Goal: Communication & Community: Answer question/provide support

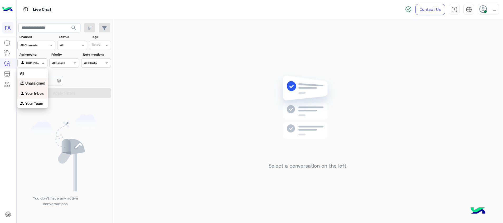
click at [34, 83] on b "Unassigned" at bounding box center [35, 83] width 20 height 4
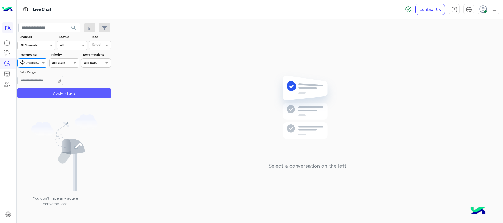
click at [68, 93] on button "Apply Filters" at bounding box center [64, 92] width 94 height 9
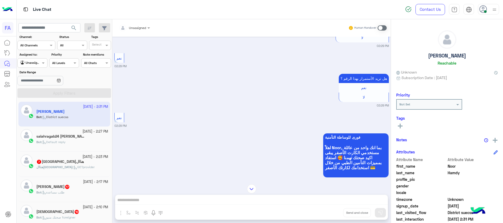
scroll to position [79, 0]
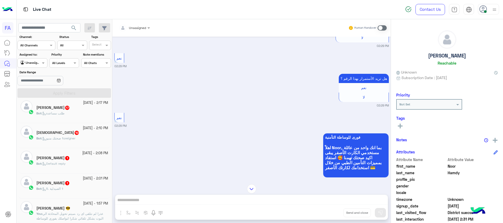
click at [70, 185] on div "[PERSON_NAME] 1" at bounding box center [72, 184] width 72 height 6
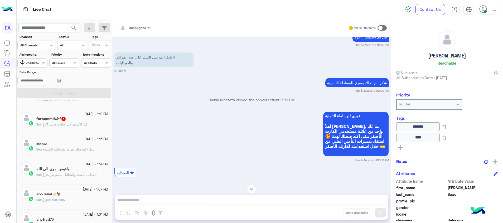
scroll to position [356, 0]
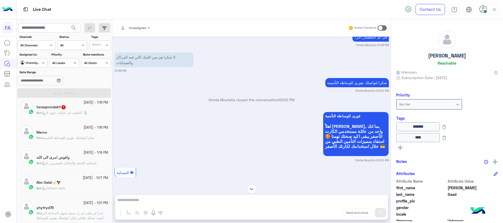
click at [77, 108] on div "farwqmmdwhf 1" at bounding box center [72, 108] width 72 height 6
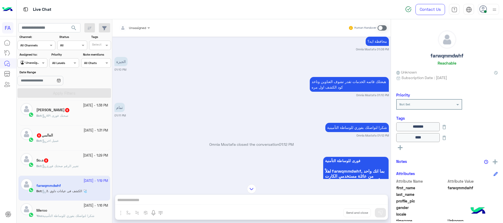
scroll to position [278, 0]
click at [68, 163] on div "So.s 8" at bounding box center [72, 162] width 72 height 6
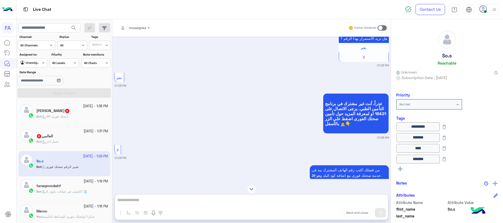
scroll to position [1083, 0]
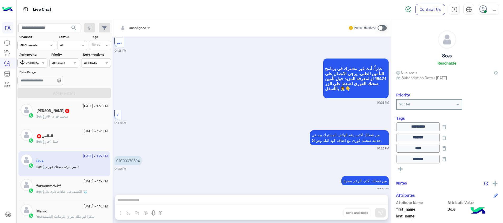
click at [138, 156] on p "01099079894" at bounding box center [128, 160] width 27 height 9
copy p "01099079894"
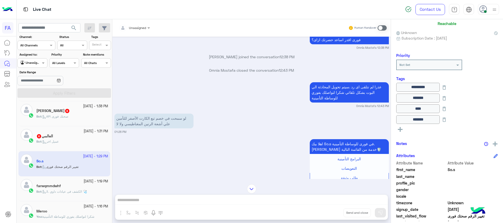
scroll to position [110, 0]
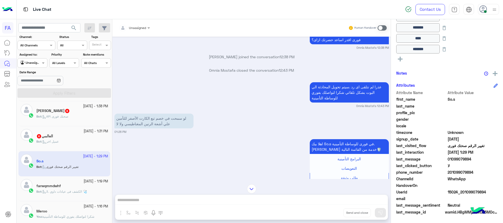
drag, startPoint x: 488, startPoint y: 194, endPoint x: 463, endPoint y: 193, distance: 25.6
click at [463, 193] on span "15024_201099079894" at bounding box center [473, 192] width 50 height 6
copy span "01099079894"
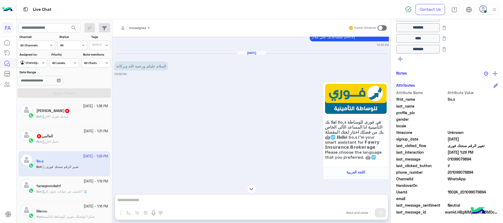
scroll to position [96, 0]
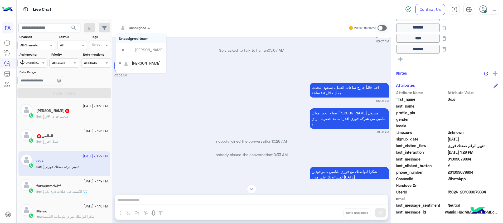
click at [132, 27] on input "text" at bounding box center [128, 27] width 18 height 5
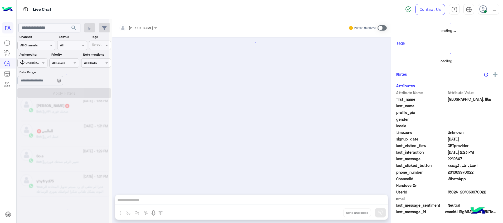
scroll to position [232, 0]
click at [79, 142] on div at bounding box center [63, 113] width 92 height 223
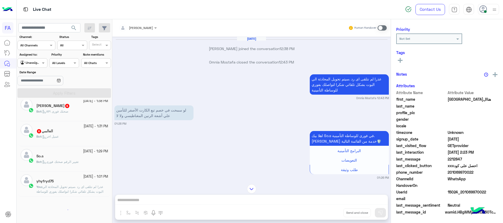
click at [77, 142] on div "Bot : عميل اخر" at bounding box center [72, 138] width 72 height 9
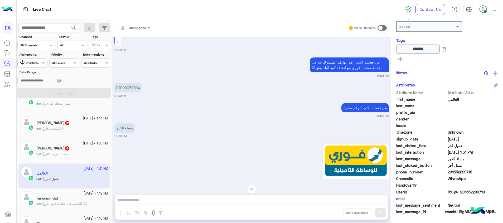
click at [78, 172] on app-inbox-user "[DATE] - 1:31 PM العالمي Bot : عميل اخر" at bounding box center [64, 176] width 92 height 25
click at [77, 176] on app-inbox-user "[DATE] - 1:31 PM العالمي Bot : عميل اخر" at bounding box center [64, 176] width 92 height 25
click at [77, 200] on div "farwqmmdwhf" at bounding box center [72, 199] width 72 height 6
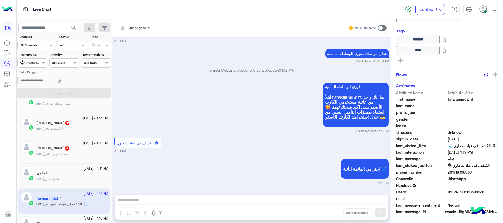
click at [72, 177] on div "Bot : عميل اخر" at bounding box center [72, 181] width 72 height 9
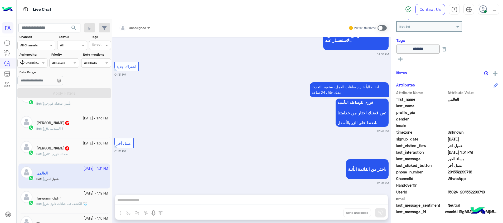
click at [150, 28] on span at bounding box center [149, 28] width 7 height 6
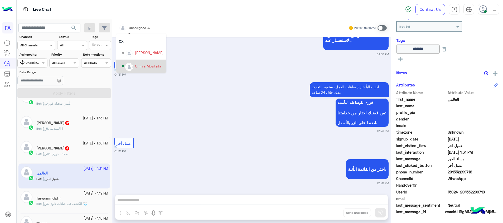
click at [140, 68] on div "Omnia Mostafa" at bounding box center [148, 66] width 26 height 6
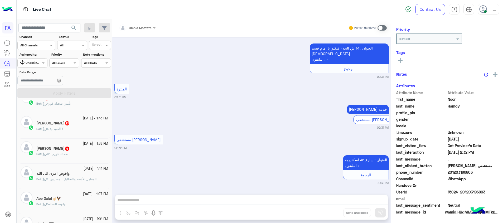
click at [69, 158] on div "Bot : API صحتك فورى" at bounding box center [72, 156] width 72 height 9
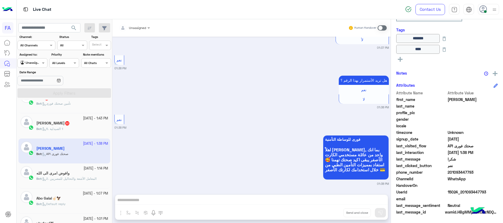
click at [75, 127] on div "Bot : 5. الصيدلية ⚕" at bounding box center [72, 131] width 72 height 9
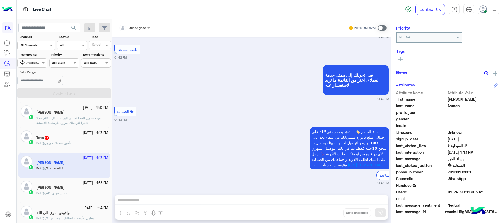
click at [77, 141] on div "Bot : تأمين صحتك فورى" at bounding box center [72, 145] width 72 height 9
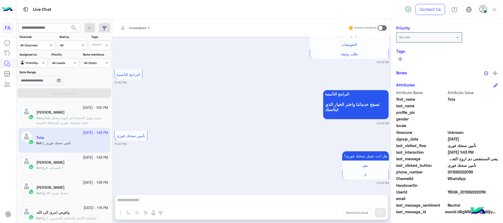
click at [144, 28] on div at bounding box center [134, 27] width 36 height 5
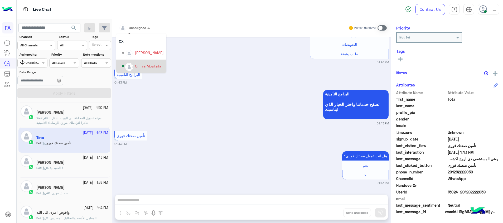
click at [146, 68] on div "Omnia Mostafa" at bounding box center [148, 66] width 26 height 6
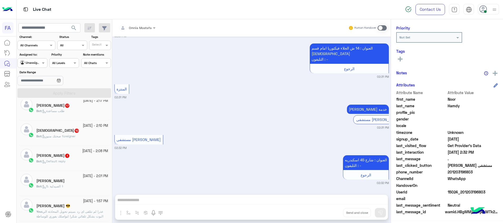
click at [66, 181] on div "[PERSON_NAME]" at bounding box center [72, 182] width 72 height 6
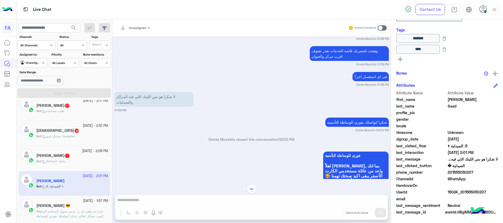
click at [75, 158] on div "[DEMOGRAPHIC_DATA] 1" at bounding box center [72, 157] width 72 height 6
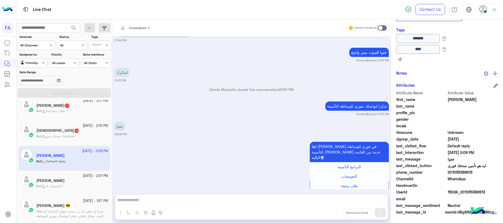
click at [82, 136] on div "Bot : صحتك منيو foreigner" at bounding box center [72, 138] width 72 height 9
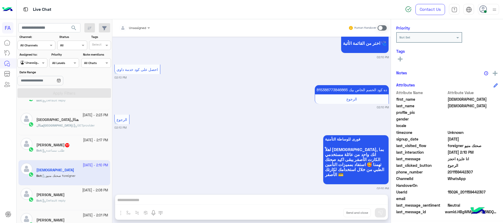
click at [78, 145] on div "[PERSON_NAME] 17" at bounding box center [72, 146] width 72 height 6
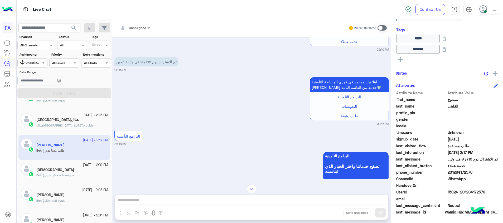
drag, startPoint x: 487, startPoint y: 193, endPoint x: 462, endPoint y: 192, distance: 25.3
click at [462, 192] on span "15024_201284172576" at bounding box center [473, 192] width 50 height 6
copy span "01284172576"
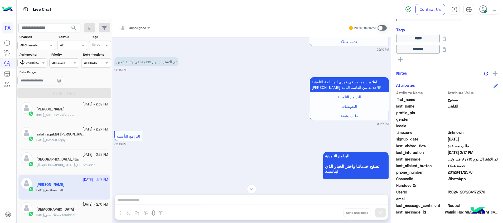
click at [83, 168] on div "هناال[GEOGRAPHIC_DATA] : GETprovider" at bounding box center [72, 167] width 72 height 9
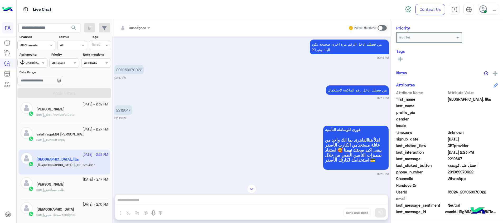
click at [119, 109] on p "2212847" at bounding box center [124, 110] width 18 height 9
copy p "2212847"
click at [139, 25] on div at bounding box center [134, 27] width 36 height 5
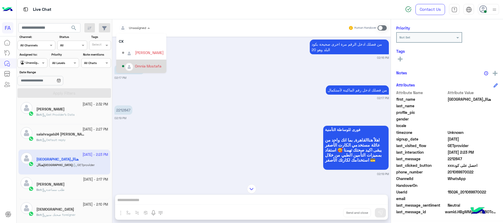
click at [144, 69] on div "Omnia Mostafa" at bounding box center [143, 66] width 42 height 9
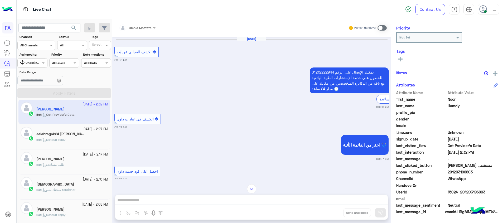
scroll to position [582, 0]
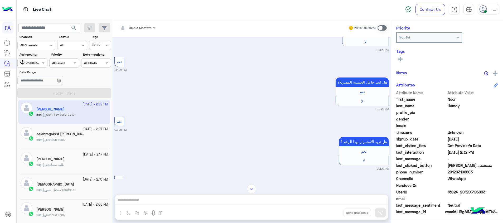
click at [79, 132] on h5 "salahragab24 [PERSON_NAME]" at bounding box center [61, 134] width 50 height 4
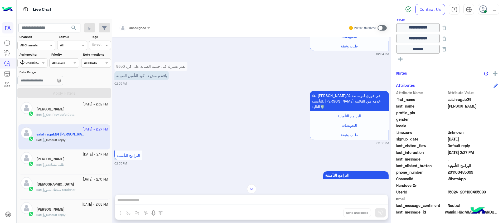
scroll to position [274, 0]
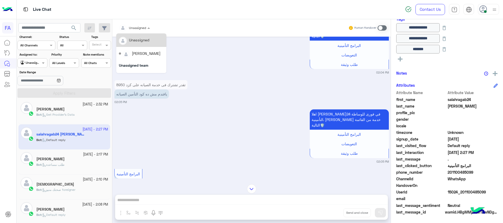
click at [144, 28] on div at bounding box center [134, 27] width 36 height 5
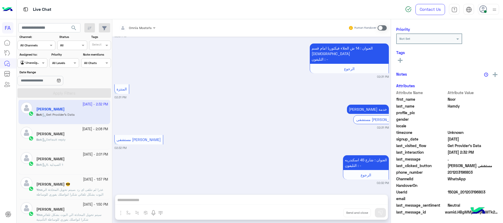
scroll to position [67, 0]
click at [35, 64] on div at bounding box center [32, 62] width 29 height 5
click at [34, 91] on b "Your Inbox" at bounding box center [34, 93] width 18 height 4
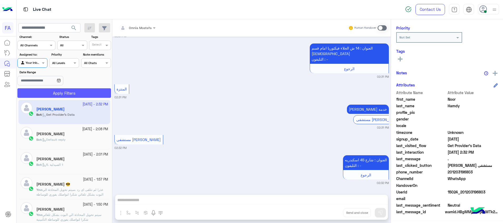
click at [60, 90] on button "Apply Filters" at bounding box center [64, 92] width 94 height 9
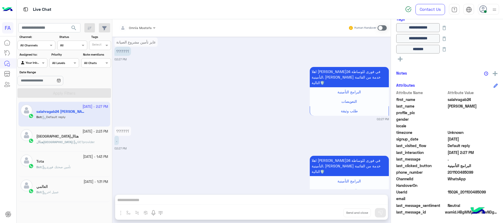
scroll to position [567, 0]
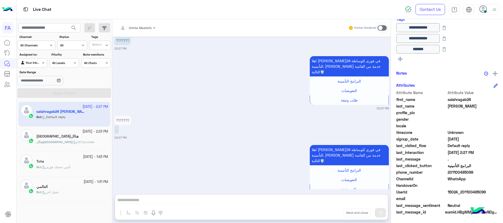
drag, startPoint x: 381, startPoint y: 27, endPoint x: 381, endPoint y: 35, distance: 7.9
click at [381, 27] on span at bounding box center [382, 27] width 9 height 5
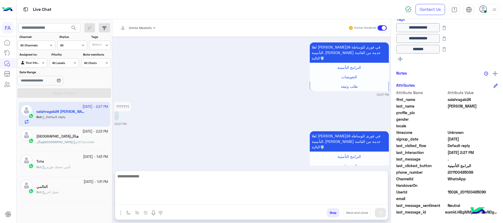
click at [379, 200] on textarea at bounding box center [251, 189] width 273 height 32
paste textarea "**********"
type textarea "**********"
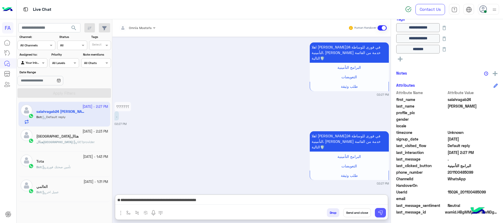
click at [383, 213] on img at bounding box center [380, 212] width 5 height 5
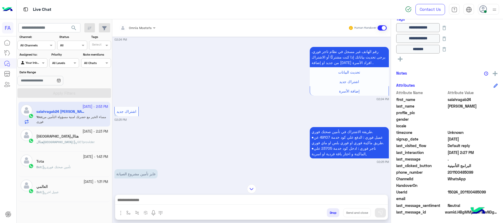
scroll to position [106, 0]
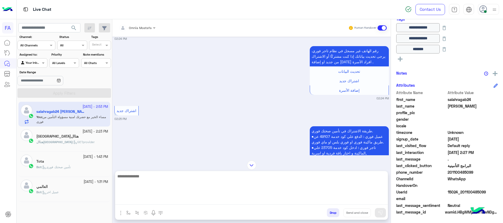
click at [324, 197] on textarea at bounding box center [251, 189] width 273 height 32
type textarea "*"
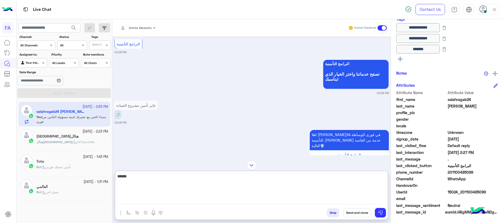
scroll to position [367, 0]
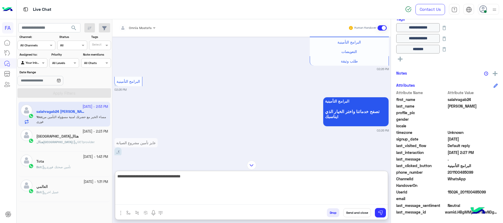
type textarea "**********"
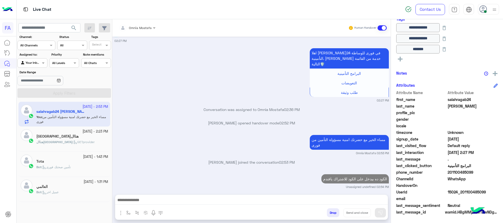
click at [87, 140] on div "هناال[GEOGRAPHIC_DATA] : GETprovider" at bounding box center [72, 144] width 72 height 9
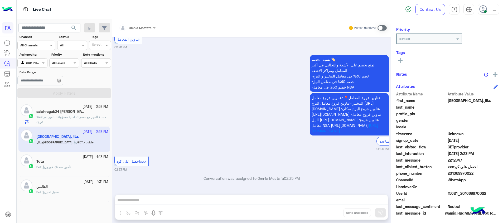
scroll to position [67, 0]
click at [379, 28] on span at bounding box center [382, 27] width 9 height 5
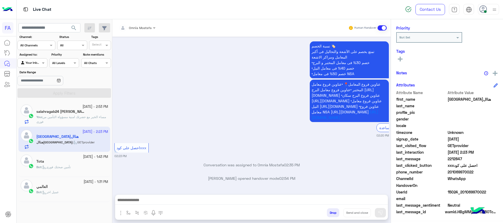
scroll to position [327, 0]
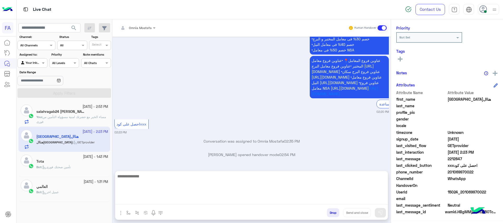
click at [379, 201] on textarea at bounding box center [251, 189] width 273 height 32
paste textarea "**********"
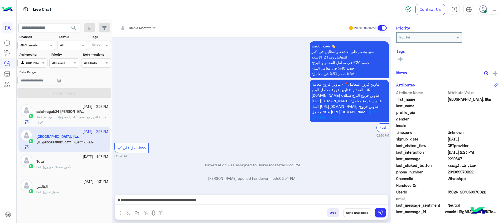
click at [174, 173] on div "[DATE] تجار فورى لو سمحت انا مشترك فى مشروع العلاج وكنت عاوز اعمل تحليل 02:16 P…" at bounding box center [251, 113] width 279 height 153
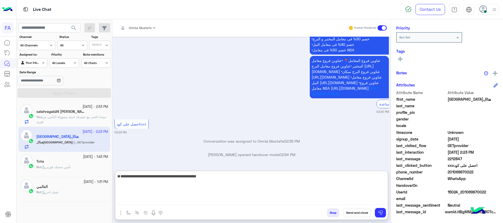
click at [362, 200] on textarea "**********" at bounding box center [251, 189] width 273 height 32
drag, startPoint x: 321, startPoint y: 190, endPoint x: 406, endPoint y: 189, distance: 85.2
click at [406, 189] on mat-drawer-container "Omnia Mostafa Human Handover [DATE] تجار فورى لو سمحت انا مشترك فى مشروع العلاج…" at bounding box center [307, 122] width 391 height 206
paste textarea "**********"
type textarea "**********"
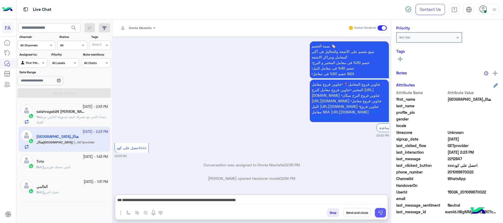
click at [383, 212] on img at bounding box center [380, 212] width 5 height 5
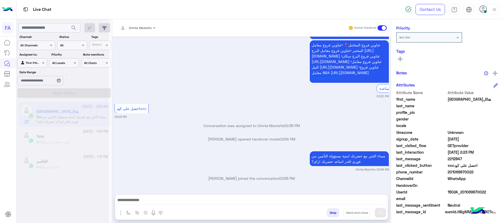
scroll to position [366, 0]
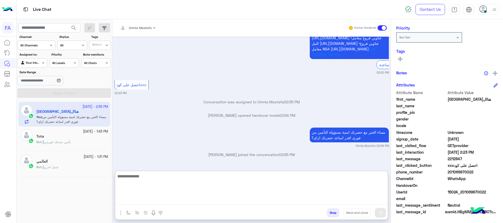
drag, startPoint x: 361, startPoint y: 201, endPoint x: 363, endPoint y: 206, distance: 5.4
click at [362, 202] on textarea at bounding box center [251, 189] width 273 height 32
type textarea "**********"
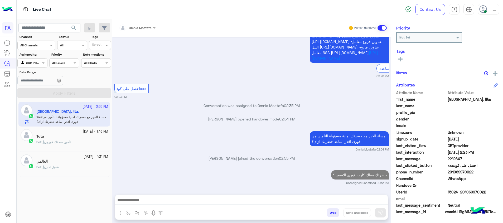
scroll to position [386, 0]
drag, startPoint x: 489, startPoint y: 192, endPoint x: 464, endPoint y: 193, distance: 25.1
click at [464, 193] on span "15024_201069970022" at bounding box center [473, 192] width 50 height 6
copy span "1069970022"
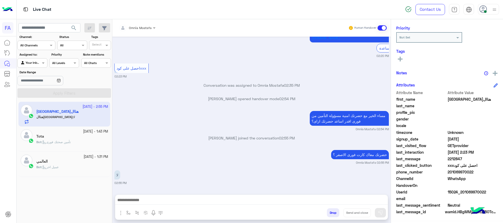
scroll to position [406, 0]
click at [74, 28] on span "search" at bounding box center [74, 28] width 6 height 6
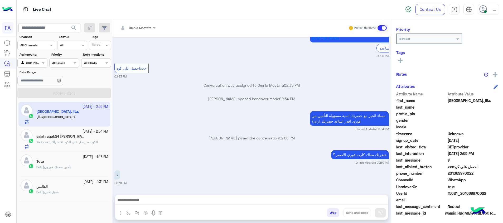
scroll to position [67, 0]
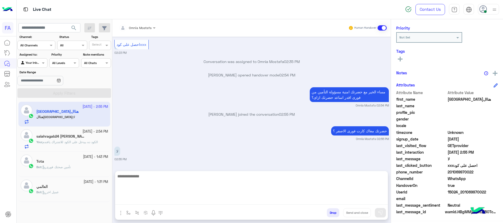
click at [182, 198] on textarea at bounding box center [251, 189] width 273 height 32
type textarea "**********"
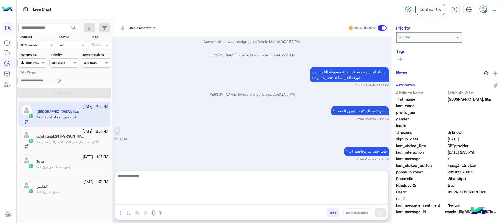
click at [349, 188] on textarea at bounding box center [251, 189] width 273 height 32
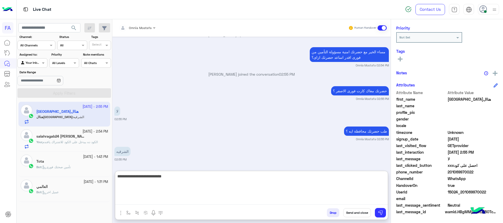
scroll to position [470, 0]
click at [306, 181] on textarea "**********" at bounding box center [251, 189] width 273 height 32
type textarea "**********"
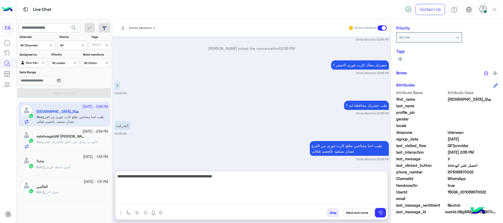
type textarea "**********"
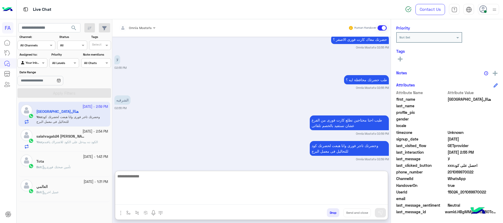
scroll to position [522, 0]
click at [307, 191] on textarea at bounding box center [251, 189] width 273 height 32
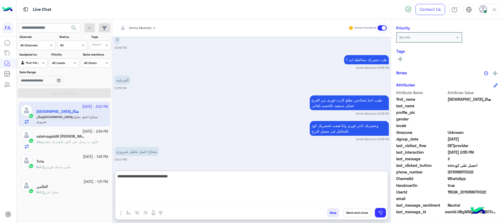
scroll to position [542, 0]
paste textarea "**********"
type textarea "**********"
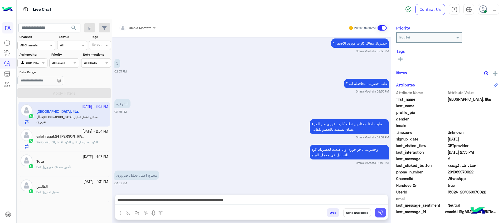
click at [383, 209] on button at bounding box center [380, 212] width 11 height 9
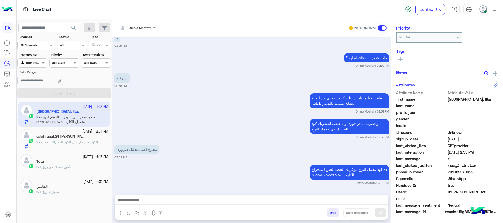
drag, startPoint x: 80, startPoint y: 139, endPoint x: 194, endPoint y: 153, distance: 115.0
click at [80, 139] on div "salahragab24 [PERSON_NAME]" at bounding box center [72, 137] width 72 height 6
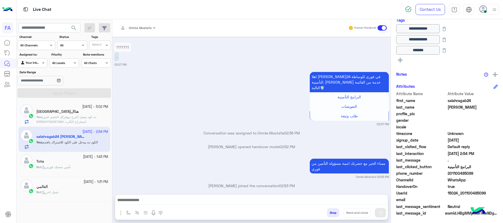
scroll to position [99, 0]
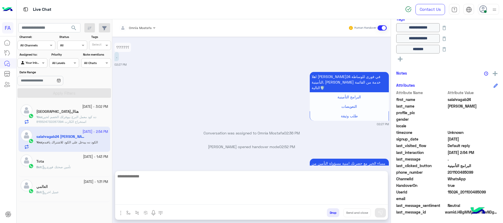
click at [376, 201] on textarea at bounding box center [251, 189] width 273 height 32
paste textarea "**********"
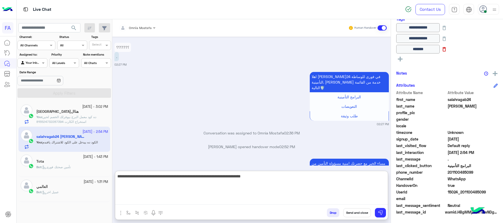
type textarea "**********"
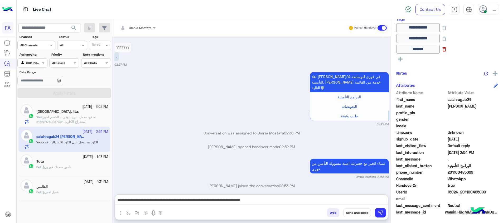
click at [448, 49] on icon at bounding box center [445, 49] width 6 height 6
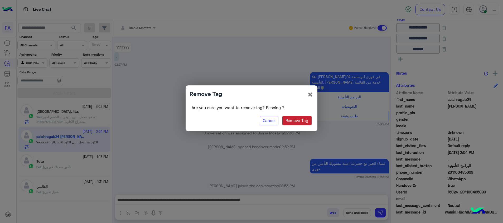
click at [301, 121] on button "Remove Tag" at bounding box center [297, 120] width 29 height 9
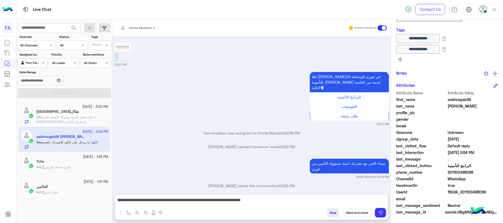
click at [401, 57] on rect at bounding box center [400, 59] width 1 height 5
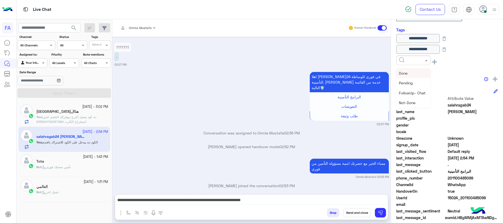
click at [401, 58] on input "text" at bounding box center [407, 60] width 16 height 5
click at [418, 101] on div "Not-Done" at bounding box center [414, 103] width 34 height 10
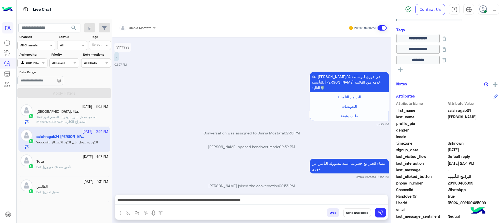
click at [401, 70] on rect at bounding box center [400, 70] width 5 height 1
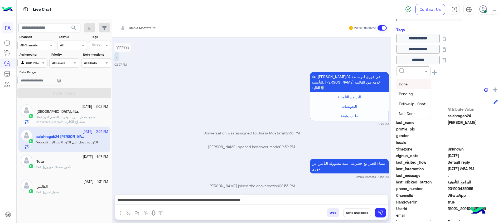
click at [402, 70] on input "text" at bounding box center [407, 70] width 16 height 5
click at [419, 110] on div "5LE.Merchant" at bounding box center [414, 113] width 34 height 10
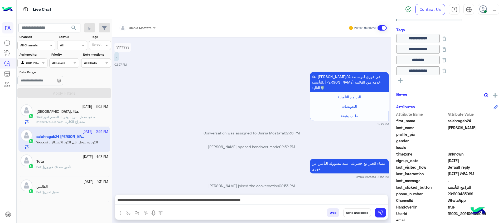
click at [402, 79] on icon at bounding box center [400, 80] width 5 height 5
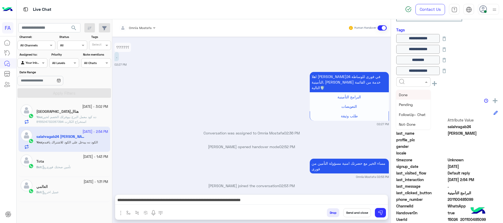
click at [404, 79] on input "text" at bounding box center [407, 81] width 16 height 5
click at [410, 84] on div at bounding box center [414, 81] width 34 height 9
click at [415, 94] on div "Done" at bounding box center [414, 95] width 34 height 10
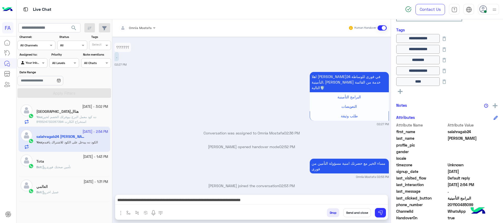
scroll to position [535, 0]
click at [362, 215] on button "Send and close" at bounding box center [358, 212] width 28 height 9
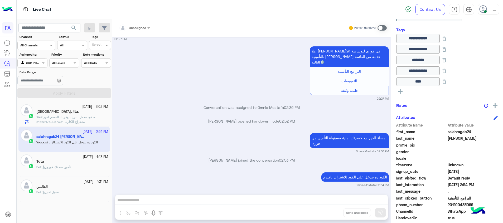
scroll to position [575, 0]
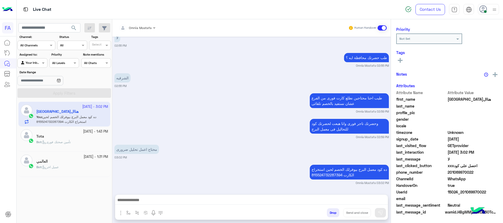
scroll to position [67, 0]
click at [69, 141] on span "تأمين صحتك فورى" at bounding box center [56, 142] width 28 height 4
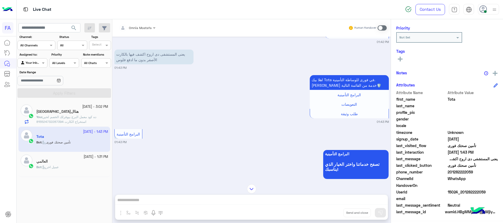
scroll to position [299, 0]
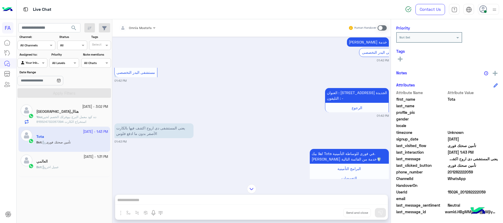
click at [381, 30] on span at bounding box center [382, 27] width 9 height 5
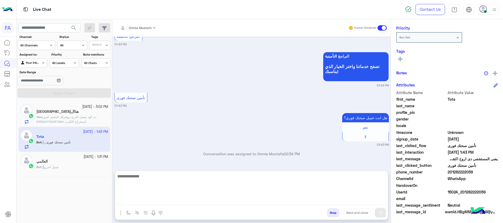
drag, startPoint x: 375, startPoint y: 203, endPoint x: 379, endPoint y: 205, distance: 4.8
click at [375, 203] on textarea at bounding box center [251, 189] width 273 height 32
paste textarea "**********"
type textarea "**********"
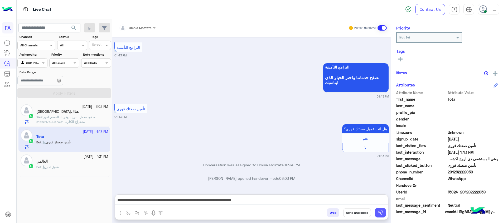
click at [379, 209] on button at bounding box center [380, 212] width 11 height 9
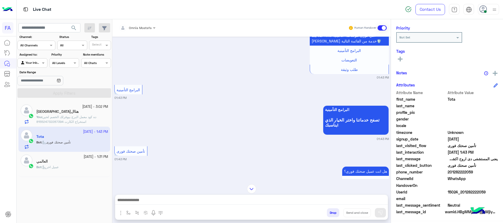
scroll to position [352, 0]
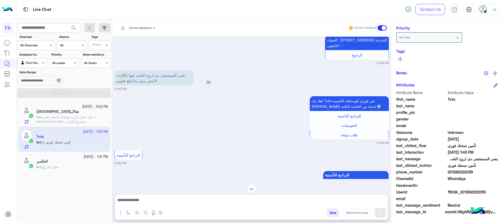
click at [210, 85] on img at bounding box center [209, 82] width 6 height 6
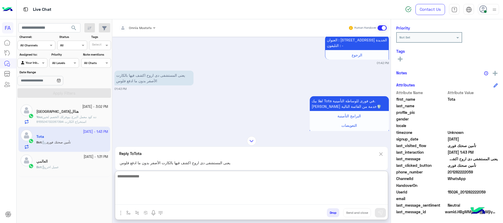
click at [237, 203] on textarea at bounding box center [251, 189] width 273 height 32
type textarea "**********"
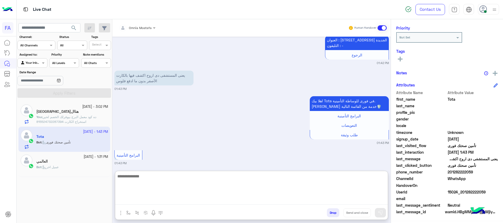
scroll to position [569, 0]
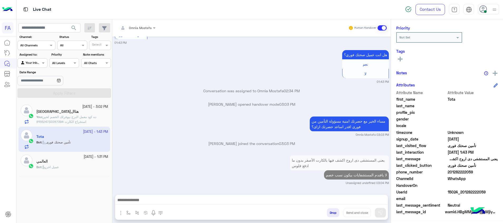
click at [58, 161] on div "العالمي" at bounding box center [72, 162] width 72 height 6
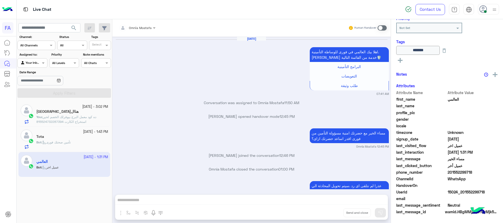
scroll to position [77, 0]
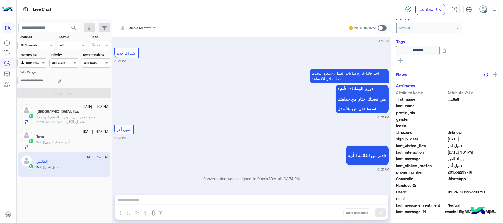
drag, startPoint x: 382, startPoint y: 26, endPoint x: 331, endPoint y: 170, distance: 152.3
click at [382, 26] on span at bounding box center [382, 27] width 9 height 5
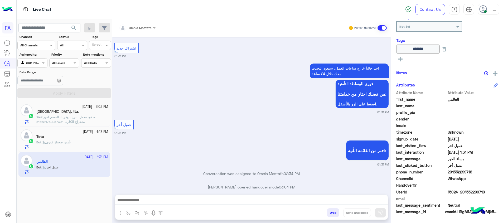
scroll to position [516, 0]
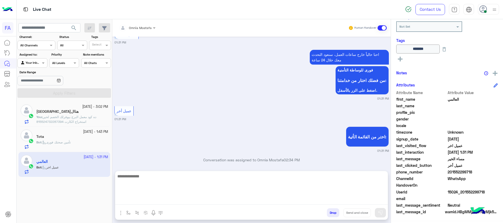
drag, startPoint x: 378, startPoint y: 204, endPoint x: 384, endPoint y: 213, distance: 11.1
click at [378, 204] on textarea at bounding box center [251, 189] width 273 height 32
paste textarea "**********"
type textarea "**********"
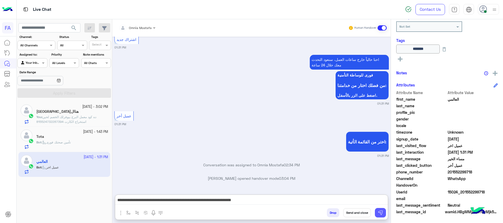
click at [383, 216] on button at bounding box center [380, 212] width 11 height 9
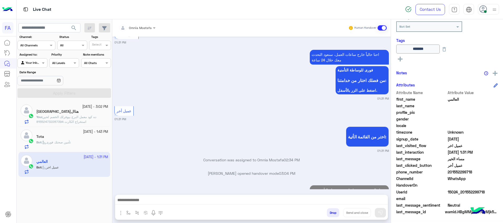
scroll to position [542, 0]
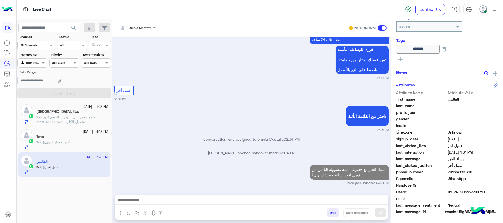
click at [54, 113] on h5 "هناال[GEOGRAPHIC_DATA]" at bounding box center [57, 112] width 42 height 4
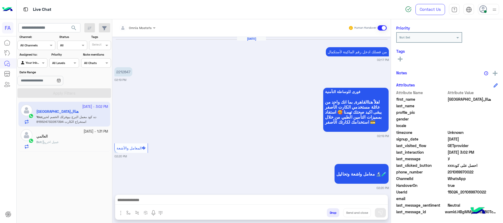
scroll to position [426, 0]
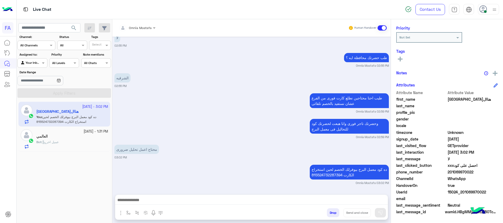
click at [76, 26] on span "search" at bounding box center [74, 28] width 6 height 6
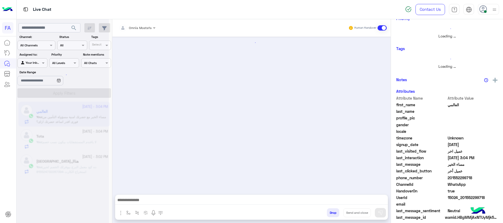
scroll to position [474, 0]
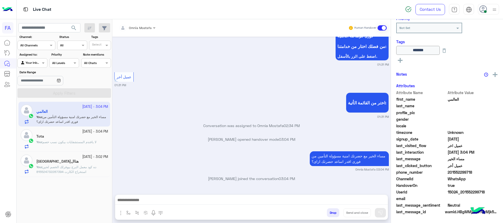
drag, startPoint x: 84, startPoint y: 164, endPoint x: 305, endPoint y: 210, distance: 225.0
click at [86, 164] on div "هناال[GEOGRAPHIC_DATA]" at bounding box center [72, 162] width 72 height 6
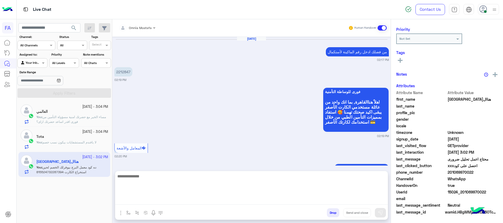
scroll to position [426, 0]
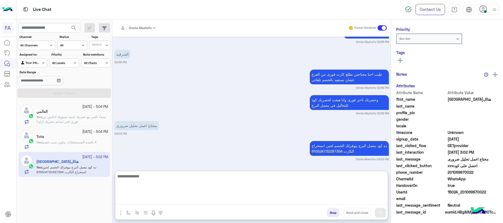
drag, startPoint x: 348, startPoint y: 197, endPoint x: 365, endPoint y: 202, distance: 18.0
click at [349, 197] on textarea at bounding box center [251, 189] width 273 height 32
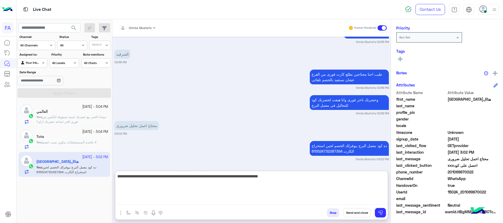
type textarea "**********"
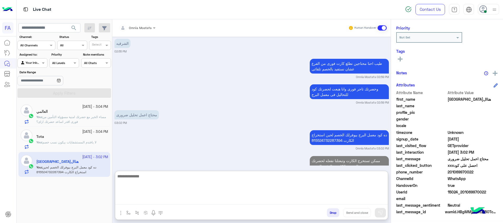
scroll to position [476, 0]
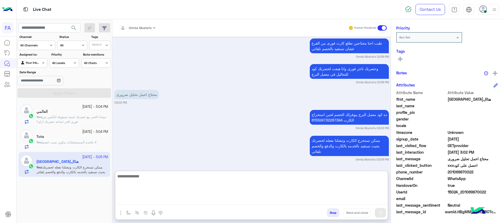
click at [253, 184] on textarea at bounding box center [251, 189] width 273 height 32
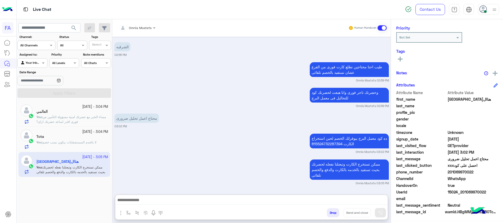
click at [401, 59] on rect at bounding box center [400, 59] width 5 height 1
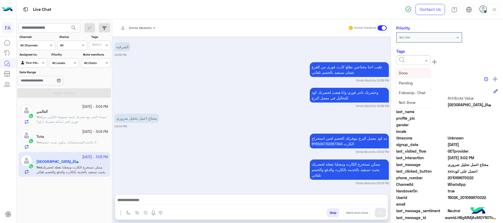
scroll to position [452, 0]
click at [403, 59] on input "text" at bounding box center [407, 59] width 16 height 5
click at [420, 94] on span "Med.Merchant" at bounding box center [411, 92] width 25 height 4
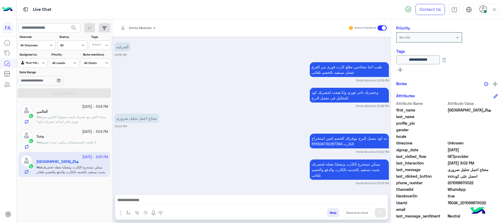
scroll to position [78, 0]
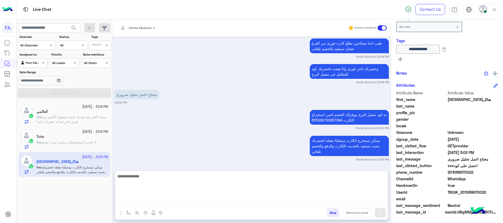
click at [360, 199] on textarea at bounding box center [251, 189] width 273 height 32
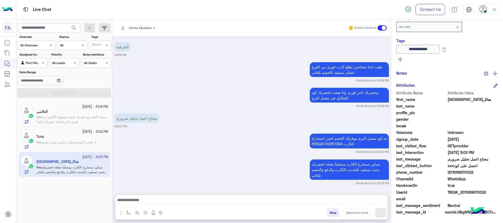
drag, startPoint x: 71, startPoint y: 144, endPoint x: 279, endPoint y: 207, distance: 217.5
click at [71, 144] on span "لا يافندم المستشفايات بيكون نسب خصم" at bounding box center [69, 142] width 54 height 4
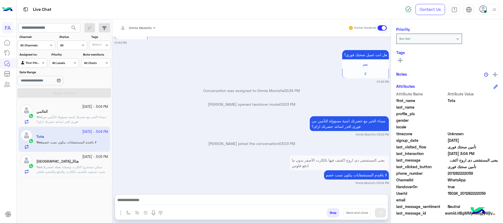
scroll to position [67, 0]
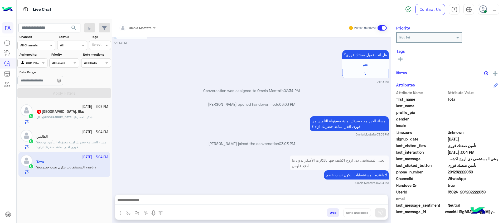
drag, startPoint x: 57, startPoint y: 116, endPoint x: 209, endPoint y: 175, distance: 163.6
click at [57, 116] on span "هناال[GEOGRAPHIC_DATA]" at bounding box center [54, 117] width 36 height 4
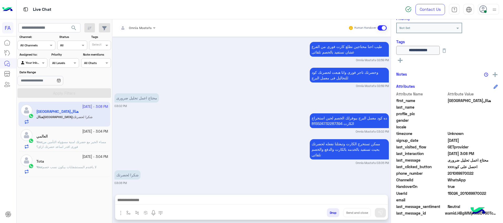
scroll to position [78, 0]
click at [402, 61] on icon at bounding box center [400, 59] width 5 height 5
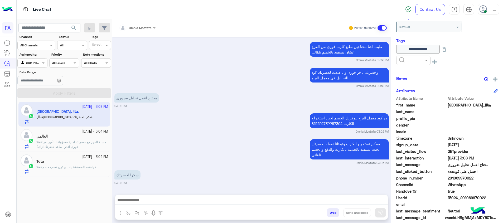
click at [402, 61] on input "text" at bounding box center [407, 60] width 16 height 5
click at [411, 73] on div "Done" at bounding box center [414, 73] width 34 height 10
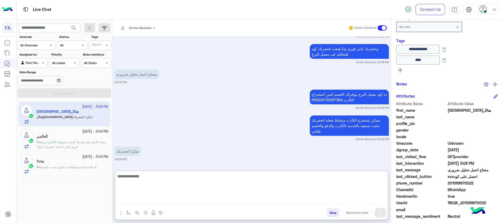
click at [377, 202] on textarea at bounding box center [251, 189] width 273 height 32
click at [370, 198] on textarea at bounding box center [251, 189] width 273 height 32
click at [312, 184] on textarea at bounding box center [251, 189] width 273 height 32
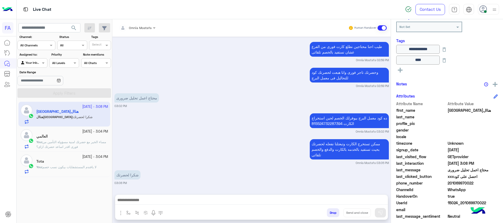
scroll to position [432, 0]
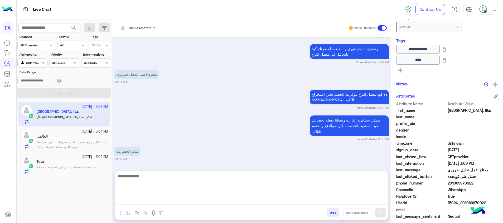
drag, startPoint x: 367, startPoint y: 203, endPoint x: 436, endPoint y: 212, distance: 69.8
click at [368, 203] on textarea at bounding box center [251, 189] width 273 height 32
paste textarea "**********"
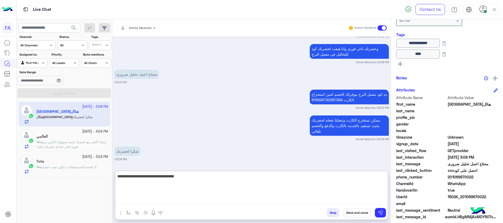
scroll to position [88, 0]
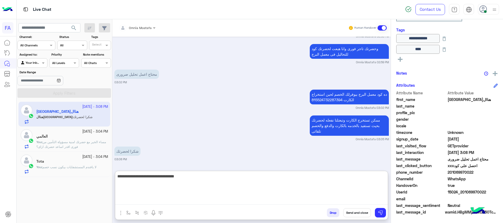
type textarea "**********"
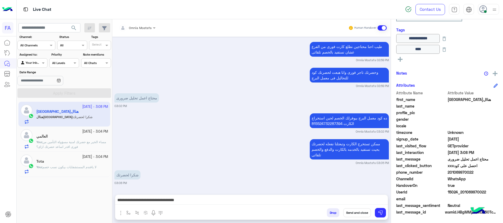
scroll to position [432, 0]
drag, startPoint x: 474, startPoint y: 172, endPoint x: 450, endPoint y: 172, distance: 24.3
click at [450, 172] on span "201069970022" at bounding box center [473, 173] width 50 height 6
copy span "01069970022"
click at [463, 172] on span "201069970022" at bounding box center [473, 173] width 50 height 6
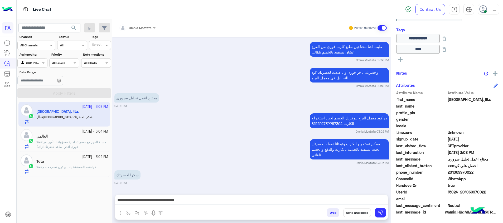
drag, startPoint x: 476, startPoint y: 172, endPoint x: 451, endPoint y: 173, distance: 24.8
click at [451, 173] on span "201069970022" at bounding box center [473, 173] width 50 height 6
copy span "1069970022"
click at [363, 215] on button "Send and close" at bounding box center [358, 212] width 28 height 9
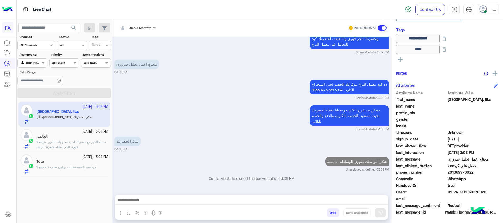
scroll to position [466, 0]
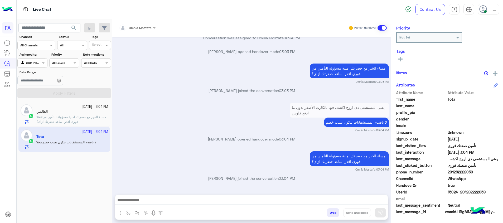
scroll to position [1027, 0]
click at [75, 28] on span "search" at bounding box center [74, 28] width 6 height 6
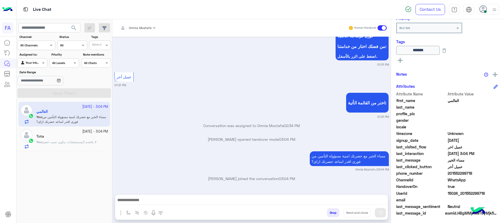
scroll to position [78, 0]
click at [71, 145] on div "You : لا يافندم المستشفايات بيكون نسب خصم" at bounding box center [72, 144] width 72 height 9
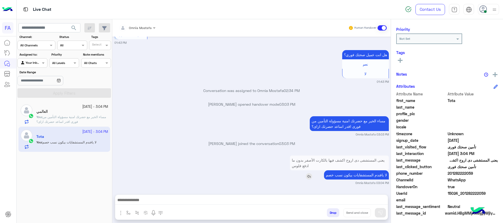
scroll to position [67, 0]
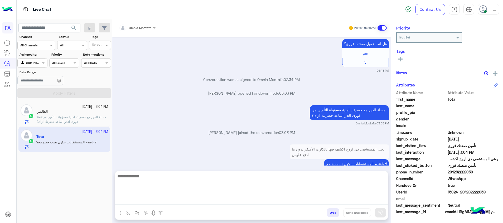
click at [376, 202] on textarea at bounding box center [251, 189] width 273 height 32
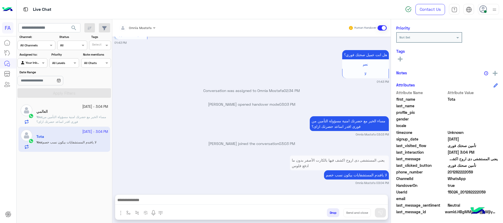
click at [401, 58] on icon at bounding box center [400, 59] width 5 height 5
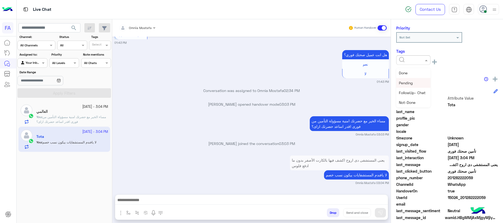
click at [415, 82] on div "Pending" at bounding box center [414, 83] width 34 height 10
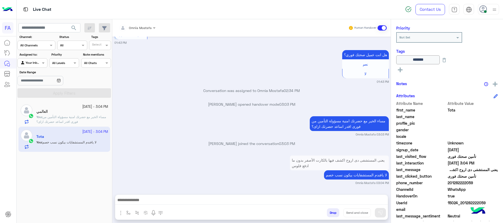
click at [360, 193] on div "Omnia Mostafa Human Handover [DATE] اختر من القائمة الأتية 🏥 01:41 PM الشبكة ال…" at bounding box center [251, 122] width 279 height 206
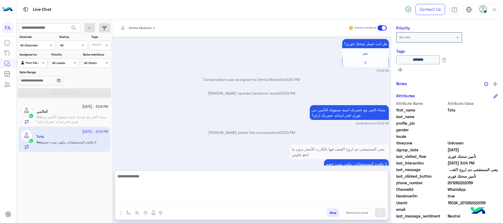
click at [364, 198] on textarea at bounding box center [251, 189] width 273 height 32
paste textarea "**********"
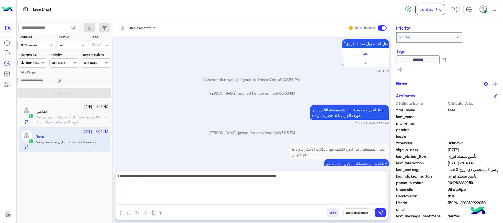
scroll to position [433, 0]
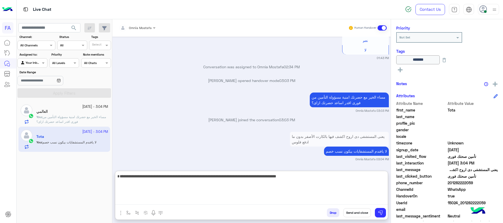
type textarea "**********"
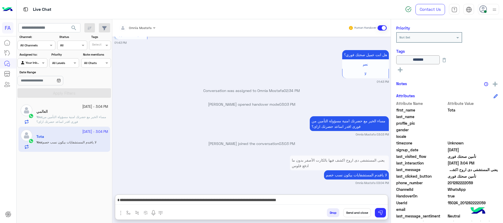
click at [355, 214] on button "Send and close" at bounding box center [358, 212] width 28 height 9
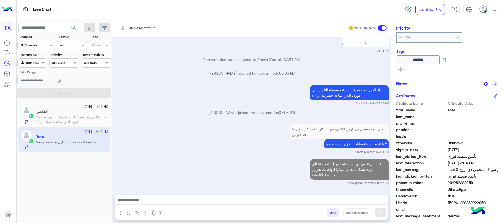
scroll to position [454, 0]
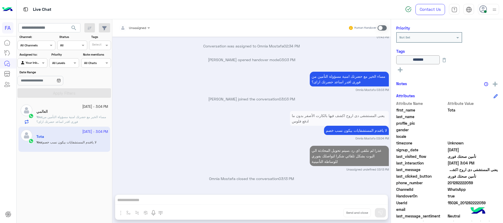
click at [84, 117] on span "مساء الخير مع حضرتك امنية مسؤولة التأمين من فورى اقدر اساعد حضرتك ازاى؟" at bounding box center [71, 119] width 70 height 9
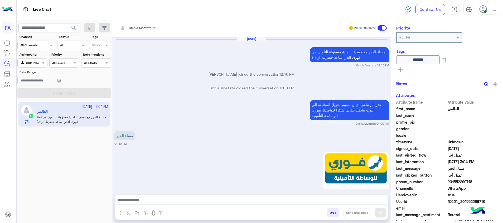
scroll to position [474, 0]
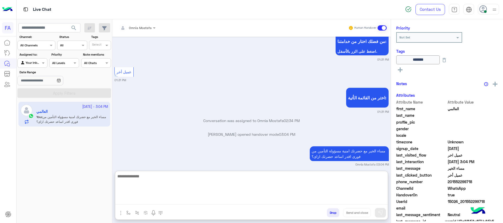
click at [377, 199] on textarea at bounding box center [251, 189] width 273 height 32
click at [406, 175] on mat-drawer-container "Omnia Mostafa Human Handover [DATE] مساء الخير مع حضرتك امنية مسؤولة التأمين من…" at bounding box center [307, 122] width 391 height 206
paste textarea "**********"
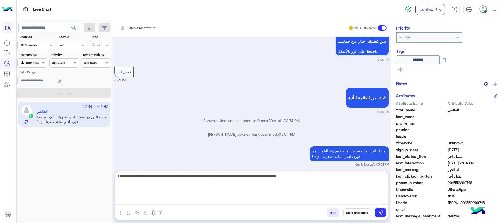
type textarea "**********"
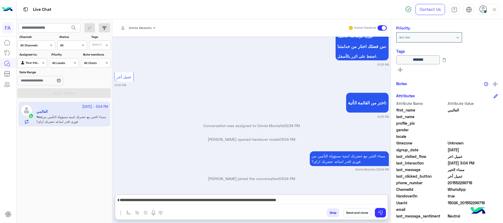
click at [359, 215] on button "Send and close" at bounding box center [358, 212] width 28 height 9
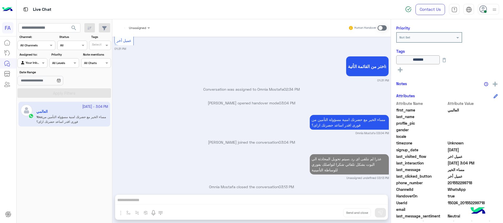
scroll to position [519, 0]
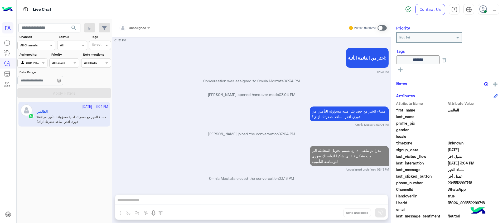
click at [34, 67] on div "Agent Filter Your Inbox" at bounding box center [32, 62] width 30 height 9
drag, startPoint x: 39, startPoint y: 85, endPoint x: 62, endPoint y: 92, distance: 24.4
click at [40, 85] on b "Unassigned" at bounding box center [35, 83] width 20 height 4
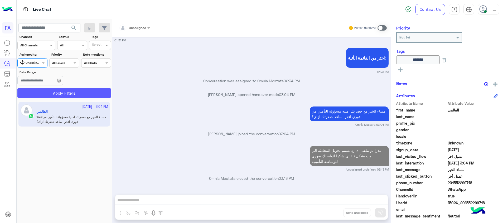
click at [61, 98] on button "Apply Filters" at bounding box center [64, 92] width 94 height 9
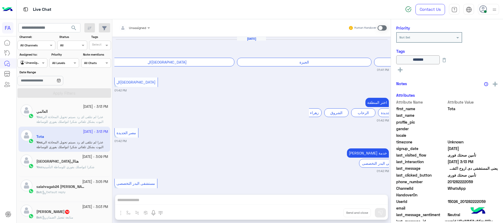
scroll to position [402, 0]
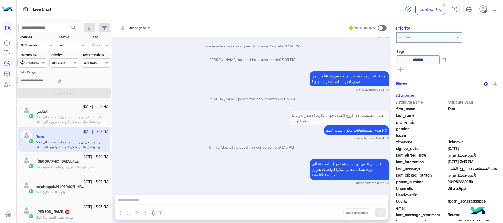
click at [57, 169] on span "شكرا لتواصلك بفوري للوساطة التأمينية" at bounding box center [68, 167] width 52 height 4
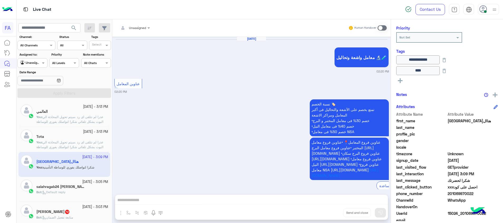
scroll to position [384, 0]
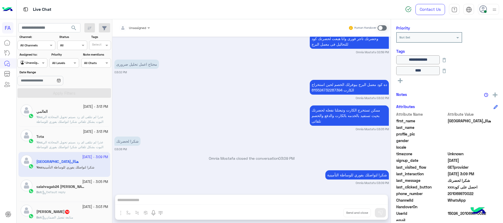
drag, startPoint x: 474, startPoint y: 194, endPoint x: 451, endPoint y: 194, distance: 22.7
click at [451, 194] on span "201069970022" at bounding box center [473, 194] width 50 height 6
copy span "1069970022"
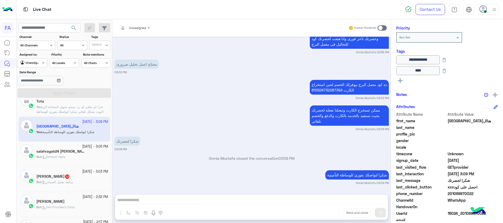
scroll to position [79, 0]
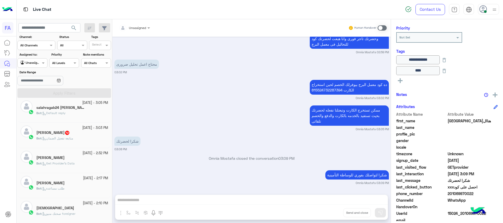
click at [74, 142] on div "Bot : متابعة تفعيل الضمان" at bounding box center [72, 140] width 72 height 9
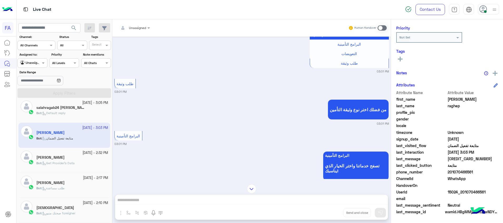
scroll to position [54, 0]
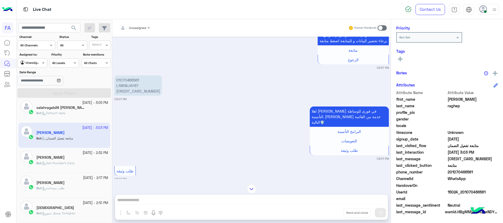
click at [129, 79] on p "01070466561 L19RWJ4Y67 30510198801278" at bounding box center [138, 85] width 47 height 20
copy p "01070466561"
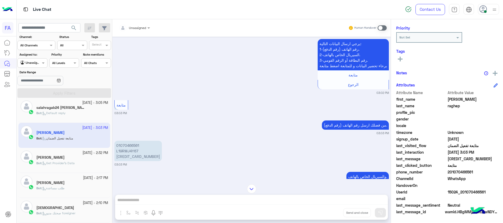
scroll to position [1115, 0]
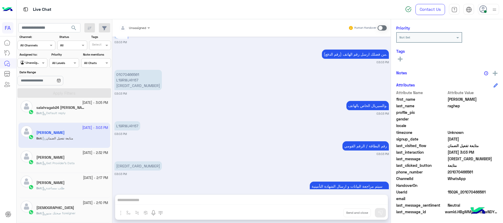
click at [382, 27] on span at bounding box center [382, 27] width 9 height 5
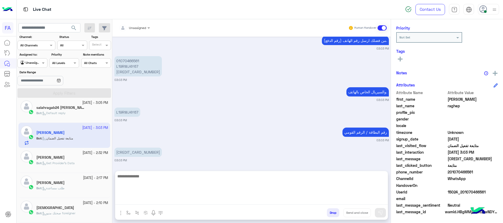
click at [377, 201] on textarea at bounding box center [251, 189] width 273 height 32
paste textarea "**********"
type textarea "**********"
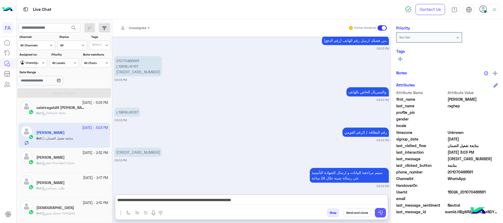
click at [381, 214] on img at bounding box center [380, 212] width 5 height 5
click at [382, 212] on img at bounding box center [380, 212] width 5 height 5
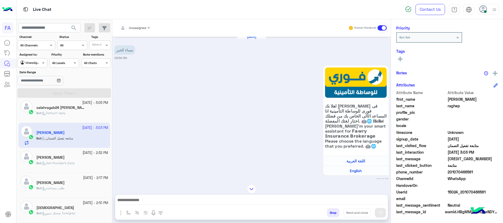
scroll to position [1168, 0]
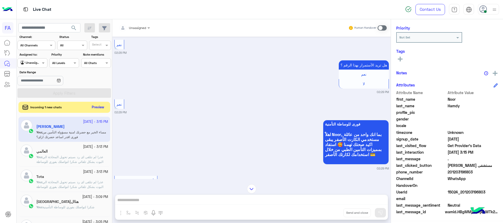
click at [99, 109] on button "Preview" at bounding box center [98, 107] width 16 height 7
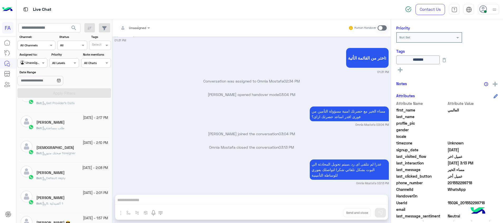
scroll to position [158, 0]
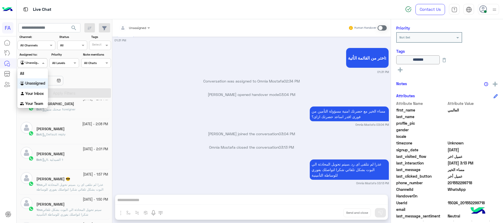
click at [33, 65] on div "Unassigned" at bounding box center [30, 62] width 20 height 5
click at [41, 92] on b "Your Inbox" at bounding box center [34, 93] width 18 height 4
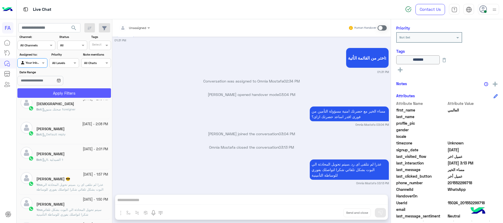
click at [69, 92] on button "Apply Filters" at bounding box center [64, 92] width 94 height 9
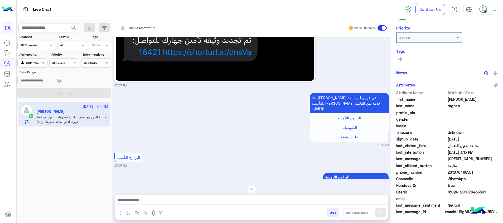
scroll to position [94, 0]
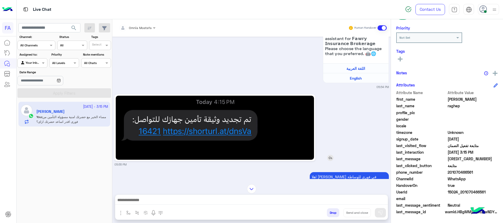
click at [285, 138] on img at bounding box center [215, 128] width 198 height 64
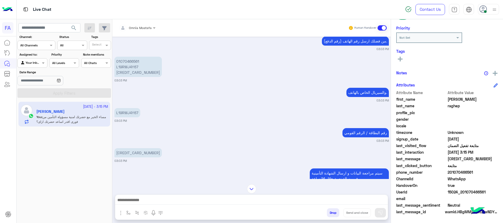
scroll to position [1168, 0]
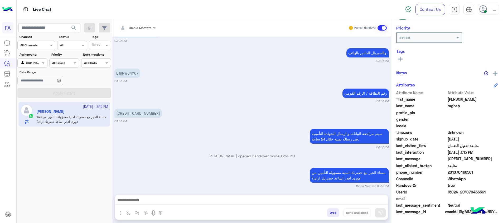
click at [238, 145] on small "03:03 PM" at bounding box center [252, 147] width 275 height 4
drag, startPoint x: 37, startPoint y: 62, endPoint x: 42, endPoint y: 66, distance: 6.3
click at [37, 62] on div at bounding box center [32, 62] width 29 height 5
click at [40, 86] on div "Unassigned" at bounding box center [32, 83] width 31 height 10
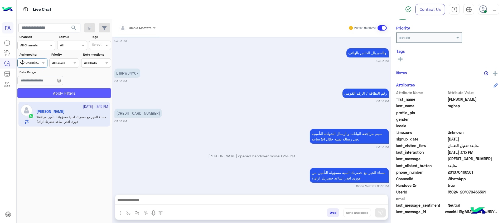
click at [62, 91] on button "Apply Filters" at bounding box center [64, 92] width 94 height 9
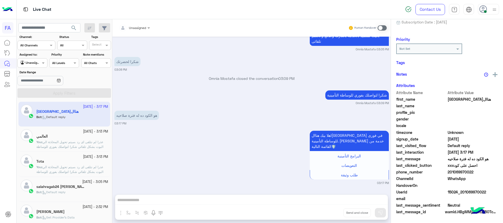
scroll to position [67, 0]
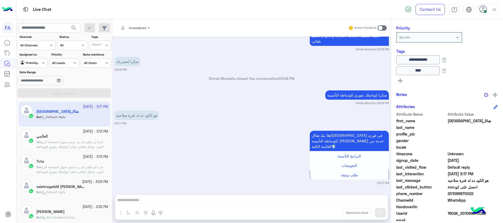
click at [345, 196] on div "Unassigned Human Handover [DATE] نسبة الخصم 🏷️ تمتع بخصم على الآشعة والتحاليل ف…" at bounding box center [251, 122] width 279 height 206
click at [382, 27] on span at bounding box center [382, 27] width 9 height 5
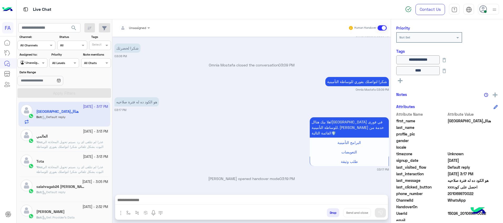
scroll to position [420, 0]
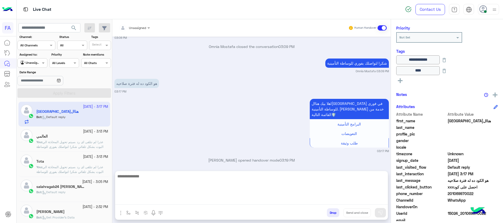
click at [367, 201] on textarea at bounding box center [251, 189] width 273 height 32
type textarea "********"
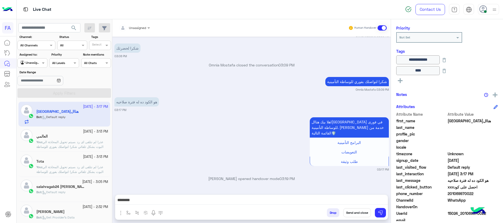
click at [345, 214] on button "Send and close" at bounding box center [358, 212] width 28 height 9
click at [357, 217] on button "Send and close" at bounding box center [358, 212] width 28 height 9
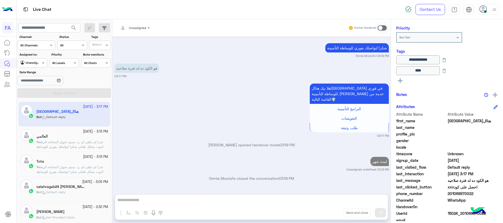
scroll to position [454, 0]
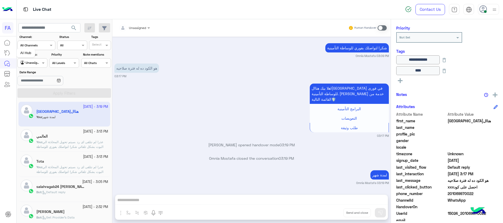
drag, startPoint x: 34, startPoint y: 61, endPoint x: 36, endPoint y: 64, distance: 3.8
click at [34, 61] on mat-tooltip-component "AI Hub" at bounding box center [25, 53] width 19 height 16
click at [38, 67] on div "Agent Filter Unassigned" at bounding box center [32, 62] width 30 height 9
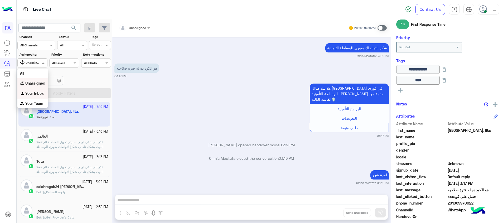
scroll to position [77, 0]
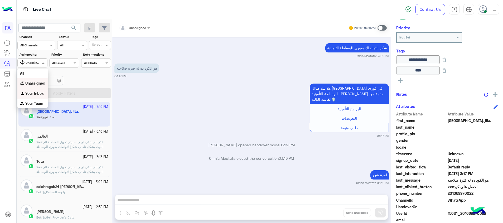
drag, startPoint x: 34, startPoint y: 97, endPoint x: 46, endPoint y: 93, distance: 13.2
click at [34, 96] on div "Your Inbox" at bounding box center [32, 94] width 31 height 10
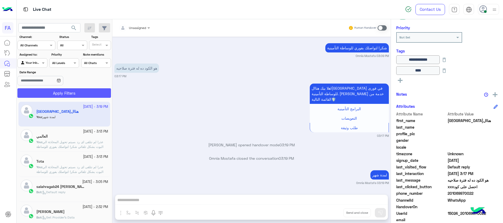
click at [60, 92] on button "Apply Filters" at bounding box center [64, 92] width 94 height 9
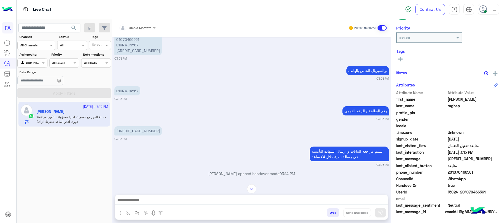
scroll to position [350, 0]
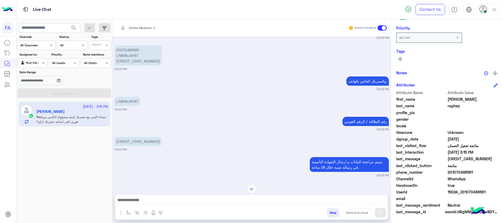
drag, startPoint x: 238, startPoint y: 74, endPoint x: 237, endPoint y: 79, distance: 5.6
click at [237, 77] on div "والسيريال الخاص بالهاتف. 03:03 PM" at bounding box center [252, 83] width 275 height 16
drag, startPoint x: 247, startPoint y: 136, endPoint x: 374, endPoint y: 155, distance: 128.3
click at [247, 136] on div "30510198801278 03:03 PM" at bounding box center [252, 144] width 275 height 16
drag, startPoint x: 34, startPoint y: 66, endPoint x: 45, endPoint y: 81, distance: 18.8
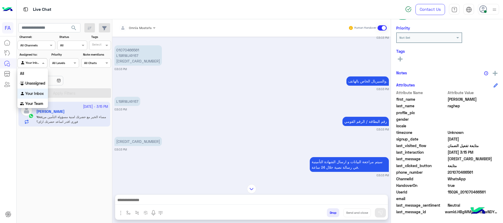
click at [36, 69] on body "FA Live Chat Contact Us Help Center عربي English search Channel: Channel All Ch…" at bounding box center [251, 111] width 503 height 223
click at [37, 85] on b "Unassigned" at bounding box center [35, 83] width 20 height 4
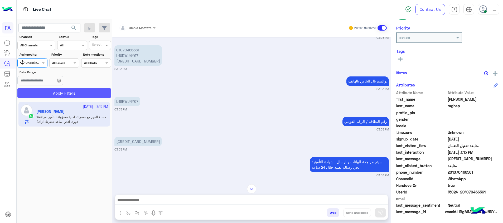
click at [47, 96] on button "Apply Filters" at bounding box center [64, 92] width 94 height 9
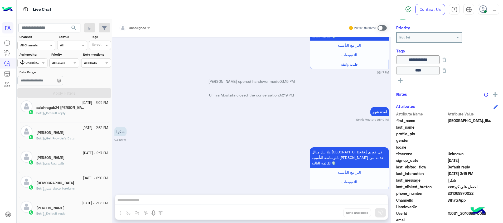
scroll to position [119, 0]
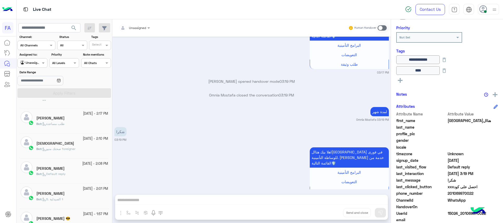
click at [79, 156] on div "[DATE] - 2:10 PM [DEMOGRAPHIC_DATA] Bot : صحتك منيو foreigner" at bounding box center [64, 146] width 92 height 25
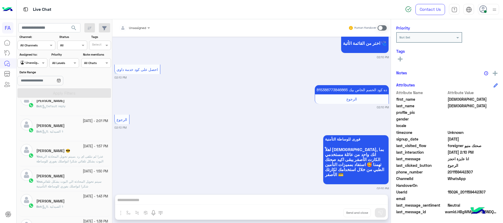
scroll to position [198, 0]
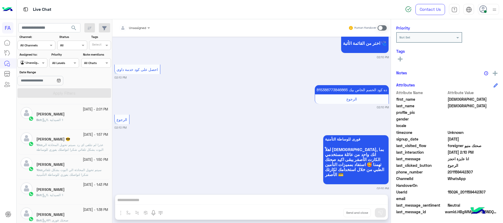
click at [77, 193] on div "Bot : 5. الصيدلية ⚕" at bounding box center [72, 197] width 72 height 9
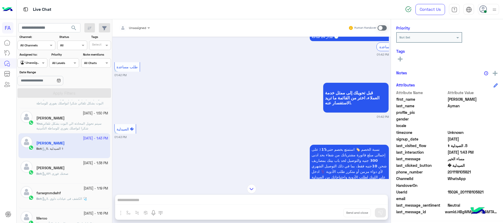
scroll to position [278, 0]
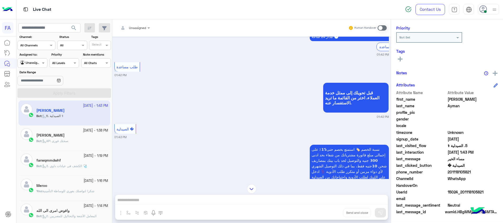
click at [76, 137] on div "[PERSON_NAME]" at bounding box center [72, 136] width 72 height 6
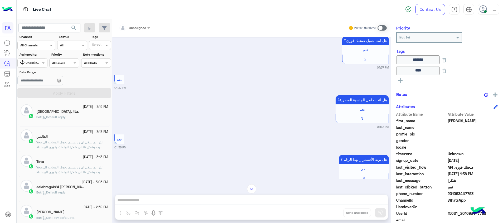
click at [65, 121] on div "Bot : Default reply" at bounding box center [72, 119] width 72 height 9
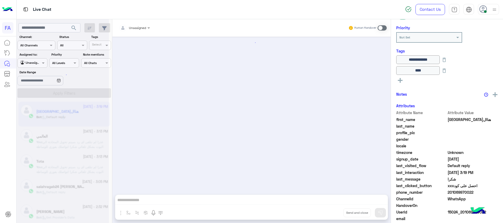
scroll to position [324, 0]
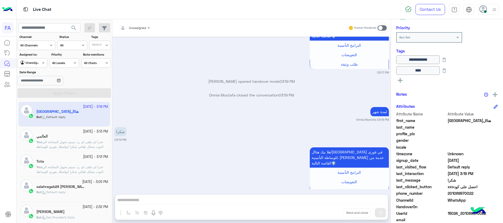
drag, startPoint x: 38, startPoint y: 63, endPoint x: 51, endPoint y: 77, distance: 19.2
click at [42, 64] on div "Agent Filter Unassigned" at bounding box center [32, 62] width 30 height 9
drag, startPoint x: 39, startPoint y: 97, endPoint x: 93, endPoint y: 83, distance: 55.8
click at [39, 97] on div "Your Inbox" at bounding box center [32, 94] width 31 height 10
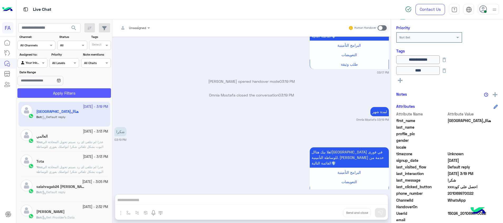
click at [84, 94] on button "Apply Filters" at bounding box center [64, 92] width 94 height 9
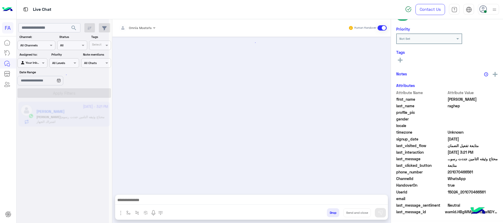
scroll to position [361, 0]
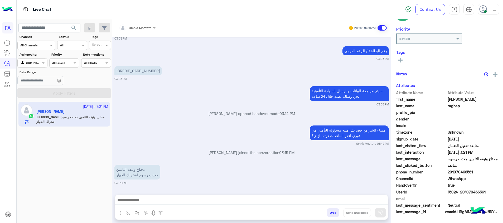
click at [68, 165] on div "[DATE] - 3:21 PM [PERSON_NAME] : محتاج وثيقه التامين جددت رسوم اشتراك الجهاز" at bounding box center [65, 162] width 96 height 125
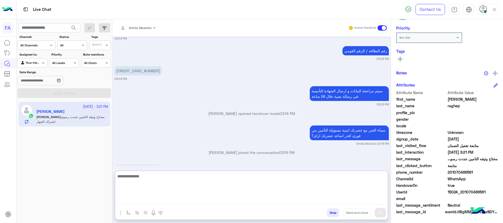
click at [237, 201] on textarea at bounding box center [251, 189] width 273 height 32
type textarea "**********"
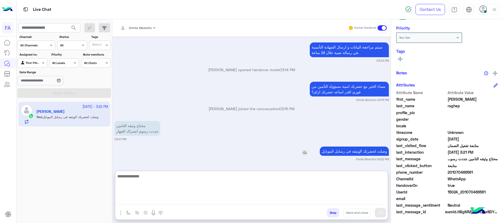
scroll to position [404, 0]
click at [306, 184] on textarea at bounding box center [251, 189] width 273 height 32
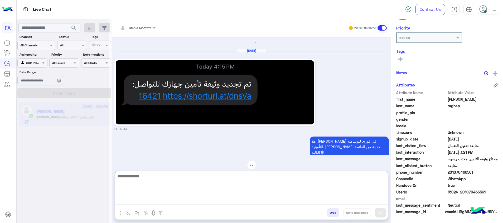
scroll to position [130, 0]
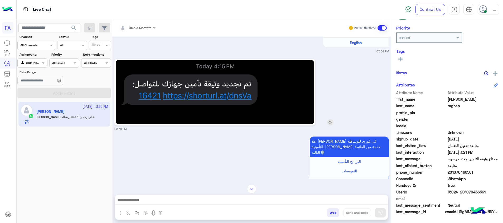
click at [329, 123] on img at bounding box center [330, 122] width 6 height 6
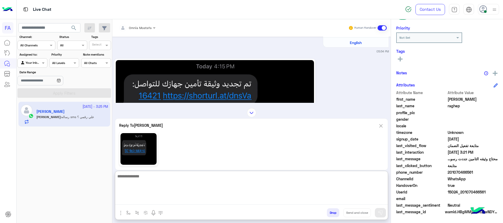
click at [318, 201] on textarea at bounding box center [251, 189] width 273 height 32
type textarea "**********"
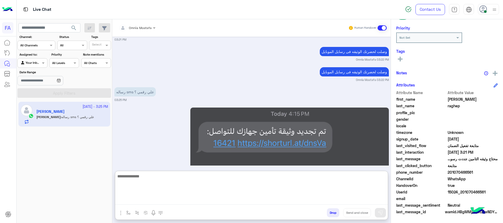
scroll to position [1362, 0]
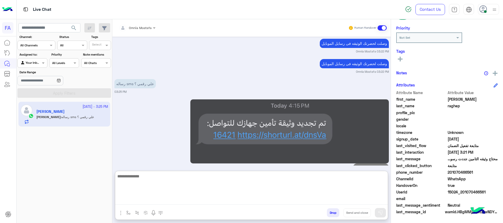
type textarea "*"
type textarea "**"
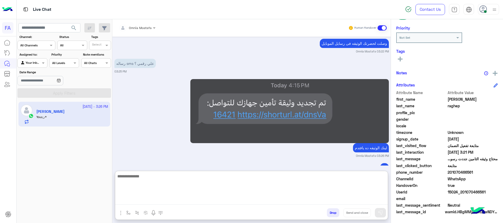
scroll to position [1408, 0]
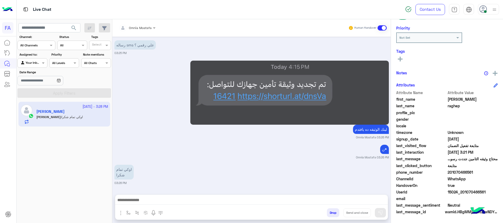
click at [402, 59] on icon at bounding box center [400, 59] width 5 height 5
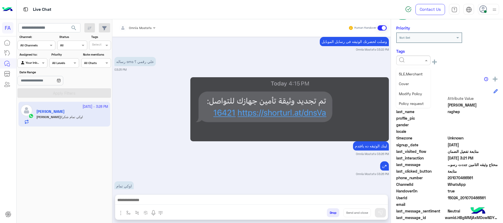
scroll to position [119, 0]
click at [411, 70] on div "Cover" at bounding box center [414, 73] width 34 height 10
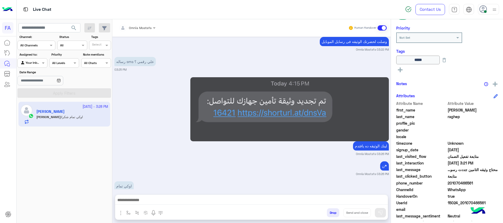
click at [403, 70] on rect at bounding box center [400, 69] width 5 height 1
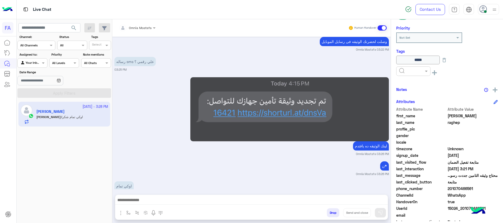
click at [403, 70] on input "text" at bounding box center [407, 70] width 16 height 5
click at [413, 85] on div "Done" at bounding box center [414, 84] width 34 height 10
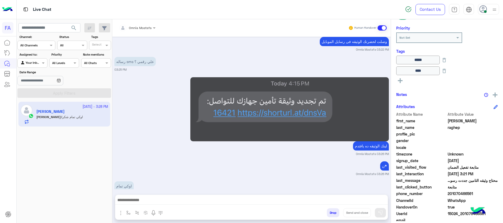
drag, startPoint x: 473, startPoint y: 195, endPoint x: 451, endPoint y: 194, distance: 21.9
click at [451, 194] on span "201070466561" at bounding box center [473, 194] width 50 height 6
copy span "1070466561"
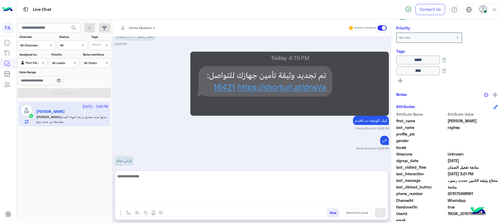
drag, startPoint x: 249, startPoint y: 201, endPoint x: 249, endPoint y: 207, distance: 6.1
click at [249, 203] on textarea at bounding box center [251, 189] width 273 height 32
type textarea "**********"
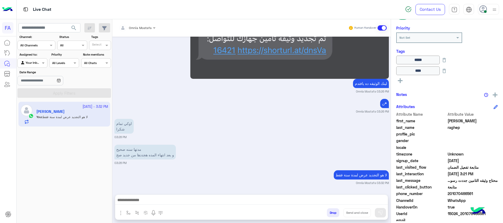
scroll to position [1430, 0]
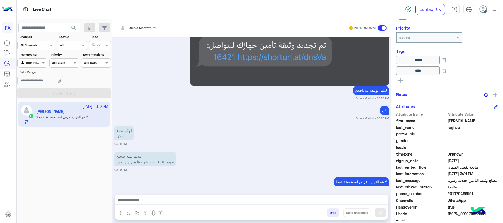
drag, startPoint x: 217, startPoint y: 169, endPoint x: 222, endPoint y: 174, distance: 6.6
click at [218, 169] on div "Omnia Mostafa Human Handover [DATE] مساء الخير 05:54 PM اهلا بك [PERSON_NAME] ف…" at bounding box center [251, 122] width 279 height 206
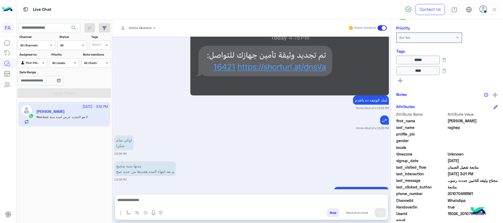
click at [225, 186] on div "لا هو التجديد عرض لمدة سنة فقط Omnia Mostafa 03:32 PM" at bounding box center [252, 194] width 275 height 16
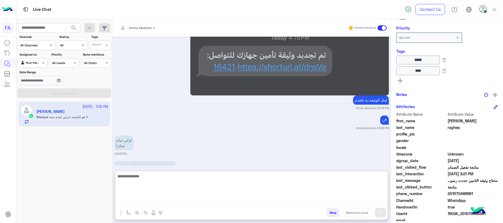
click at [218, 198] on textarea at bounding box center [251, 189] width 273 height 32
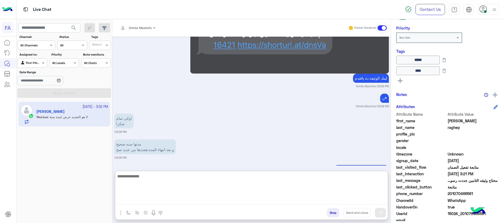
scroll to position [1454, 0]
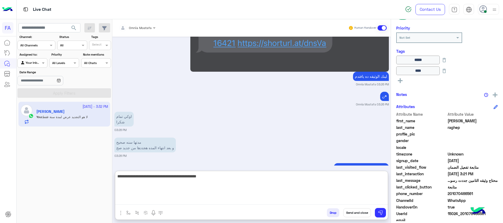
type textarea "**********"
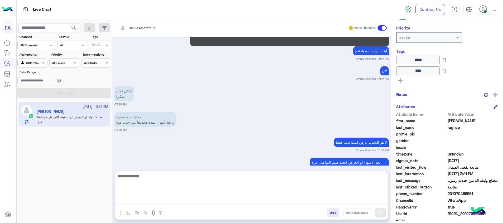
click at [194, 188] on textarea at bounding box center [251, 189] width 273 height 32
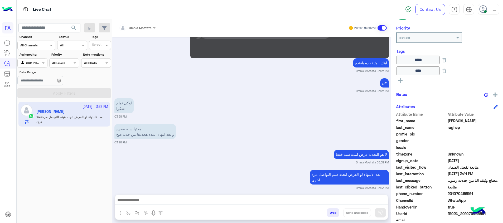
scroll to position [1456, 0]
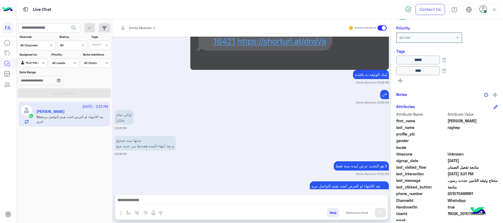
drag, startPoint x: 475, startPoint y: 196, endPoint x: 452, endPoint y: 194, distance: 23.8
click at [452, 194] on span "201070466561" at bounding box center [473, 194] width 50 height 6
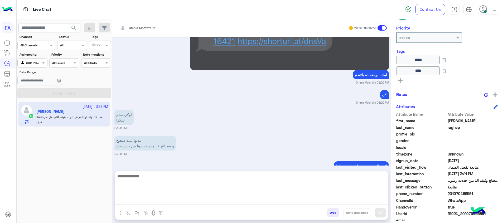
drag, startPoint x: 255, startPoint y: 201, endPoint x: 282, endPoint y: 178, distance: 35.1
click at [255, 201] on textarea at bounding box center [251, 189] width 273 height 32
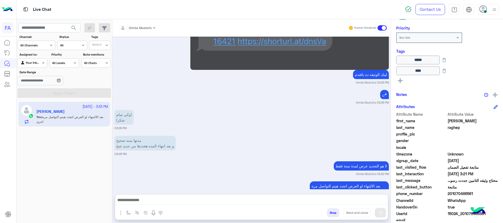
click at [378, 195] on div at bounding box center [251, 201] width 273 height 13
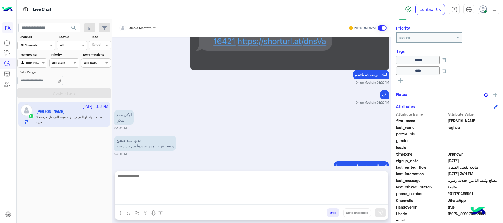
click at [384, 199] on textarea at bounding box center [251, 189] width 273 height 32
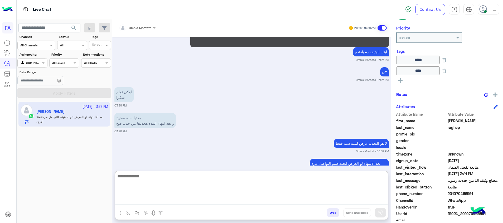
paste textarea "**********"
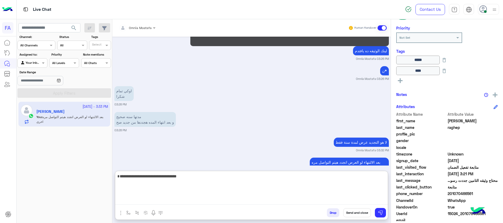
type textarea "**********"
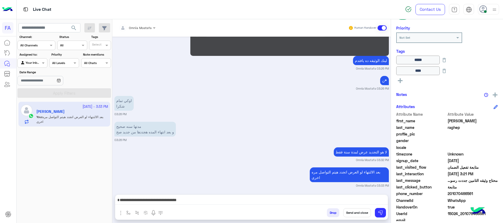
click at [358, 215] on button "Send and close" at bounding box center [358, 212] width 28 height 9
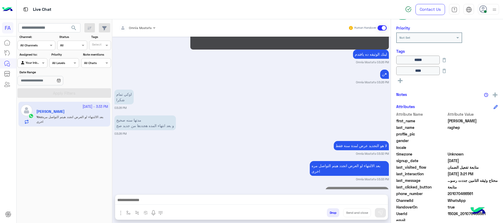
scroll to position [1490, 0]
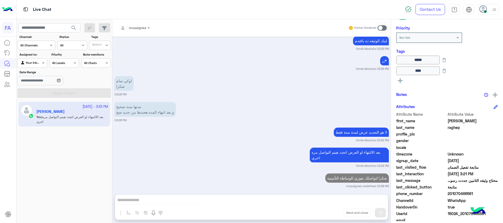
click at [34, 60] on div "Agent Filter Your Inbox" at bounding box center [32, 62] width 30 height 9
drag, startPoint x: 36, startPoint y: 84, endPoint x: 46, endPoint y: 85, distance: 10.4
click at [36, 84] on b "Unassigned" at bounding box center [35, 83] width 20 height 4
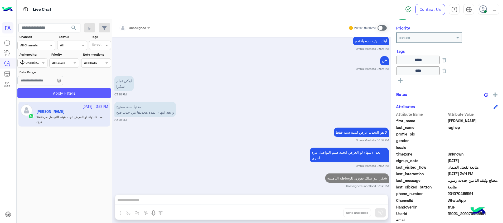
click at [55, 94] on button "Apply Filters" at bounding box center [64, 92] width 94 height 9
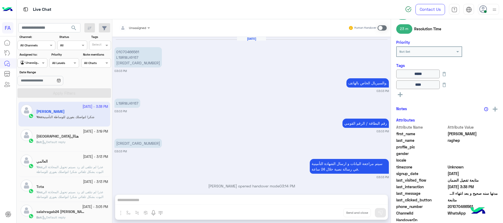
scroll to position [348, 0]
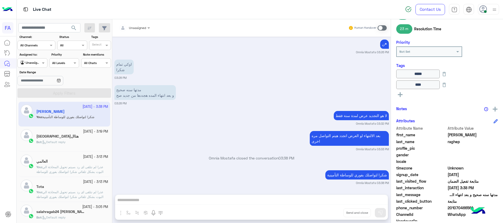
click at [85, 140] on div "Bot : Default reply" at bounding box center [72, 144] width 72 height 9
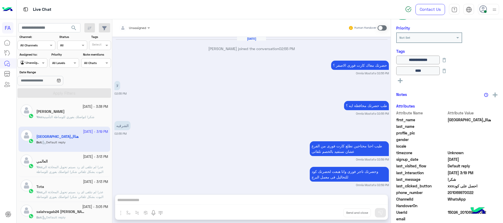
scroll to position [324, 0]
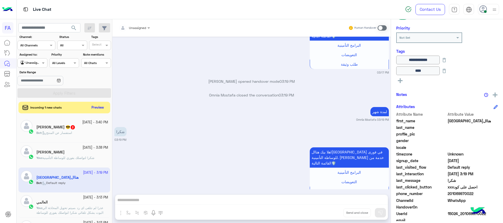
click at [87, 139] on div "Bot : استفسار عن المنتج" at bounding box center [72, 135] width 72 height 9
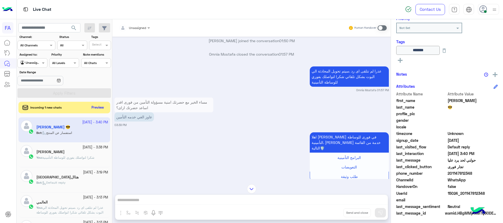
scroll to position [363, 0]
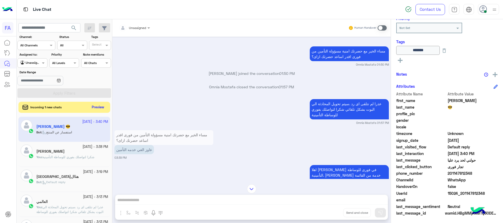
click at [104, 106] on button "Preview" at bounding box center [98, 107] width 16 height 7
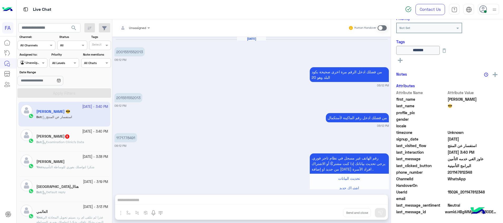
scroll to position [442, 0]
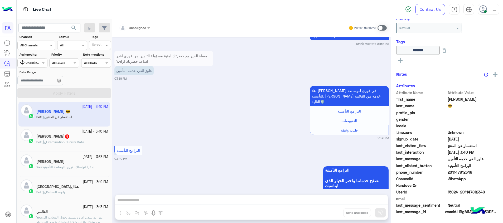
click at [83, 142] on span "Examination Clinic's Data" at bounding box center [63, 142] width 42 height 4
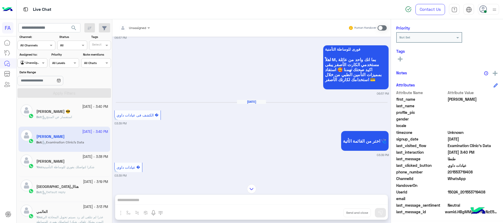
scroll to position [164, 0]
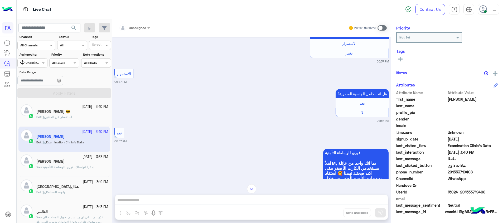
click at [64, 115] on p "Bot : استفسار عن المنتج" at bounding box center [54, 117] width 36 height 5
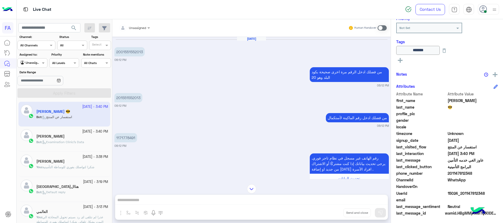
click at [139, 26] on div at bounding box center [134, 27] width 36 height 5
click at [190, 129] on div "[DATE] 2001551552013 06:12 PM من فضلك ادخل الرقم مرة اخرى صحيحة بكود البلد وهو …" at bounding box center [251, 108] width 279 height 142
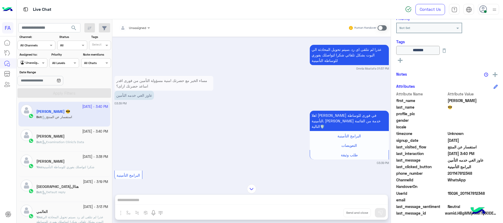
scroll to position [442, 0]
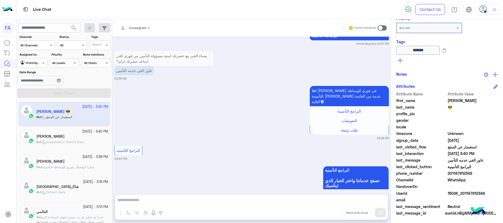
click at [141, 28] on div at bounding box center [134, 27] width 36 height 5
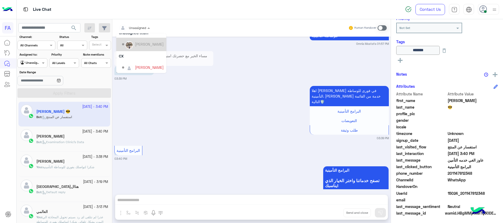
scroll to position [47, 0]
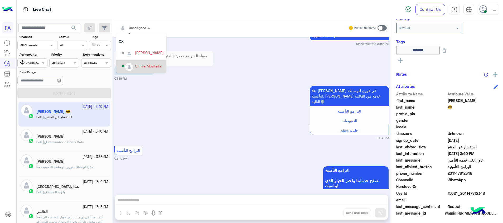
click at [142, 66] on div "Omnia Mostafa" at bounding box center [148, 66] width 26 height 6
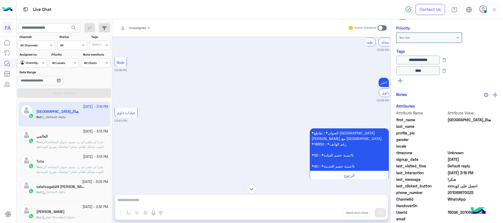
scroll to position [1440, 0]
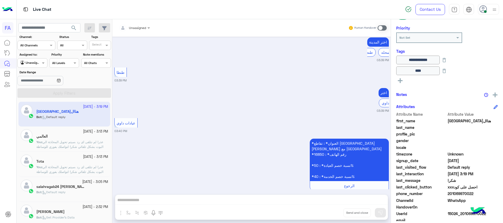
click at [41, 67] on div "Agent Filter Unassigned" at bounding box center [32, 62] width 30 height 9
click at [36, 93] on b "Your Inbox" at bounding box center [34, 93] width 18 height 4
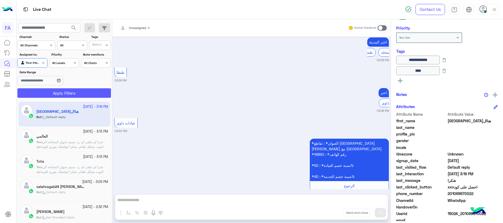
click at [56, 93] on button "Apply Filters" at bounding box center [64, 92] width 94 height 9
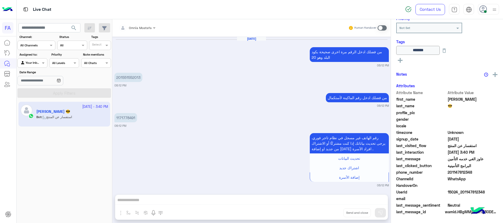
scroll to position [436, 0]
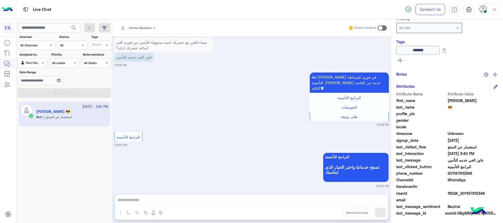
click at [384, 31] on div "Human Handover" at bounding box center [368, 27] width 39 height 9
click at [383, 28] on span at bounding box center [382, 27] width 9 height 5
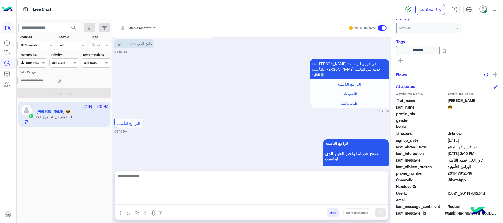
click at [363, 203] on textarea at bounding box center [251, 189] width 273 height 32
paste textarea "**********"
type textarea "**********"
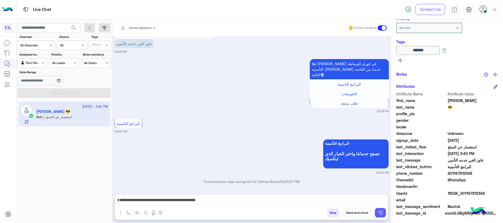
drag, startPoint x: 382, startPoint y: 212, endPoint x: 370, endPoint y: 193, distance: 22.9
click at [381, 212] on img at bounding box center [380, 212] width 5 height 5
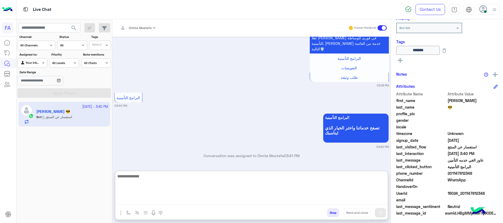
drag, startPoint x: 372, startPoint y: 200, endPoint x: 378, endPoint y: 199, distance: 6.2
click at [376, 199] on textarea at bounding box center [251, 189] width 273 height 32
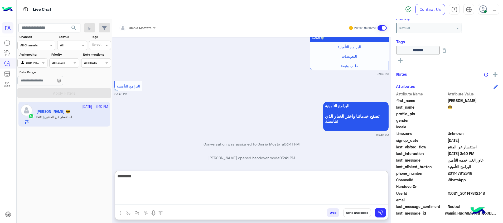
scroll to position [512, 0]
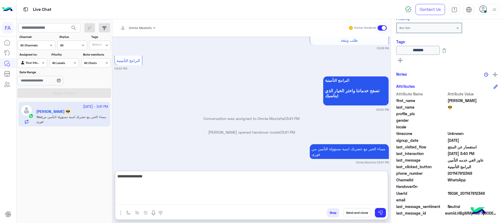
type textarea "**********"
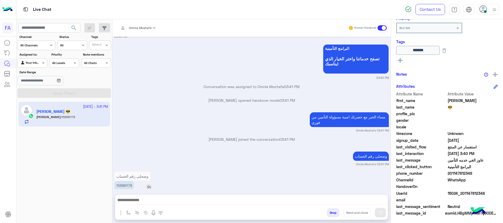
scroll to position [538, 0]
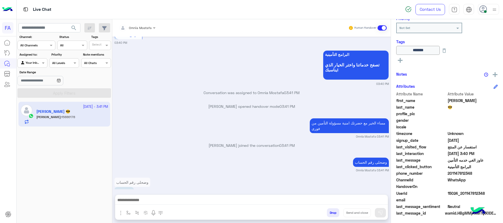
click at [123, 152] on div "[DATE] من فضلك ادخل الرقم مرة اخرى صحيحة بكود البلد وهو 20 06:12 PM 20155155201…" at bounding box center [251, 113] width 279 height 153
click at [126, 187] on p "15886178" at bounding box center [125, 191] width 20 height 9
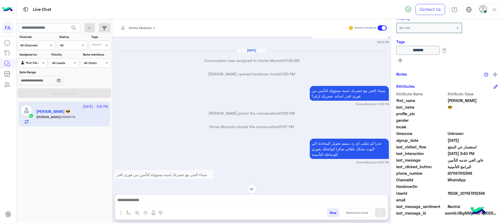
scroll to position [301, 0]
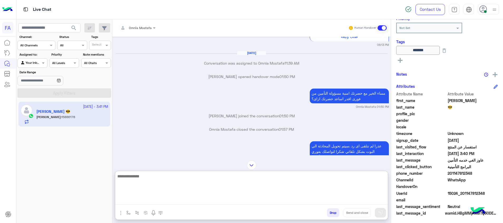
click at [374, 199] on textarea at bounding box center [251, 189] width 273 height 32
paste textarea "**********"
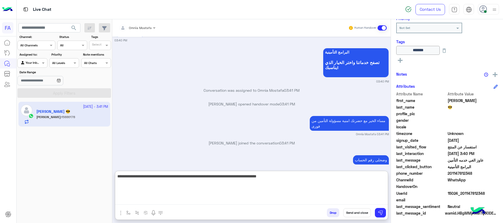
scroll to position [562, 0]
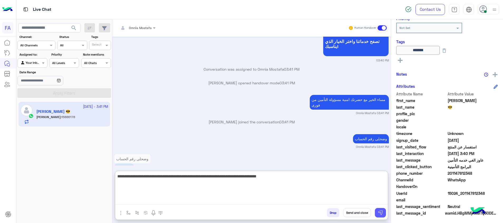
type textarea "**********"
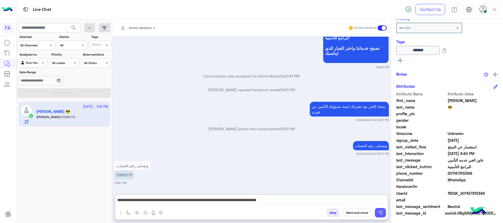
click at [382, 214] on img at bounding box center [380, 212] width 5 height 5
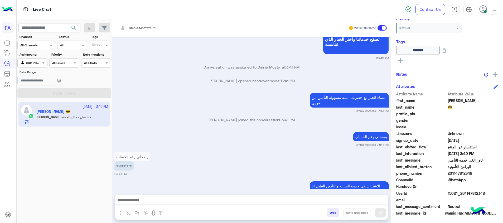
scroll to position [584, 0]
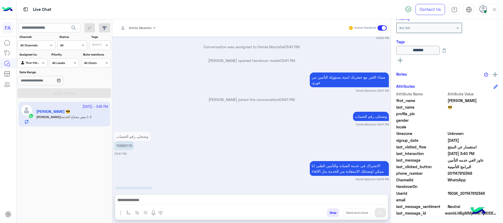
click at [222, 198] on small "03:45 PM" at bounding box center [252, 200] width 275 height 4
click at [288, 197] on div at bounding box center [251, 201] width 273 height 13
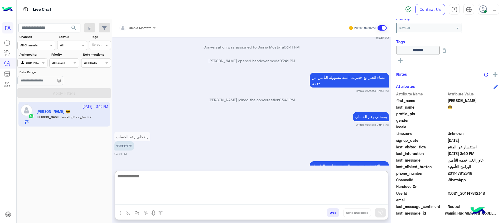
click at [290, 199] on textarea at bounding box center [251, 189] width 273 height 32
paste textarea "**********"
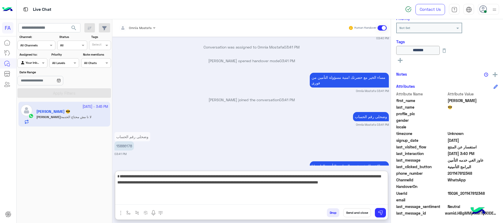
drag, startPoint x: 280, startPoint y: 183, endPoint x: 296, endPoint y: 183, distance: 15.6
click at [296, 183] on textarea "**********" at bounding box center [251, 189] width 273 height 32
drag, startPoint x: 284, startPoint y: 187, endPoint x: 315, endPoint y: 183, distance: 31.2
click at [305, 187] on textarea "**********" at bounding box center [251, 189] width 273 height 32
type textarea "**********"
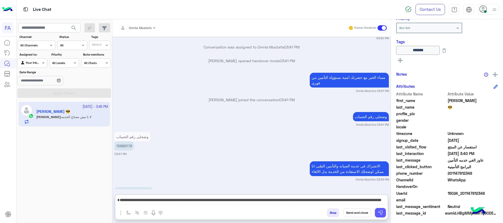
click at [379, 214] on img at bounding box center [380, 212] width 5 height 5
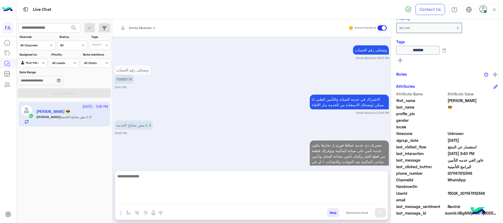
click at [381, 198] on textarea at bounding box center [251, 189] width 273 height 32
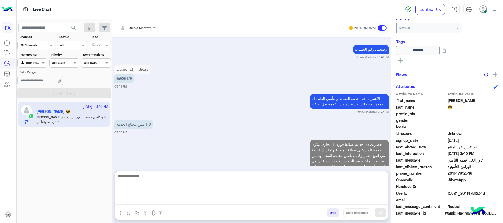
scroll to position [687, 0]
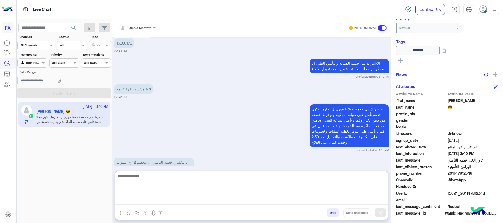
click at [287, 195] on textarea at bounding box center [251, 189] width 273 height 32
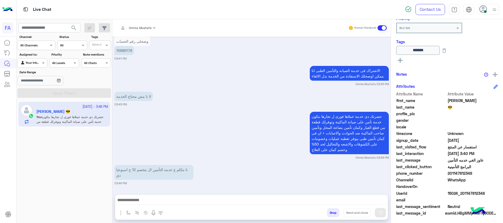
scroll to position [663, 0]
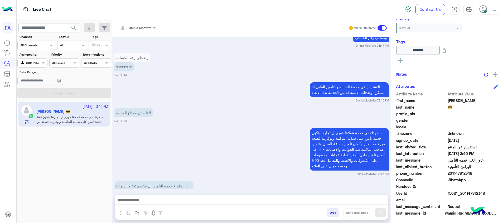
drag, startPoint x: 486, startPoint y: 192, endPoint x: 464, endPoint y: 193, distance: 22.2
click at [464, 193] on span "15024_201147812348" at bounding box center [473, 194] width 50 height 6
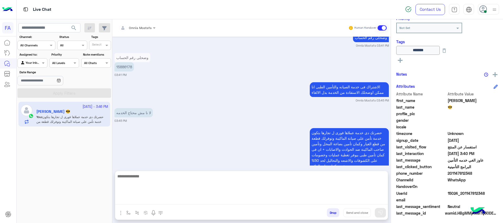
drag, startPoint x: 348, startPoint y: 202, endPoint x: 301, endPoint y: 199, distance: 47.1
click at [353, 200] on textarea at bounding box center [251, 189] width 273 height 32
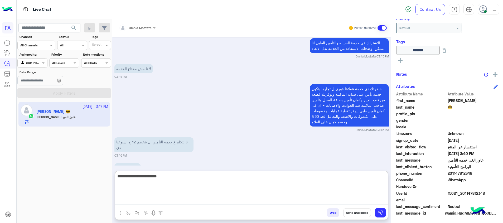
scroll to position [727, 0]
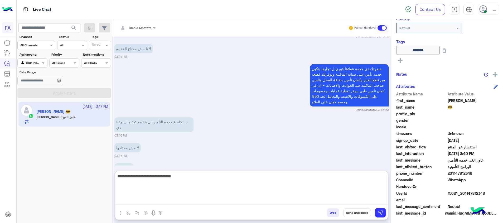
type textarea "**********"
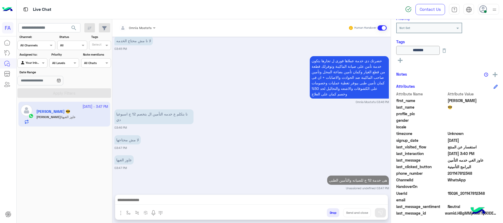
scroll to position [723, 0]
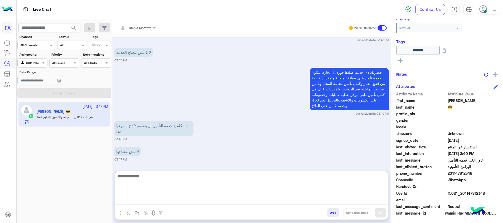
drag, startPoint x: 358, startPoint y: 202, endPoint x: 383, endPoint y: 206, distance: 25.6
click at [359, 202] on textarea at bounding box center [251, 189] width 273 height 32
paste textarea "**********"
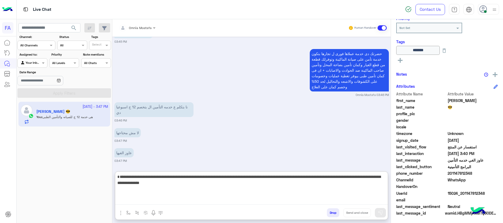
scroll to position [747, 0]
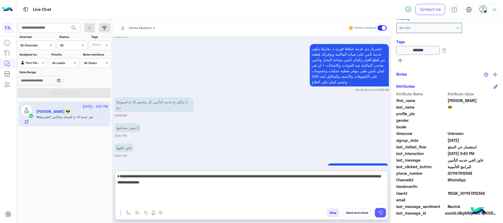
type textarea "**********"
click at [378, 215] on button at bounding box center [380, 212] width 11 height 9
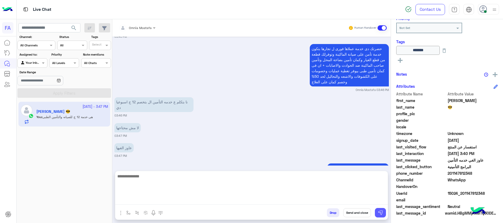
scroll to position [766, 0]
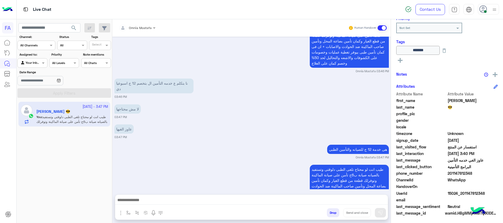
click at [402, 63] on div "******* See All" at bounding box center [448, 55] width 102 height 19
click at [401, 63] on button at bounding box center [401, 60] width 8 height 6
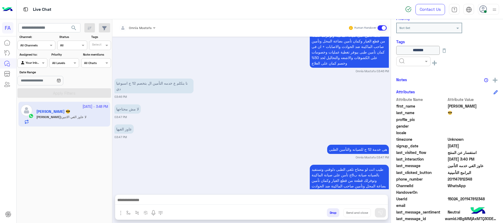
scroll to position [786, 0]
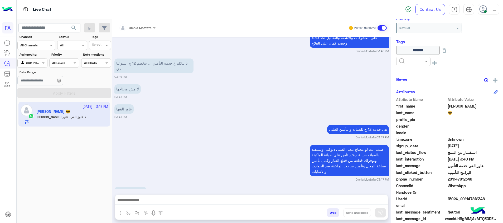
click at [403, 60] on input "text" at bounding box center [407, 61] width 16 height 5
click at [379, 202] on textarea at bounding box center [251, 201] width 273 height 8
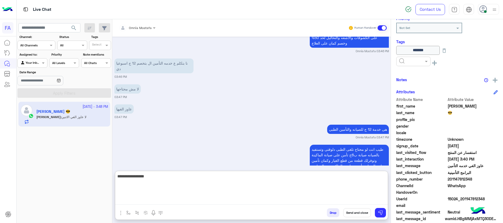
type textarea "**********"
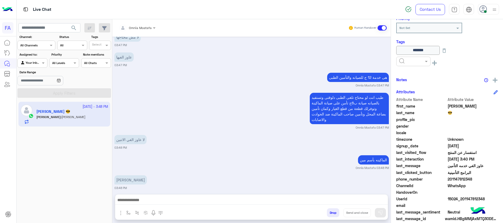
scroll to position [826, 0]
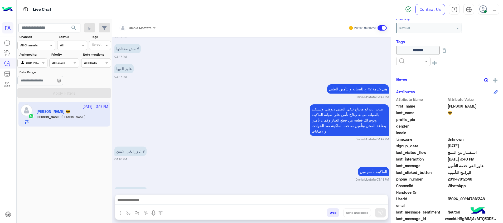
drag, startPoint x: 157, startPoint y: 150, endPoint x: 133, endPoint y: 177, distance: 35.9
click at [133, 187] on p "[PERSON_NAME]" at bounding box center [131, 191] width 32 height 9
click at [385, 200] on textarea at bounding box center [251, 201] width 273 height 8
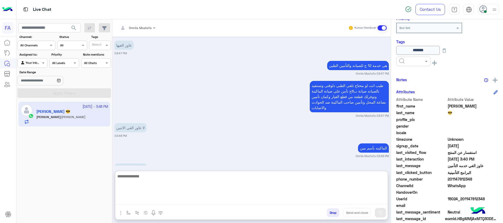
scroll to position [850, 0]
paste textarea "**********"
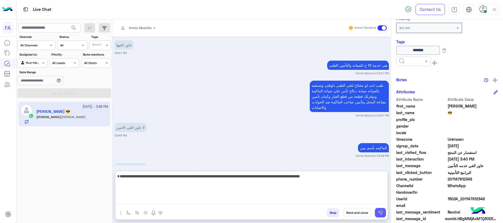
type textarea "**********"
click at [384, 215] on button at bounding box center [380, 212] width 11 height 9
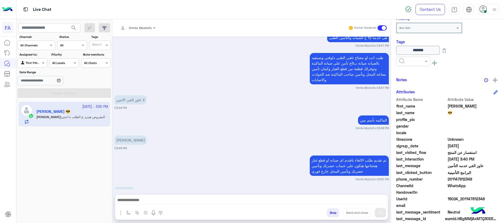
scroll to position [898, 0]
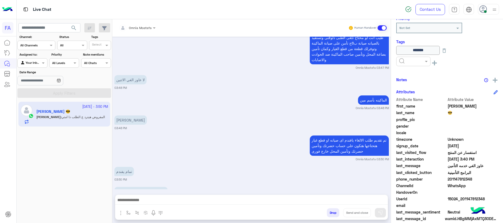
click at [297, 199] on textarea at bounding box center [251, 201] width 273 height 8
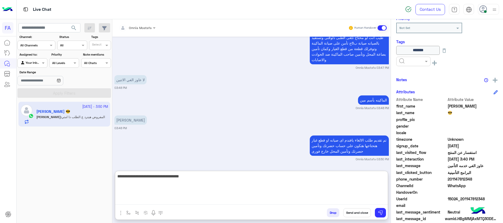
type textarea "**********"
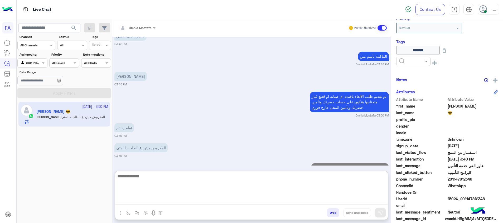
click at [359, 189] on textarea at bounding box center [251, 189] width 273 height 32
type textarea "******"
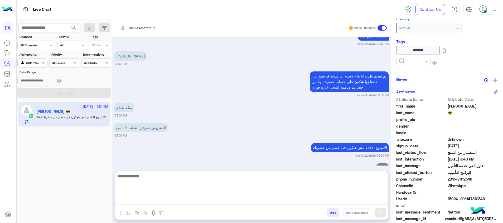
click at [415, 64] on div at bounding box center [414, 61] width 34 height 9
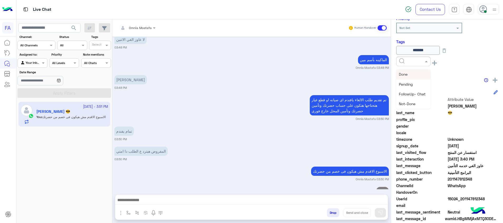
scroll to position [79, 0]
click at [420, 92] on span "Med.Merchant" at bounding box center [411, 94] width 25 height 4
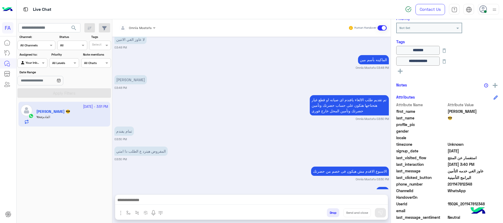
click at [399, 69] on icon at bounding box center [400, 71] width 5 height 5
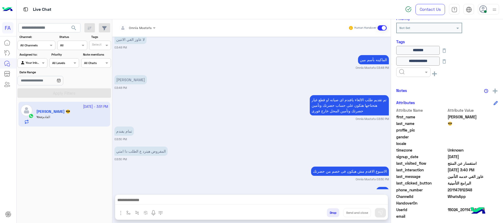
drag, startPoint x: 399, startPoint y: 69, endPoint x: 418, endPoint y: 79, distance: 22.0
click at [406, 70] on input "text" at bounding box center [407, 71] width 16 height 5
click at [418, 115] on span "5LE.Merchant" at bounding box center [411, 114] width 24 height 4
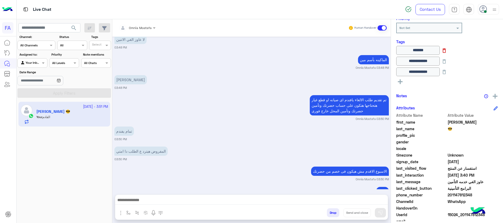
click at [448, 48] on icon at bounding box center [445, 51] width 6 height 6
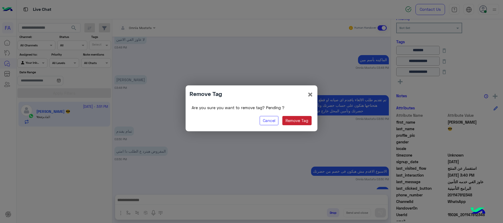
drag, startPoint x: 293, startPoint y: 122, endPoint x: 388, endPoint y: 100, distance: 96.9
click at [294, 121] on button "Remove Tag" at bounding box center [297, 120] width 29 height 9
type input "**********"
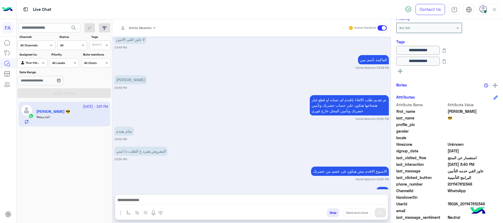
click at [399, 72] on icon at bounding box center [400, 71] width 5 height 5
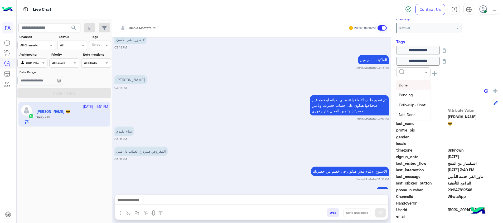
click at [399, 72] on input "text" at bounding box center [407, 71] width 16 height 5
click at [409, 77] on ng-select "Done Pending FollowUp- Chat Not-Done New Sale Call Back Irrelevant Medical Prop…" at bounding box center [414, 74] width 34 height 12
click at [417, 112] on span "Cancellation" at bounding box center [409, 114] width 21 height 4
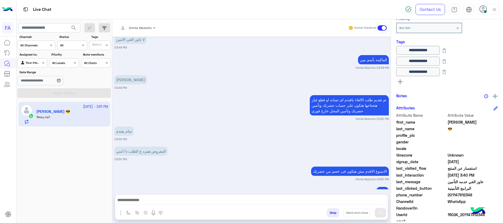
click at [402, 80] on icon at bounding box center [400, 81] width 5 height 5
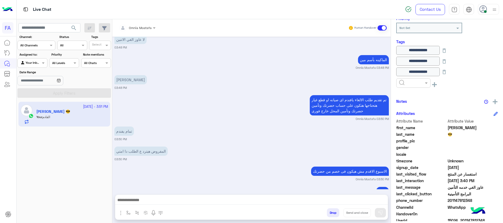
drag, startPoint x: 402, startPoint y: 80, endPoint x: 420, endPoint y: 87, distance: 19.2
click at [408, 82] on input "text" at bounding box center [407, 82] width 16 height 5
click at [420, 127] on div "Not-Done" at bounding box center [414, 126] width 34 height 10
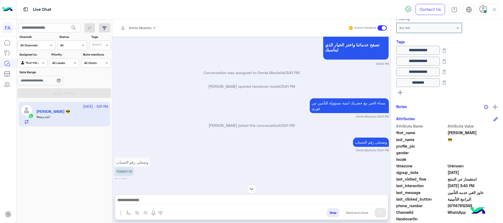
scroll to position [542, 0]
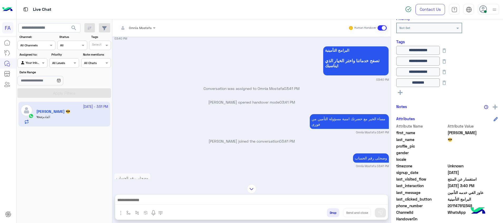
click at [122, 183] on p "15886178" at bounding box center [125, 187] width 20 height 9
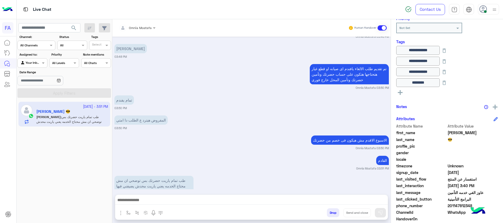
drag, startPoint x: 312, startPoint y: 200, endPoint x: 318, endPoint y: 201, distance: 5.8
click at [313, 201] on textarea at bounding box center [251, 201] width 273 height 8
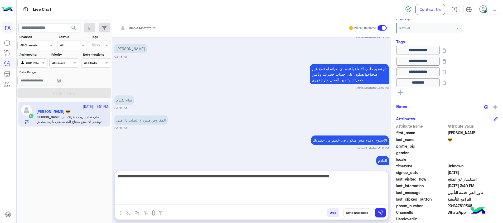
type textarea "**********"
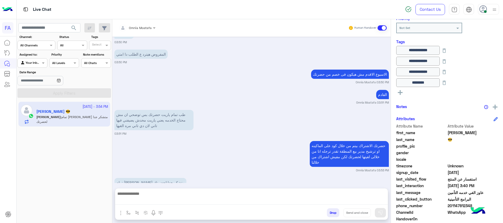
scroll to position [1026, 0]
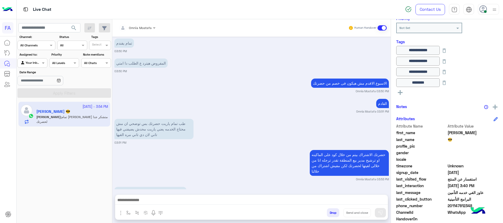
drag, startPoint x: 389, startPoint y: 203, endPoint x: 376, endPoint y: 202, distance: 12.7
click at [387, 203] on div "Omnia Mostafa Human Handover [DATE] من فضلك ادخل الرقم مرة اخرى صحيحة بكود البل…" at bounding box center [251, 122] width 279 height 206
click at [369, 202] on textarea at bounding box center [251, 201] width 273 height 8
paste textarea "**********"
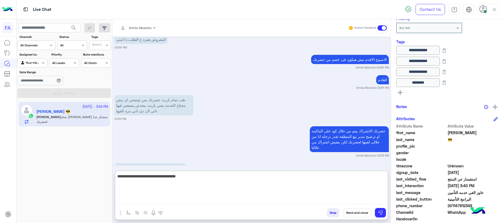
type textarea "**********"
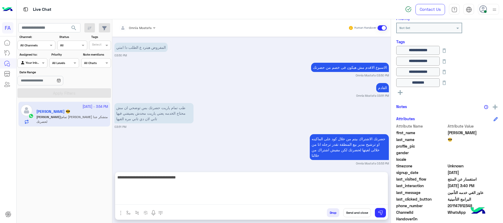
click at [361, 211] on button "Send and close" at bounding box center [358, 212] width 28 height 9
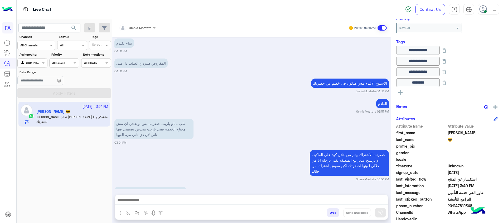
scroll to position [1046, 0]
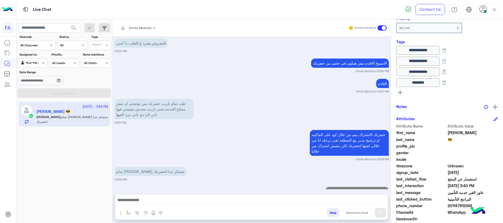
click at [30, 63] on input "text" at bounding box center [26, 62] width 12 height 5
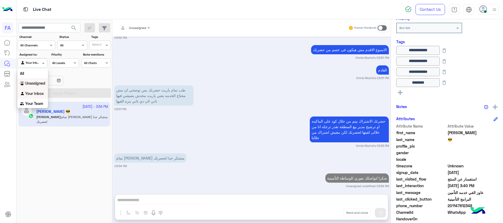
drag, startPoint x: 31, startPoint y: 83, endPoint x: 36, endPoint y: 82, distance: 4.2
click at [31, 82] on b "Unassigned" at bounding box center [35, 83] width 20 height 4
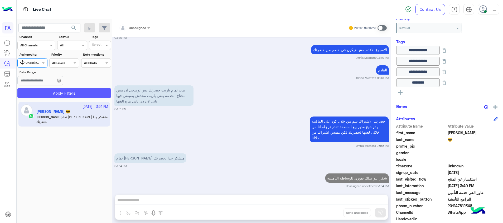
click at [38, 89] on button "Apply Filters" at bounding box center [64, 92] width 94 height 9
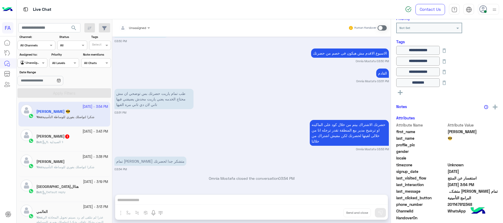
scroll to position [378, 0]
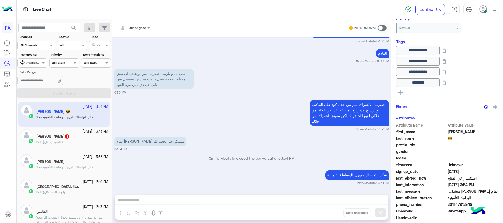
click at [72, 138] on div "Mahmoud 1" at bounding box center [72, 137] width 72 height 6
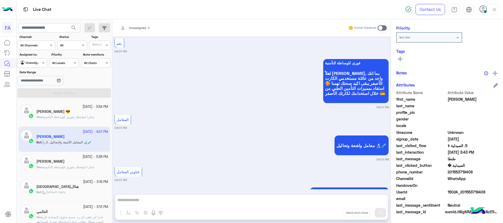
scroll to position [981, 0]
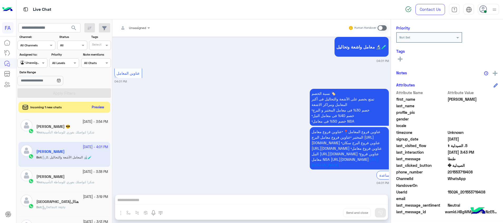
click at [101, 106] on button "Preview" at bounding box center [98, 107] width 16 height 7
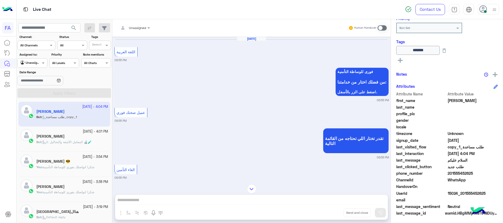
drag, startPoint x: 379, startPoint y: 28, endPoint x: 380, endPoint y: 125, distance: 96.9
click at [379, 28] on span at bounding box center [382, 27] width 9 height 5
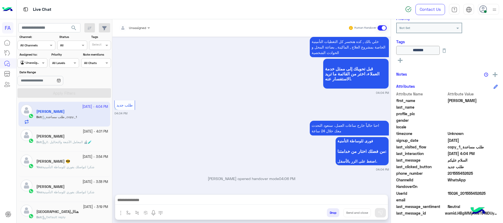
drag, startPoint x: 366, startPoint y: 202, endPoint x: 377, endPoint y: 213, distance: 16.1
click at [366, 202] on textarea at bounding box center [251, 201] width 273 height 8
paste textarea "**********"
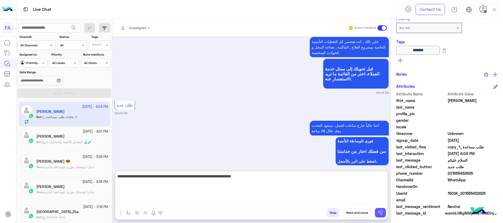
type textarea "**********"
click at [377, 214] on button at bounding box center [380, 212] width 11 height 9
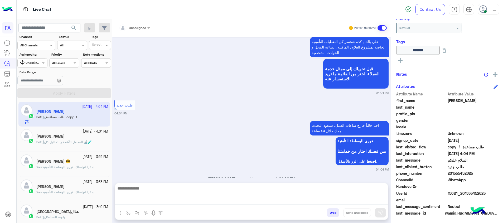
scroll to position [512, 0]
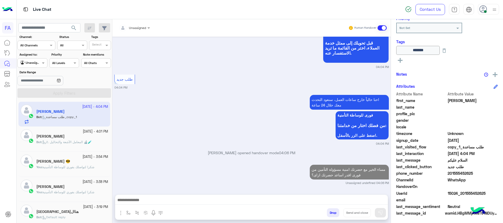
click at [31, 61] on input "text" at bounding box center [26, 62] width 12 height 5
click at [35, 96] on div "Your Inbox" at bounding box center [32, 94] width 31 height 10
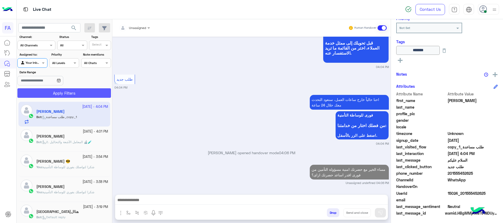
click at [59, 92] on button "Apply Filters" at bounding box center [64, 92] width 94 height 9
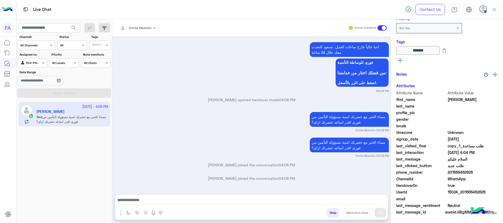
scroll to position [86, 0]
click at [373, 197] on div at bounding box center [251, 201] width 273 height 13
click at [376, 201] on textarea at bounding box center [251, 201] width 273 height 8
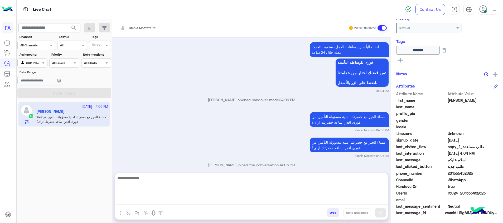
paste textarea "**********"
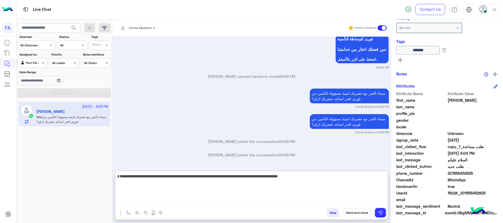
type textarea "**********"
click at [352, 211] on button "Send and close" at bounding box center [358, 212] width 28 height 9
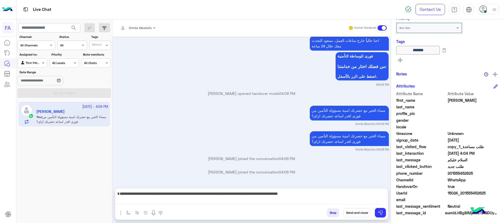
scroll to position [484, 0]
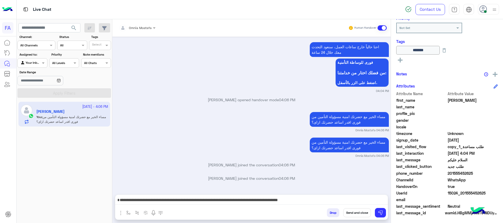
click at [358, 213] on button "Send and close" at bounding box center [358, 212] width 28 height 9
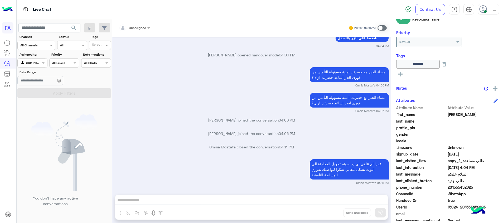
scroll to position [100, 0]
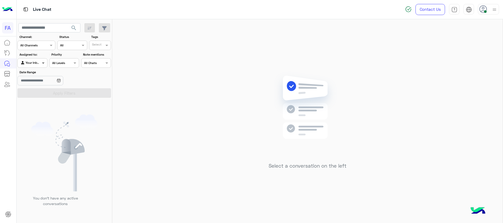
click at [41, 63] on span at bounding box center [44, 63] width 7 height 6
click at [41, 85] on b "Unassigned" at bounding box center [35, 83] width 20 height 4
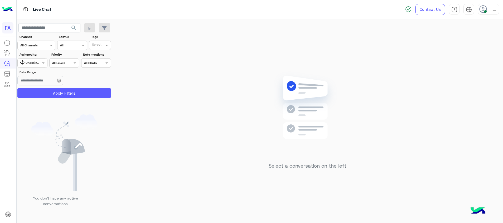
click at [53, 96] on button "Apply Filters" at bounding box center [64, 92] width 94 height 9
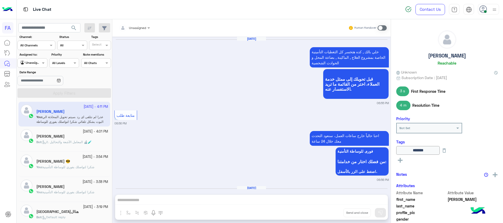
scroll to position [432, 0]
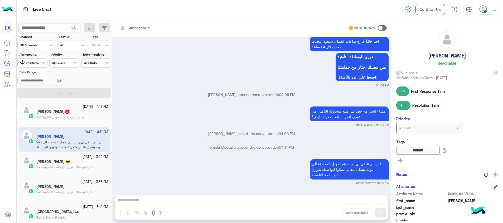
click at [75, 119] on span "***ايه هو تأمين صحتك فوري" at bounding box center [63, 117] width 42 height 4
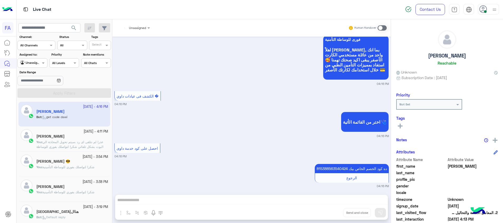
scroll to position [1137, 0]
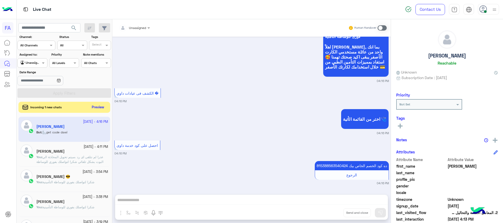
click at [96, 110] on button "Preview" at bounding box center [98, 107] width 16 height 7
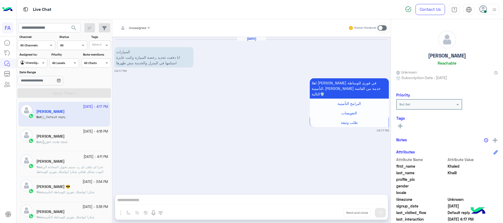
click at [153, 101] on div "اهلا [PERSON_NAME] في فورى للوساطة التأمينية. [PERSON_NAME] خدمة من القائمة الت…" at bounding box center [252, 105] width 275 height 56
click at [382, 26] on span at bounding box center [382, 27] width 9 height 5
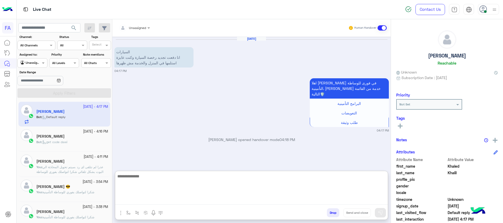
click at [368, 202] on textarea at bounding box center [251, 189] width 273 height 32
paste textarea "**********"
type textarea "**********"
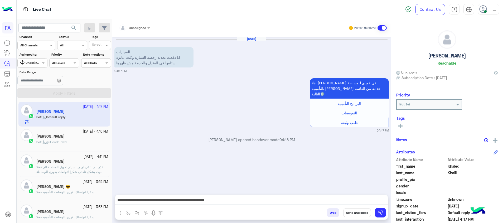
click at [365, 212] on button "Send and close" at bounding box center [358, 212] width 28 height 9
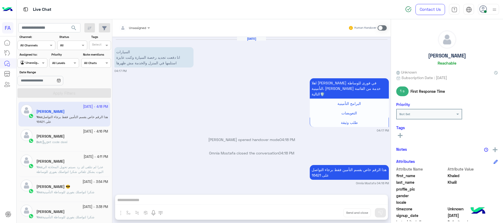
scroll to position [69, 0]
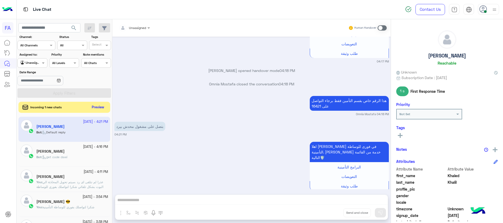
click at [97, 105] on button "Preview" at bounding box center [98, 107] width 16 height 7
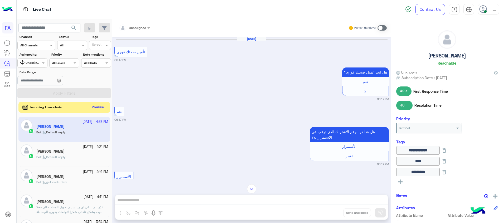
click at [94, 108] on button "Preview" at bounding box center [98, 107] width 16 height 7
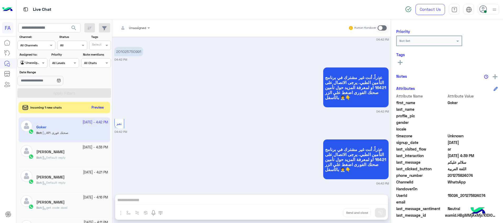
scroll to position [67, 0]
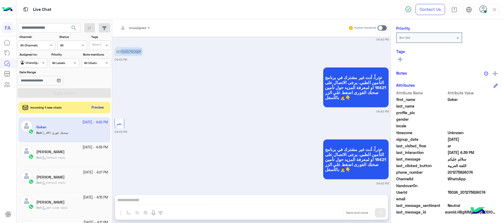
drag, startPoint x: 144, startPoint y: 52, endPoint x: 120, endPoint y: 51, distance: 23.5
click at [120, 51] on div "201025750991 04:42 PM" at bounding box center [252, 54] width 275 height 16
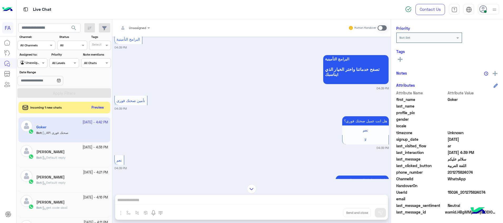
scroll to position [721, 0]
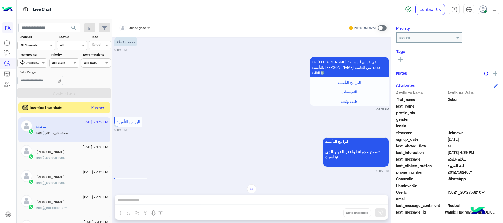
drag, startPoint x: 490, startPoint y: 191, endPoint x: 464, endPoint y: 195, distance: 26.9
click at [464, 195] on span "15024_201275824074" at bounding box center [473, 193] width 50 height 6
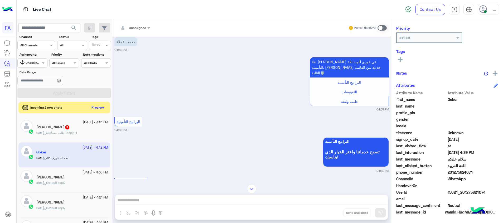
click at [56, 134] on span "طلب مساعدة_copy_1" at bounding box center [59, 133] width 35 height 4
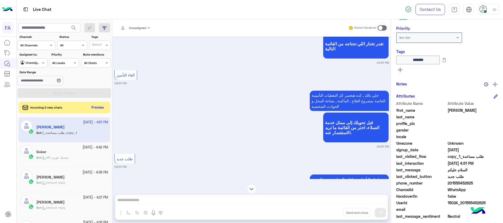
scroll to position [369, 0]
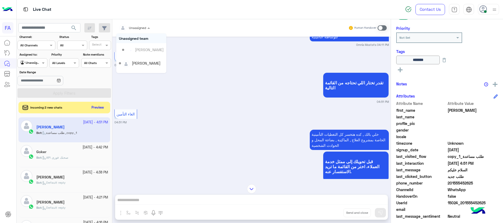
click at [147, 28] on span at bounding box center [149, 28] width 7 height 6
click at [147, 67] on div "[PERSON_NAME]" at bounding box center [149, 66] width 29 height 6
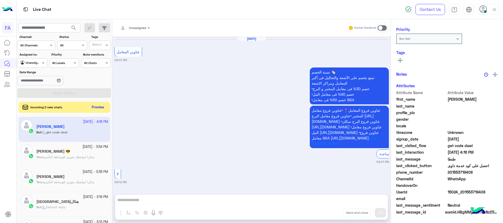
click at [103, 106] on button "Preview" at bounding box center [98, 107] width 16 height 7
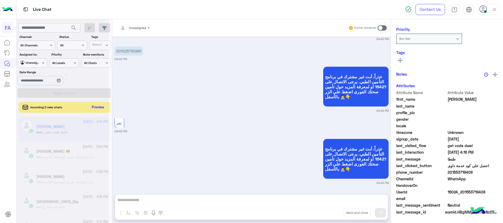
scroll to position [67, 0]
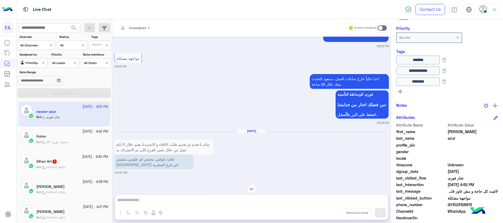
scroll to position [356, 0]
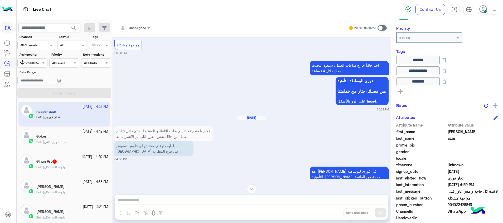
click at [188, 126] on p "تمام يا فندم تم تقديم طلب الالغاء و الاسترداد هيتم خلال 5 ايام عمل من خلال نفس …" at bounding box center [164, 133] width 99 height 15
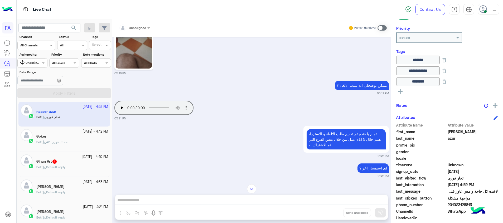
scroll to position [67, 0]
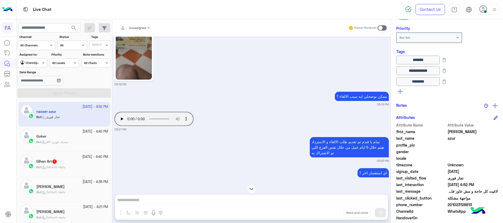
click at [95, 168] on div "Bot : Default reply" at bounding box center [72, 169] width 72 height 9
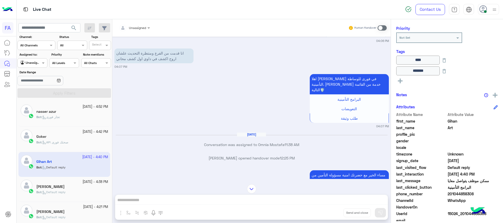
scroll to position [396, 0]
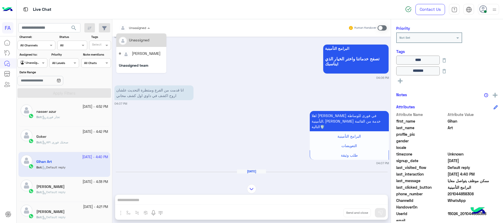
drag, startPoint x: 139, startPoint y: 26, endPoint x: 142, endPoint y: 41, distance: 15.6
click at [139, 25] on div at bounding box center [134, 27] width 36 height 5
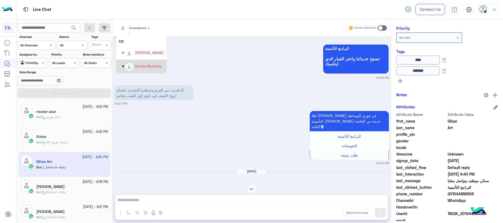
click at [139, 66] on div "Omnia Mostafa" at bounding box center [148, 66] width 26 height 6
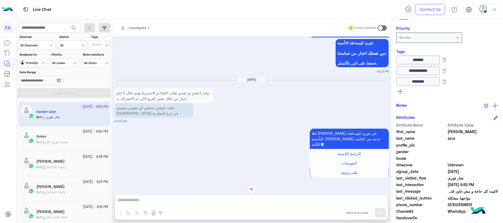
scroll to position [434, 0]
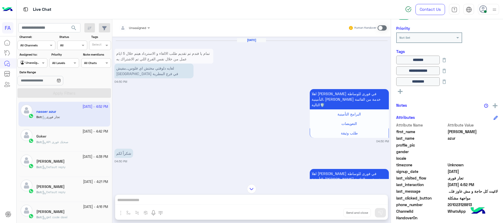
click at [67, 137] on div "Goker" at bounding box center [72, 137] width 72 height 6
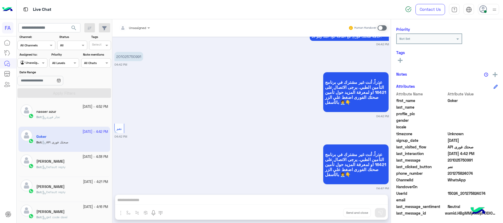
scroll to position [67, 0]
click at [73, 116] on div "Bot : تجار فورى" at bounding box center [72, 119] width 72 height 9
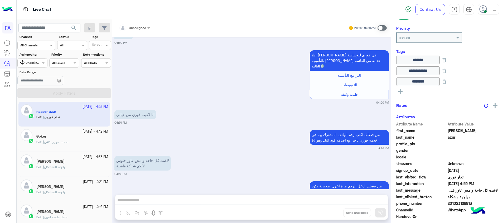
scroll to position [122, 0]
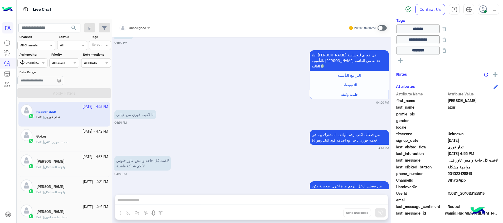
drag, startPoint x: 474, startPoint y: 172, endPoint x: 451, endPoint y: 172, distance: 22.7
click at [451, 172] on span "201023128813" at bounding box center [473, 174] width 50 height 6
click at [134, 30] on div "Unassigned" at bounding box center [137, 28] width 17 height 5
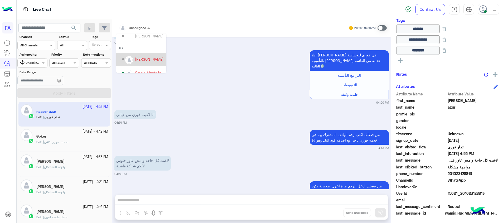
scroll to position [47, 0]
drag, startPoint x: 150, startPoint y: 66, endPoint x: 147, endPoint y: 68, distance: 3.4
click at [150, 67] on div "Omnia Mostafa" at bounding box center [148, 66] width 26 height 6
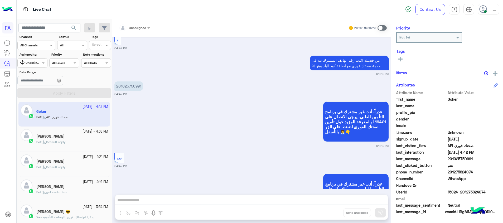
scroll to position [479, 0]
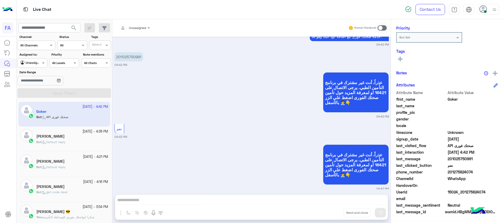
click at [37, 66] on section "Channel: Channel All Channels Status Channel All Tags Select Assigned to: Agent…" at bounding box center [65, 66] width 88 height 63
drag, startPoint x: 37, startPoint y: 64, endPoint x: 34, endPoint y: 66, distance: 3.4
click at [34, 66] on div "Unassigned" at bounding box center [30, 62] width 20 height 5
click at [40, 94] on b "Your Inbox" at bounding box center [34, 93] width 18 height 4
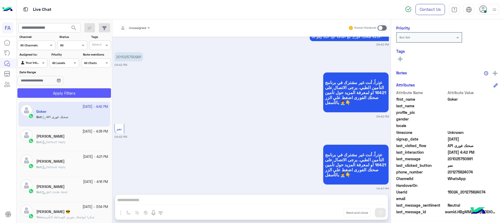
click at [56, 93] on button "Apply Filters" at bounding box center [64, 92] width 94 height 9
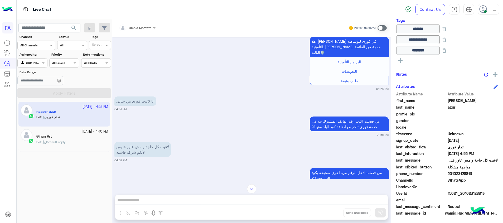
scroll to position [348, 0]
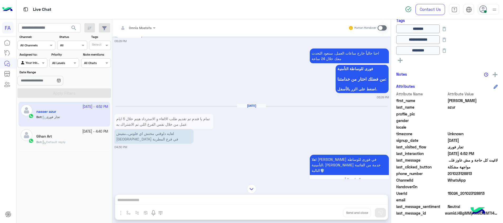
click at [197, 117] on p "تمام يا فندم تم تقديم طلب الالغاء و الاسترداد هيتم خلال 5 ايام عمل من خلال نفس …" at bounding box center [164, 121] width 99 height 15
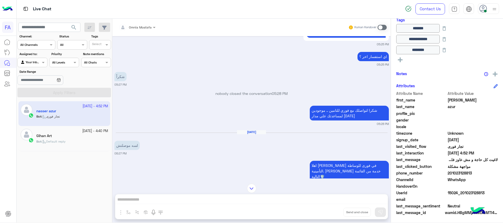
scroll to position [88, 0]
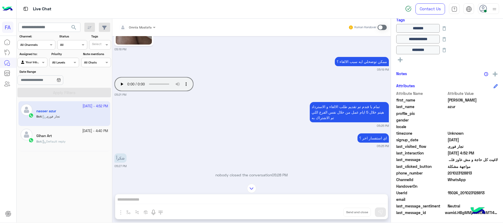
click at [383, 26] on span at bounding box center [382, 27] width 9 height 5
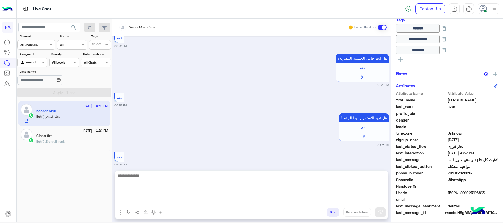
drag, startPoint x: 361, startPoint y: 198, endPoint x: 392, endPoint y: 208, distance: 32.4
click at [370, 201] on textarea at bounding box center [251, 189] width 273 height 32
paste textarea "**********"
type textarea "**********"
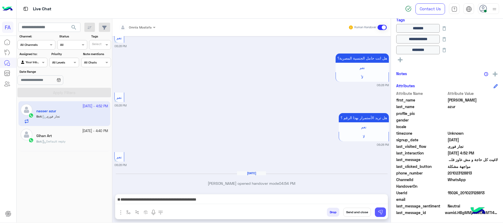
click at [381, 213] on img at bounding box center [380, 212] width 5 height 5
click at [383, 208] on button at bounding box center [380, 212] width 11 height 9
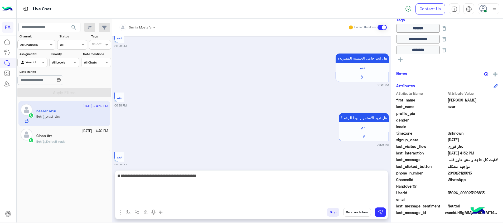
drag, startPoint x: 377, startPoint y: 199, endPoint x: 380, endPoint y: 195, distance: 5.2
click at [380, 197] on textarea "**********" at bounding box center [251, 189] width 273 height 32
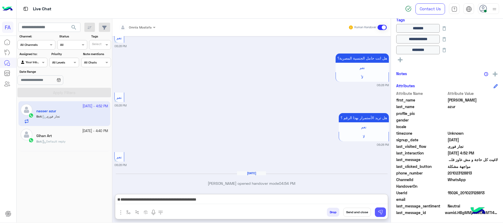
drag, startPoint x: 379, startPoint y: 217, endPoint x: 382, endPoint y: 217, distance: 3.0
click at [379, 217] on div "Drop Send and close" at bounding box center [277, 214] width 221 height 12
click at [382, 212] on img at bounding box center [380, 212] width 5 height 5
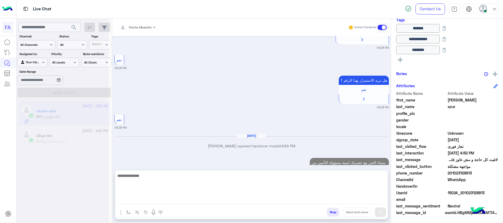
click at [371, 199] on textarea at bounding box center [251, 189] width 273 height 32
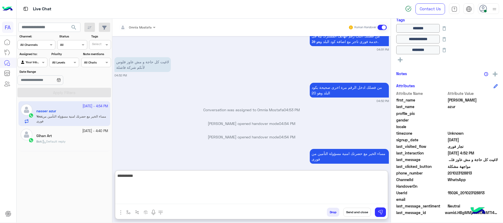
scroll to position [98, 0]
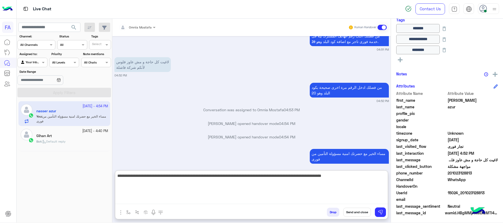
type textarea "**********"
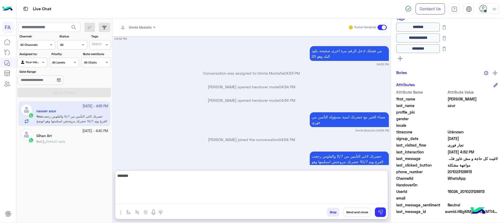
scroll to position [1219, 0]
type textarea "*"
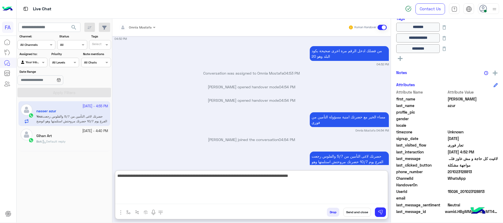
type textarea "**********"
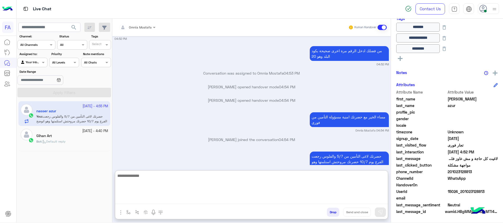
scroll to position [1250, 0]
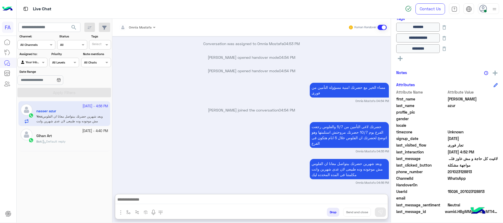
drag, startPoint x: 66, startPoint y: 134, endPoint x: 356, endPoint y: 143, distance: 290.1
click at [66, 134] on div "[DATE] - 4:40 PM" at bounding box center [72, 131] width 72 height 5
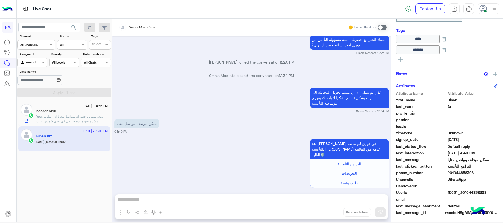
scroll to position [88, 0]
click at [382, 28] on span at bounding box center [382, 27] width 9 height 5
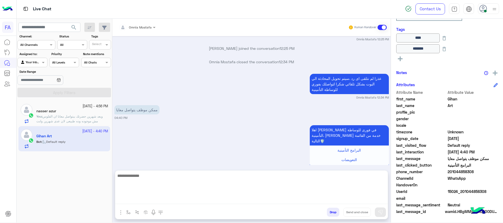
click at [381, 201] on textarea at bounding box center [251, 189] width 273 height 32
paste textarea "**********"
type textarea "**********"
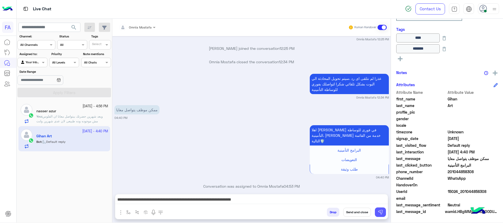
click at [382, 209] on button at bounding box center [380, 212] width 11 height 9
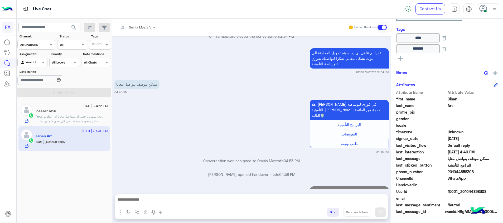
scroll to position [600, 0]
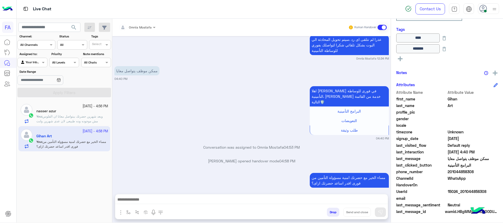
drag, startPoint x: 487, startPoint y: 190, endPoint x: 464, endPoint y: 194, distance: 23.7
click at [464, 194] on span "15024_201044858308" at bounding box center [473, 192] width 50 height 6
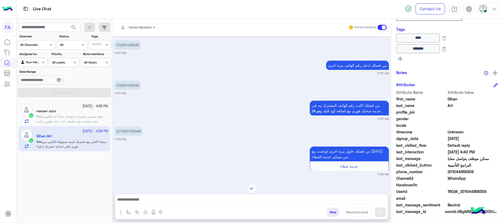
scroll to position [6, 0]
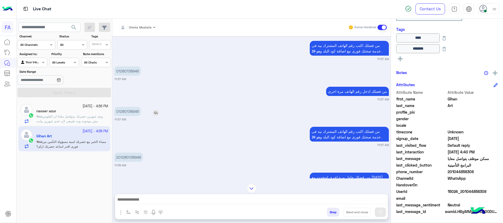
click at [139, 112] on p "01280138946" at bounding box center [128, 111] width 26 height 9
click at [136, 114] on p "01280138946" at bounding box center [128, 111] width 26 height 9
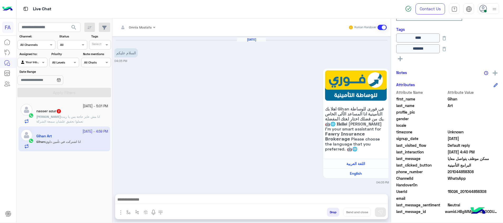
scroll to position [356, 0]
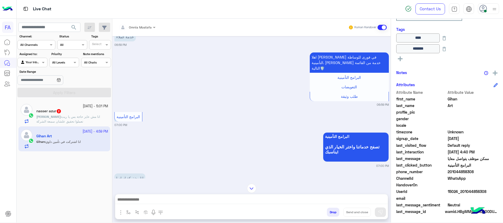
click at [65, 119] on p "[PERSON_NAME] : انا مش عايز حاجة بس يا ريت تعملوا تحقيق علشان سمعة الشركة" at bounding box center [72, 119] width 72 height 9
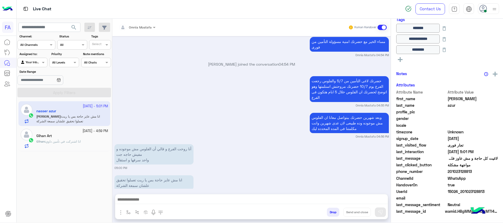
scroll to position [99, 0]
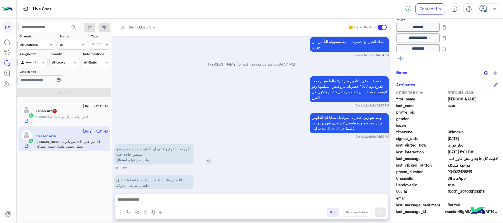
click at [211, 158] on img at bounding box center [209, 161] width 6 height 6
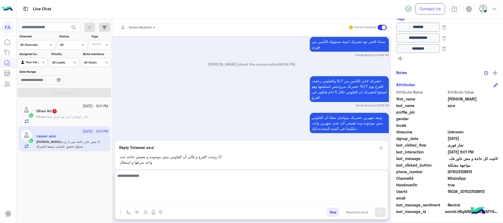
drag, startPoint x: 272, startPoint y: 201, endPoint x: 276, endPoint y: 201, distance: 4.2
click at [272, 201] on textarea at bounding box center [251, 189] width 273 height 32
click at [277, 202] on textarea "**********" at bounding box center [251, 189] width 273 height 32
type textarea "**********"
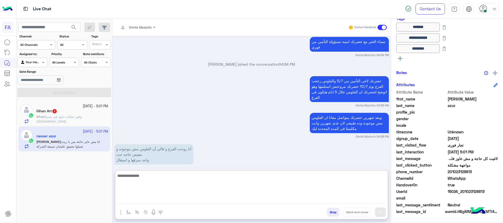
scroll to position [526, 0]
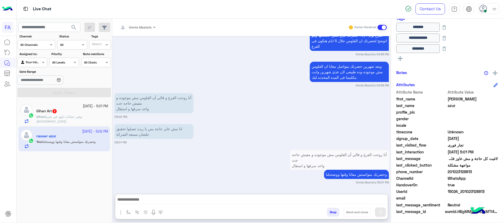
click at [78, 117] on span "وفين عيادات داوي في شبرا [GEOGRAPHIC_DATA]" at bounding box center [59, 119] width 46 height 9
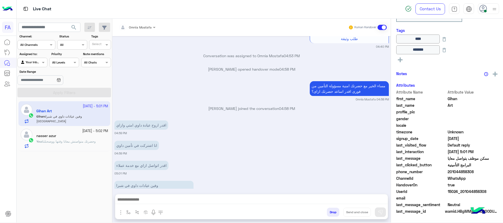
scroll to position [88, 0]
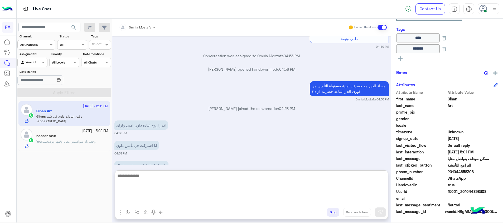
click at [181, 201] on textarea at bounding box center [251, 189] width 273 height 32
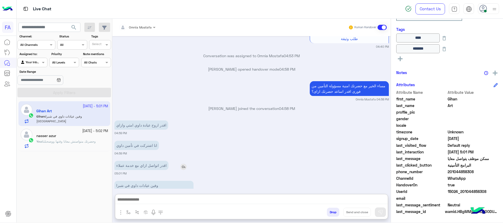
click at [184, 164] on img at bounding box center [183, 167] width 6 height 6
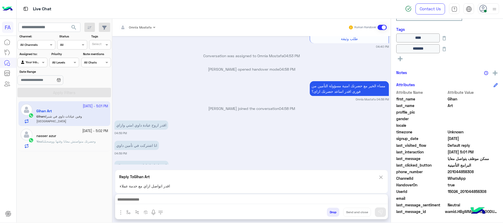
click at [382, 179] on img at bounding box center [381, 177] width 6 height 7
click at [367, 201] on textarea at bounding box center [251, 189] width 273 height 32
type textarea "*"
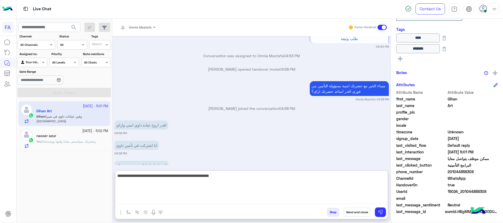
type textarea "**********"
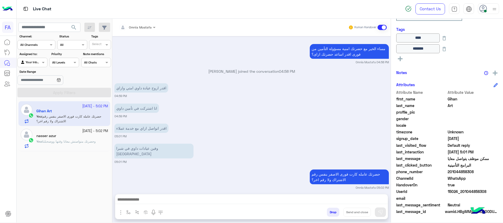
scroll to position [365, 0]
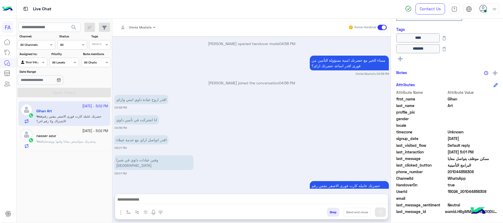
drag, startPoint x: 476, startPoint y: 171, endPoint x: 455, endPoint y: 172, distance: 20.3
click at [455, 172] on span "201044858308" at bounding box center [473, 172] width 50 height 6
click at [89, 141] on span "وحضرتك متواصتش معانا وقتها ووضحتلنا" at bounding box center [68, 142] width 53 height 4
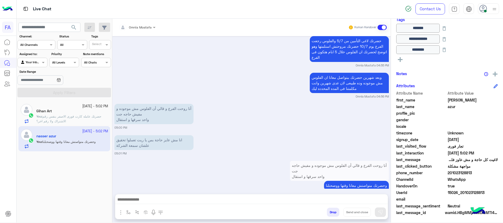
scroll to position [99, 0]
drag, startPoint x: 490, startPoint y: 191, endPoint x: 463, endPoint y: 193, distance: 26.9
click at [463, 193] on span "15024_201023128813" at bounding box center [473, 192] width 50 height 6
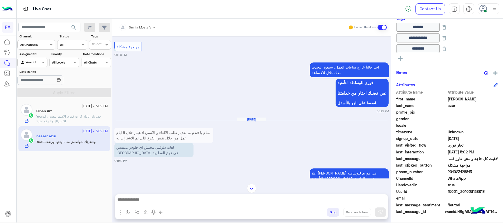
scroll to position [0, 0]
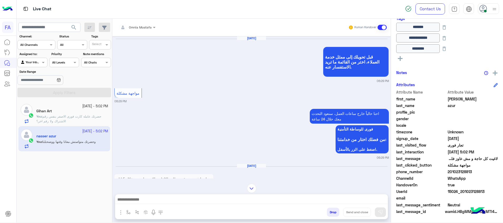
click at [74, 26] on span "search" at bounding box center [74, 27] width 6 height 6
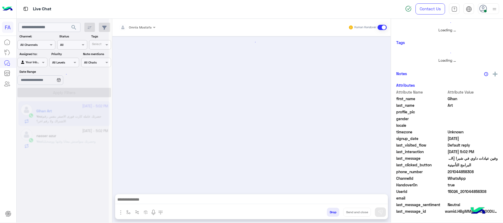
scroll to position [345, 0]
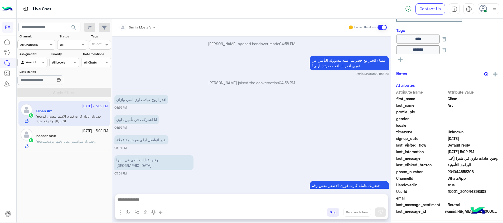
click at [63, 135] on div "nasser azur" at bounding box center [72, 137] width 72 height 6
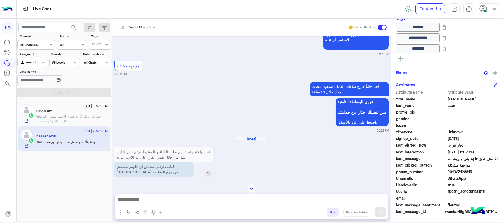
scroll to position [40, 0]
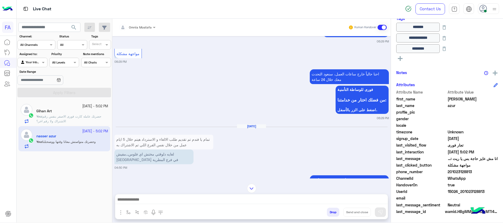
click at [196, 143] on p "تمام يا فندم تم تقديم طلب الالغاء و الاسترداد هيتم خلال 5 ايام عمل من خلال نفس …" at bounding box center [164, 142] width 99 height 15
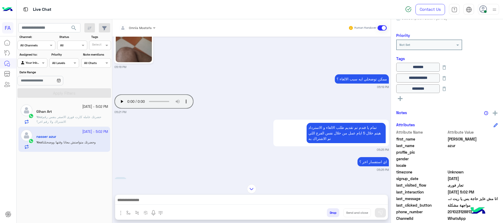
scroll to position [377, 0]
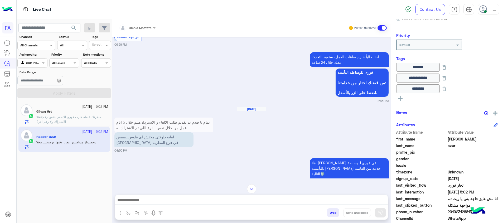
scroll to position [46, 0]
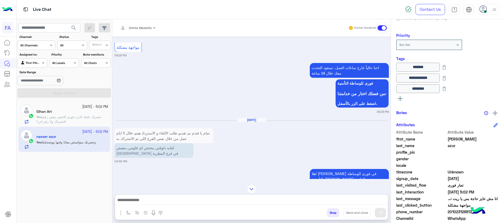
click at [179, 139] on p "تمام يا فندم تم تقديم طلب الالغاء و الاسترداد هيتم خلال 5 ايام عمل من خلال نفس …" at bounding box center [164, 136] width 99 height 15
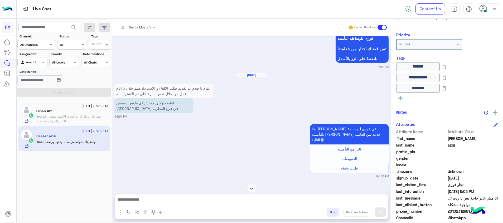
scroll to position [40, 0]
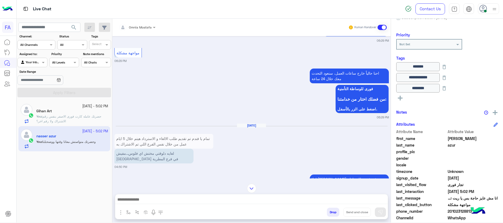
click at [152, 142] on p "تمام يا فندم تم تقديم طلب الالغاء و الاسترداد هيتم خلال 5 ايام عمل من خلال نفس …" at bounding box center [164, 141] width 99 height 15
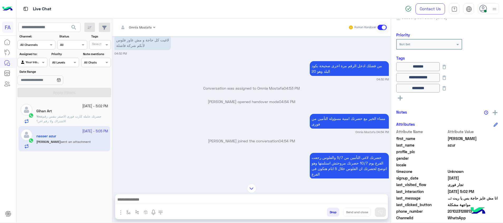
scroll to position [465, 0]
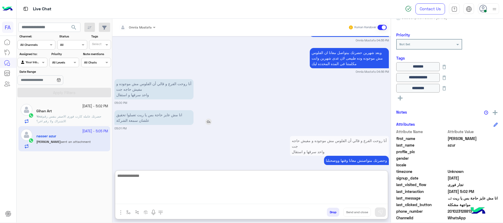
click at [376, 198] on textarea at bounding box center [251, 189] width 273 height 32
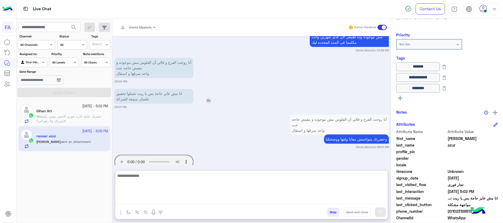
scroll to position [489, 0]
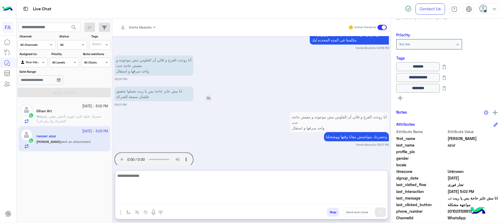
drag, startPoint x: 334, startPoint y: 180, endPoint x: 331, endPoint y: 182, distance: 3.2
click at [334, 180] on textarea at bounding box center [251, 189] width 273 height 32
type textarea "*"
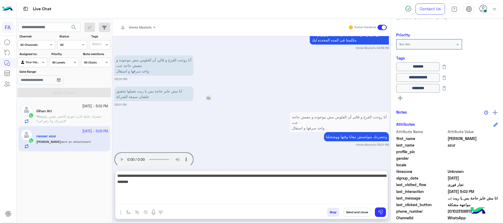
drag, startPoint x: 384, startPoint y: 180, endPoint x: 390, endPoint y: 179, distance: 6.5
click at [385, 179] on textarea "**********" at bounding box center [251, 189] width 273 height 32
click at [229, 178] on textarea "**********" at bounding box center [251, 189] width 273 height 32
click at [359, 175] on textarea "**********" at bounding box center [251, 189] width 273 height 32
drag, startPoint x: 165, startPoint y: 176, endPoint x: 122, endPoint y: 197, distance: 47.6
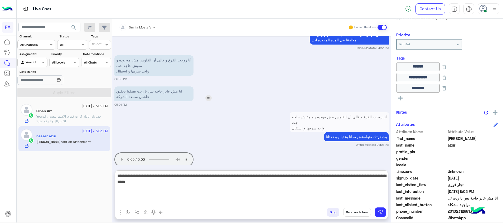
click at [122, 197] on textarea "**********" at bounding box center [251, 189] width 273 height 32
type textarea "**********"
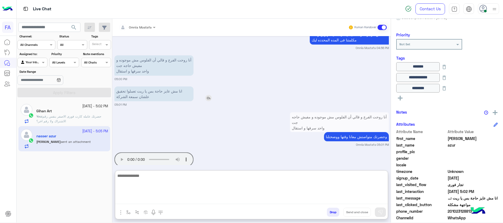
scroll to position [520, 0]
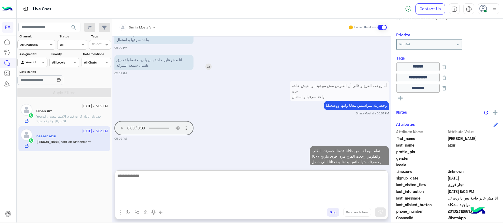
paste textarea "**********"
drag, startPoint x: 280, startPoint y: 176, endPoint x: 378, endPoint y: 216, distance: 104.8
click at [387, 179] on textarea "**********" at bounding box center [251, 189] width 273 height 32
type textarea "*"
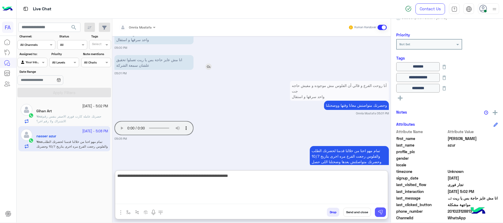
type textarea "**********"
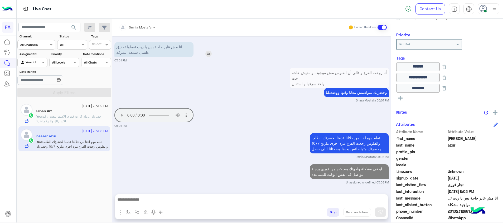
click at [96, 123] on p "You : حضرتك عامله كارت فورى الاصفر بنفس رقم الاشتراك ولا رقم اخر؟" at bounding box center [72, 118] width 72 height 9
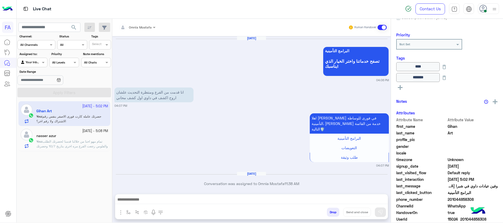
scroll to position [345, 0]
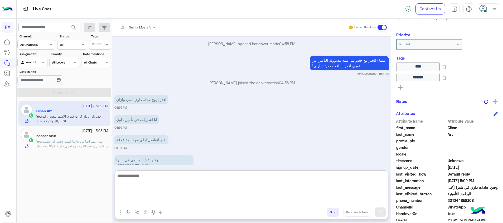
click at [354, 200] on textarea at bounding box center [251, 189] width 273 height 32
type textarea "**********"
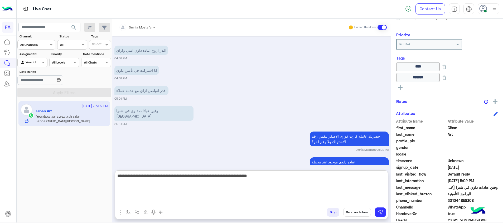
type textarea "**********"
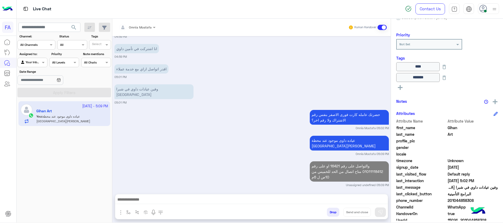
scroll to position [402, 0]
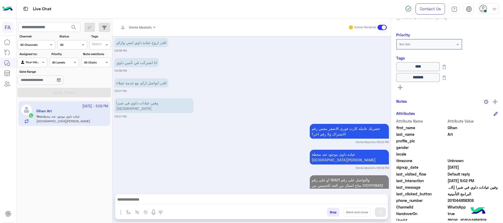
click at [72, 29] on span "search" at bounding box center [74, 27] width 6 height 6
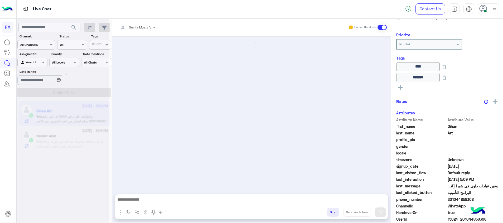
scroll to position [335, 0]
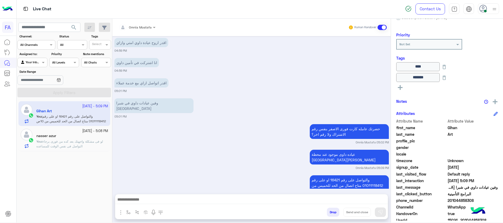
click at [36, 60] on div at bounding box center [32, 61] width 29 height 5
click at [41, 84] on b "Unassigned" at bounding box center [35, 82] width 20 height 4
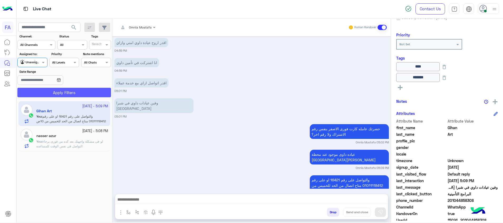
click at [58, 93] on button "Apply Filters" at bounding box center [64, 92] width 94 height 9
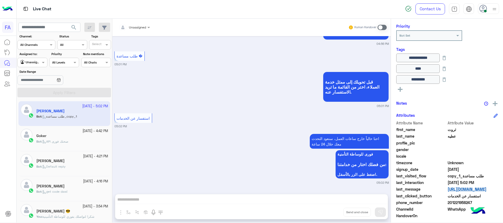
scroll to position [123, 0]
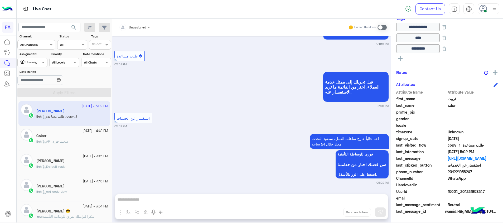
drag, startPoint x: 489, startPoint y: 192, endPoint x: 463, endPoint y: 192, distance: 26.4
click at [463, 192] on span "15024_201221958247" at bounding box center [473, 192] width 50 height 6
click at [45, 144] on div "Bot : API صحتك فورى" at bounding box center [72, 143] width 72 height 9
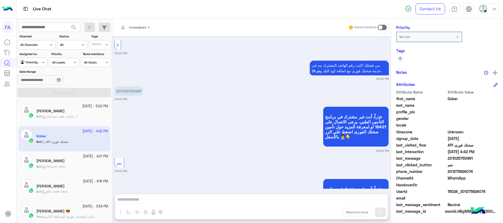
scroll to position [400, 0]
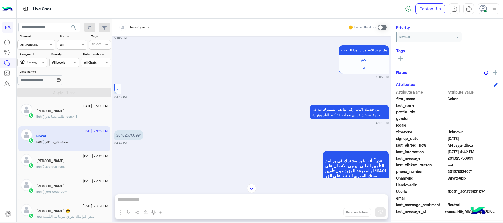
click at [38, 61] on div at bounding box center [32, 61] width 29 height 5
click at [37, 93] on b "Your Inbox" at bounding box center [34, 93] width 18 height 4
click at [49, 91] on button "Apply Filters" at bounding box center [64, 92] width 94 height 9
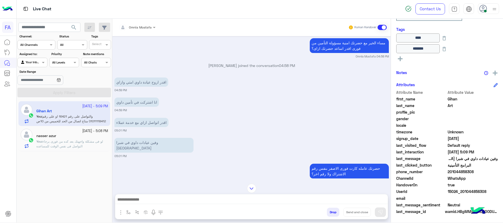
scroll to position [335, 0]
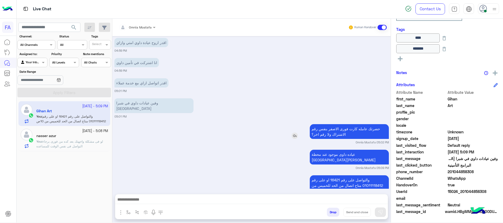
click at [289, 124] on div "حضرتك عامله كارت فورى الاصفر بنفس رقم الاشتراك ولا رقم اخر؟" at bounding box center [334, 131] width 109 height 15
click at [292, 133] on img at bounding box center [295, 136] width 6 height 6
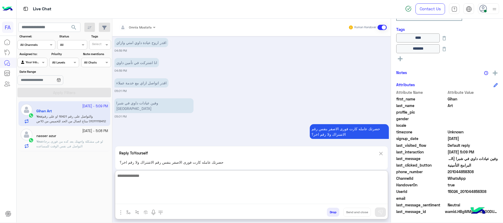
click at [305, 203] on textarea at bounding box center [251, 189] width 273 height 32
type textarea "**"
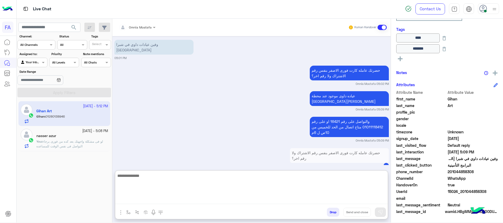
scroll to position [429, 0]
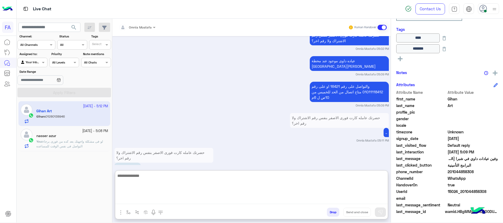
click at [196, 186] on textarea at bounding box center [251, 189] width 273 height 32
type textarea "**********"
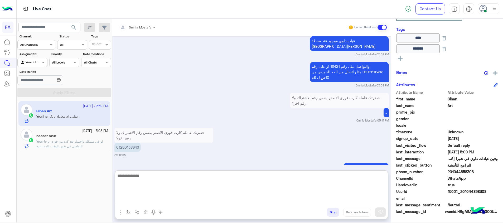
scroll to position [478, 0]
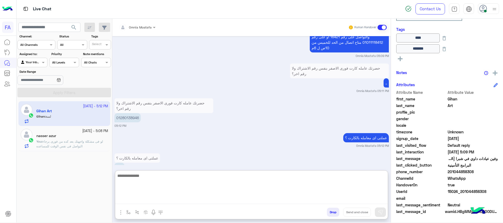
click at [263, 182] on textarea at bounding box center [251, 189] width 273 height 32
type textarea "**********"
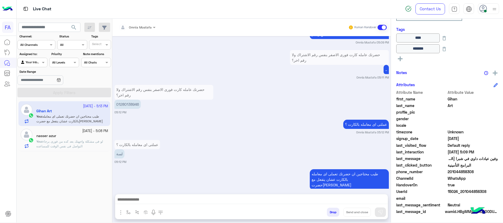
scroll to position [480, 0]
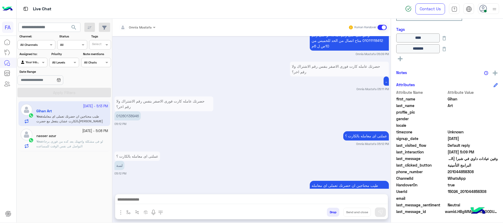
drag, startPoint x: 493, startPoint y: 194, endPoint x: 464, endPoint y: 194, distance: 28.2
click at [464, 194] on span "15024_201044858308" at bounding box center [473, 192] width 50 height 6
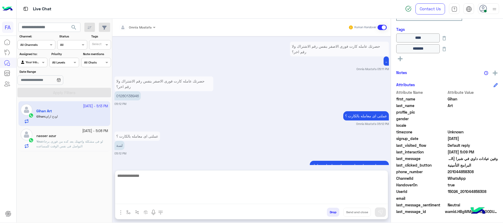
click at [260, 201] on textarea at bounding box center [251, 189] width 273 height 32
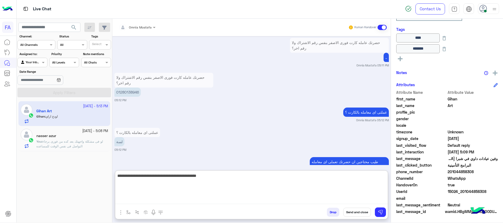
type textarea "**********"
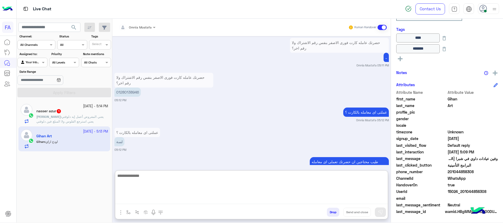
scroll to position [550, 0]
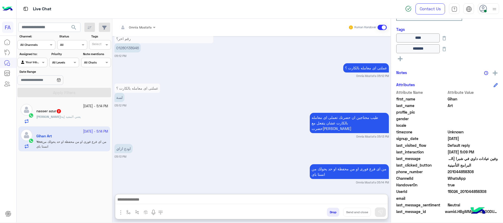
click at [66, 111] on div "nasser azur 2" at bounding box center [72, 112] width 72 height 6
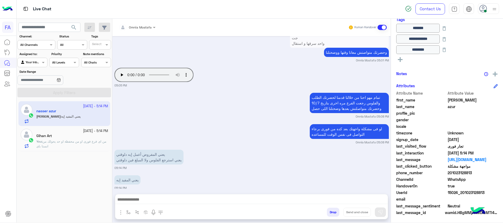
scroll to position [99, 0]
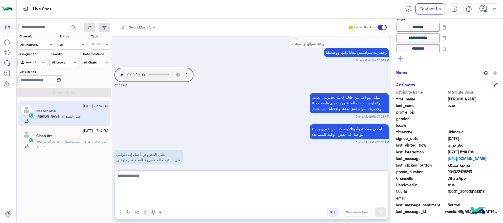
click at [374, 202] on textarea at bounding box center [251, 189] width 273 height 32
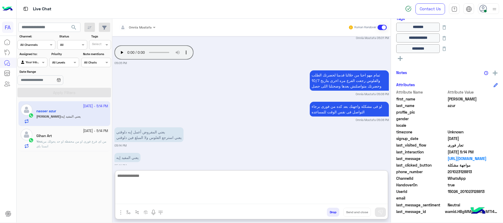
scroll to position [411, 0]
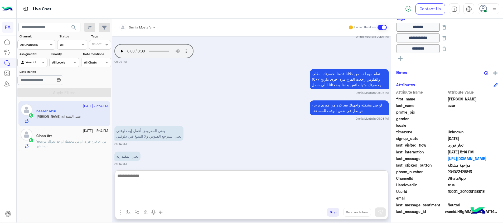
drag, startPoint x: 330, startPoint y: 182, endPoint x: 345, endPoint y: 183, distance: 15.0
click at [340, 183] on textarea at bounding box center [251, 189] width 273 height 32
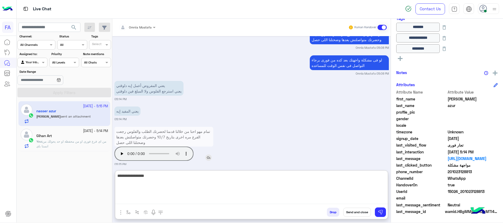
type textarea "**********"
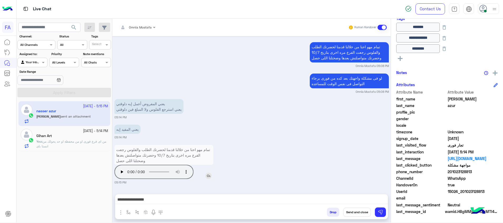
scroll to position [432, 0]
click at [123, 147] on div "تمام مهو احنا من خلالنا قدمنا لحضرتك الطلب والفلوس رجعت الفرع مره اخرى بتاريخ 1…" at bounding box center [169, 162] width 109 height 34
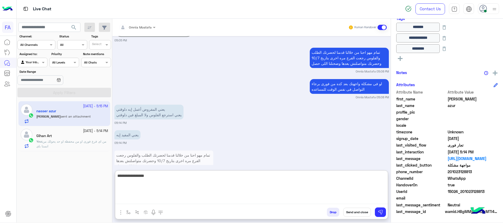
drag, startPoint x: 351, startPoint y: 203, endPoint x: 416, endPoint y: 203, distance: 64.9
click at [416, 203] on mat-drawer-container "Omnia Mostafa Human Handover [DATE] شكراً لكم 04:50 PM اهلا [PERSON_NAME] في [G…" at bounding box center [307, 122] width 391 height 206
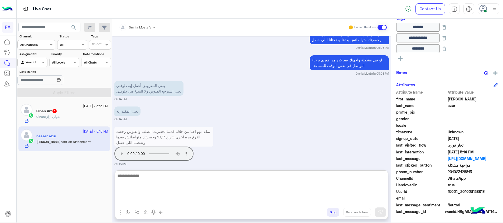
click at [280, 191] on textarea at bounding box center [251, 189] width 273 height 32
click at [351, 176] on textarea "**********" at bounding box center [251, 189] width 273 height 32
click at [327, 182] on textarea "**********" at bounding box center [251, 189] width 273 height 32
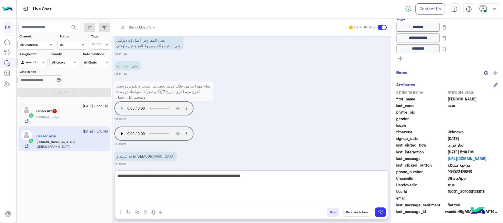
scroll to position [522, 0]
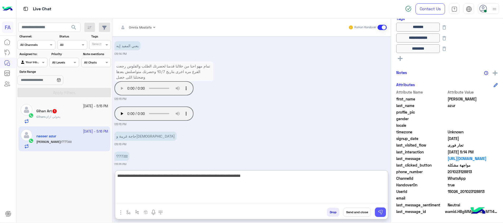
type textarea "**********"
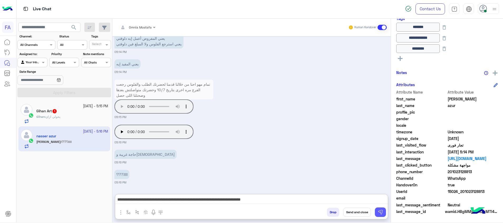
click at [383, 212] on img at bounding box center [380, 212] width 5 height 5
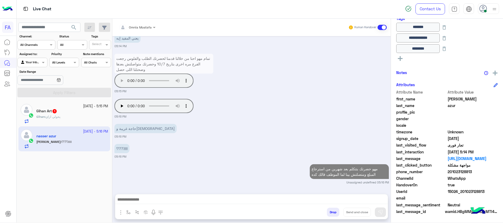
scroll to position [524, 0]
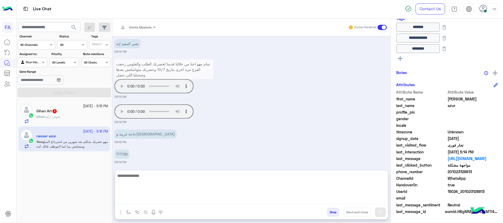
click at [305, 201] on textarea at bounding box center [251, 189] width 273 height 32
type textarea "*"
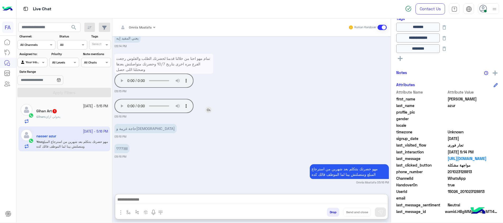
click at [211, 107] on img at bounding box center [209, 110] width 6 height 6
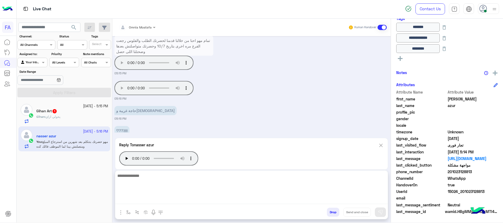
drag, startPoint x: 284, startPoint y: 202, endPoint x: 287, endPoint y: 202, distance: 3.0
click at [283, 202] on textarea at bounding box center [251, 189] width 273 height 32
type textarea "*"
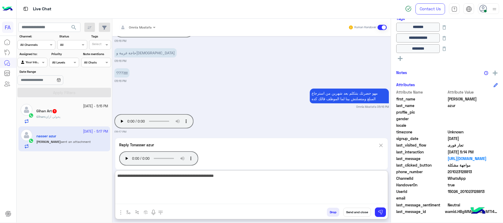
type textarea "**********"
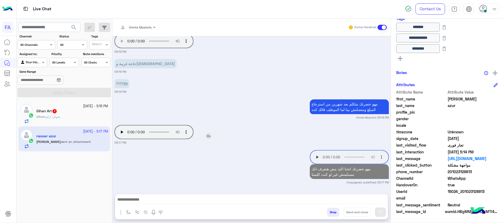
click at [123, 124] on div "Your browser does not support the audio tag." at bounding box center [169, 132] width 109 height 17
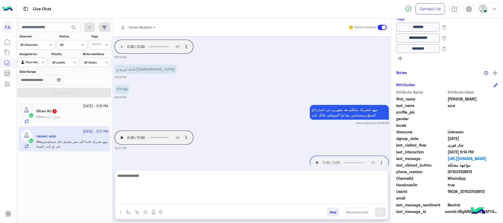
click at [272, 204] on textarea at bounding box center [251, 189] width 273 height 32
type textarea "*"
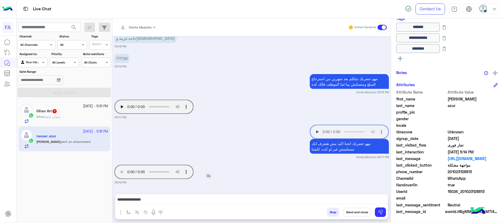
scroll to position [614, 0]
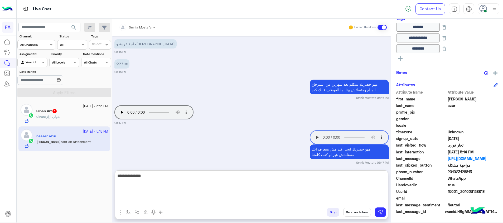
drag, startPoint x: 357, startPoint y: 198, endPoint x: 405, endPoint y: 194, distance: 47.9
click at [405, 194] on mat-drawer-container "Omnia Mostafa Human Handover [DATE] شكراً لكم 04:50 PM اهلا [PERSON_NAME] في [G…" at bounding box center [307, 122] width 391 height 206
type textarea "*"
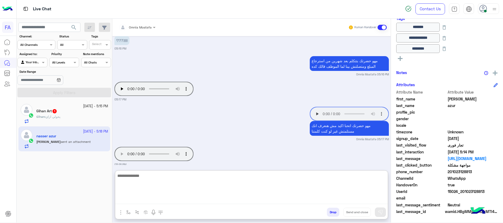
click at [257, 186] on textarea at bounding box center [251, 189] width 273 height 32
type textarea "*"
type textarea "**********"
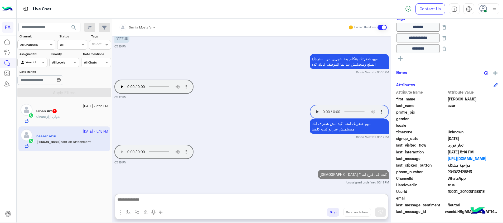
click at [72, 118] on div "Gihan : يحولي ازاي" at bounding box center [72, 119] width 72 height 9
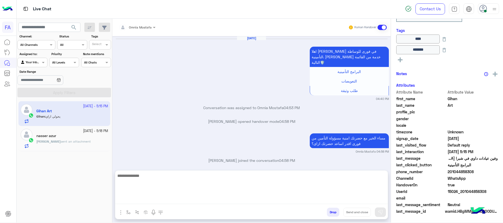
scroll to position [351, 0]
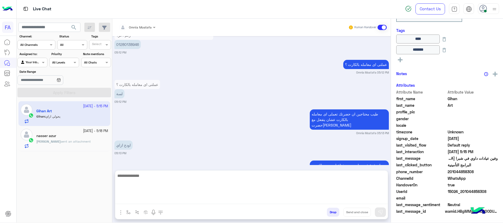
click at [328, 201] on textarea at bounding box center [251, 189] width 273 height 32
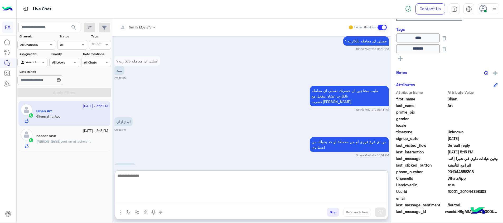
click at [284, 175] on textarea at bounding box center [251, 189] width 273 height 32
click at [293, 183] on textarea at bounding box center [251, 189] width 273 height 32
type textarea "**********"
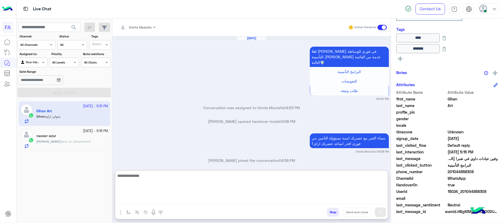
scroll to position [375, 0]
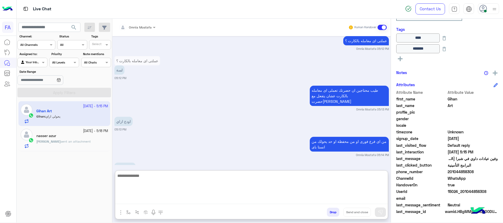
click at [300, 187] on textarea at bounding box center [251, 189] width 273 height 32
type textarea "**********"
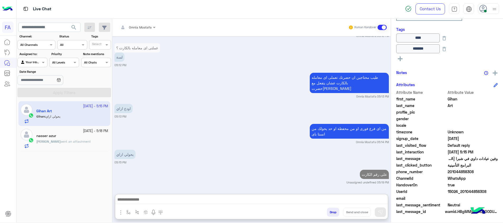
click at [84, 139] on div "[PERSON_NAME] sent an attachment" at bounding box center [72, 143] width 72 height 9
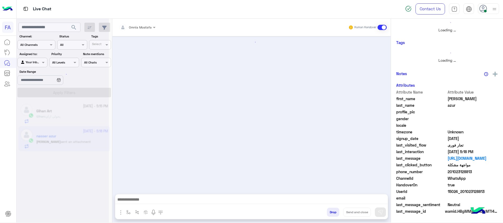
scroll to position [410, 0]
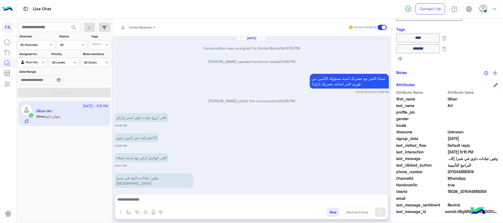
scroll to position [317, 0]
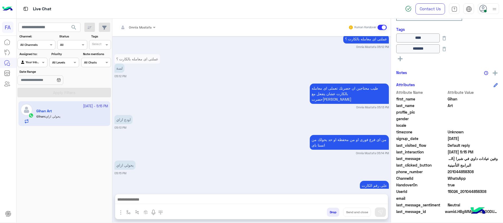
click at [73, 27] on span "search" at bounding box center [74, 27] width 6 height 6
click at [51, 148] on div "You : [DEMOGRAPHIC_DATA] كنت فى فرع ايه ؟" at bounding box center [72, 143] width 72 height 9
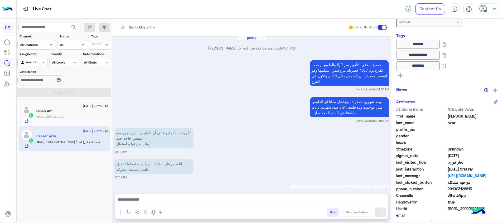
scroll to position [410, 0]
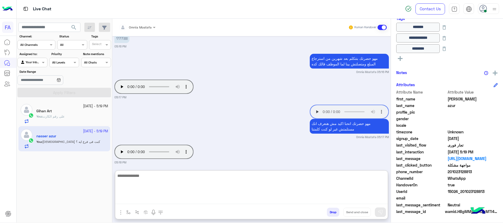
click at [312, 201] on textarea at bounding box center [251, 189] width 273 height 32
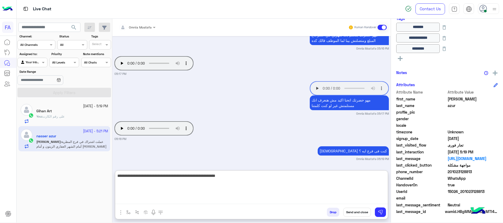
scroll to position [459, 0]
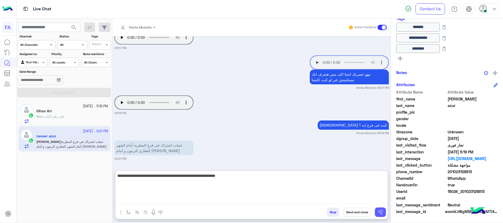
type textarea "**********"
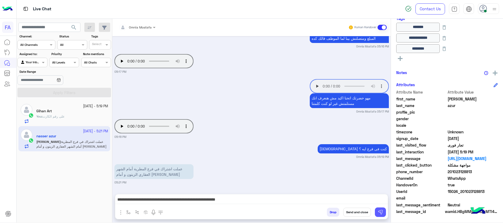
click at [381, 210] on img at bounding box center [380, 212] width 5 height 5
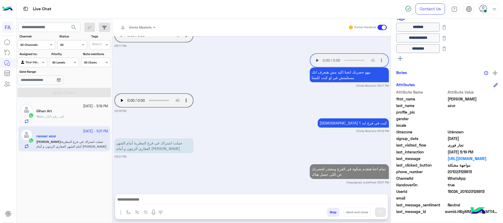
scroll to position [461, 0]
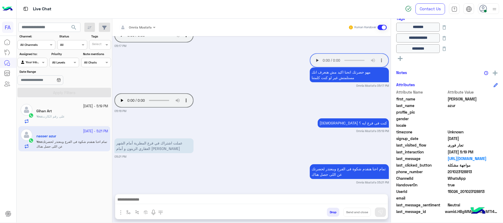
click at [78, 113] on div "Gihan Art" at bounding box center [72, 112] width 72 height 6
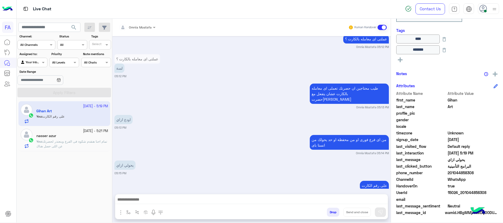
scroll to position [88, 0]
drag, startPoint x: 66, startPoint y: 152, endPoint x: 220, endPoint y: 140, distance: 153.5
click at [67, 152] on div "[DATE] - 5:19 PM Gihan Art You : على رقم الكارت [DATE] - 5:21 PM nasser azur Yo…" at bounding box center [65, 161] width 96 height 125
click at [78, 145] on p "You : تمام احنا هنقدم شكوة فى الفرع وبنعتذر لحضرتك عن اللى حصل هناك" at bounding box center [72, 143] width 72 height 9
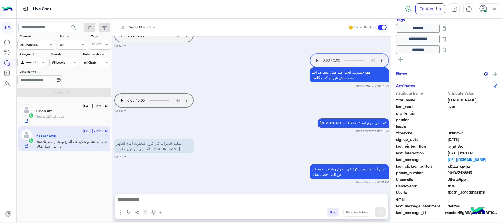
scroll to position [99, 0]
drag, startPoint x: 489, startPoint y: 193, endPoint x: 463, endPoint y: 191, distance: 25.4
click at [463, 191] on span "15024_201023128813" at bounding box center [473, 192] width 50 height 6
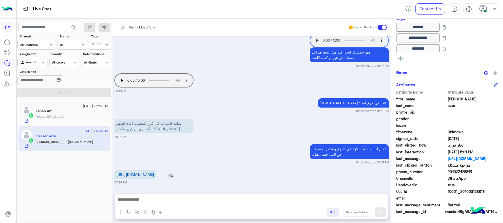
click at [133, 172] on link "[URL][DOMAIN_NAME]" at bounding box center [135, 174] width 38 height 4
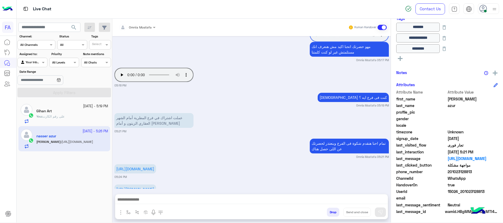
scroll to position [462, 0]
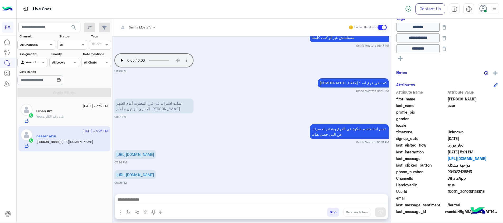
click at [84, 116] on div "You : على رقم الكارت" at bounding box center [72, 118] width 72 height 9
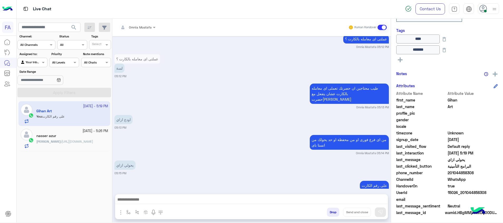
scroll to position [88, 0]
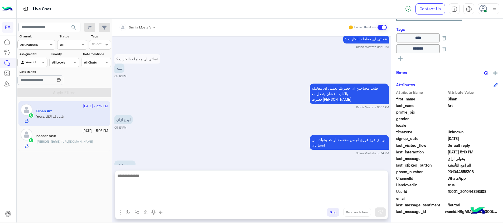
click at [323, 200] on textarea at bounding box center [251, 189] width 273 height 32
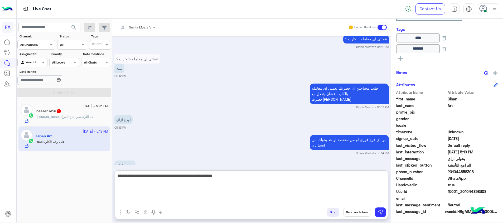
type textarea "**********"
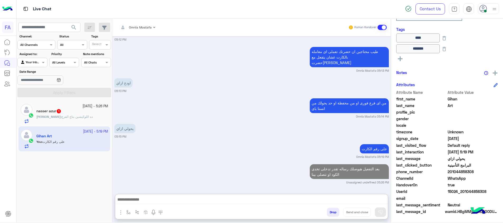
click at [75, 120] on div "[PERSON_NAME] : ده اللوكيشين بتاع الفرع" at bounding box center [72, 119] width 72 height 9
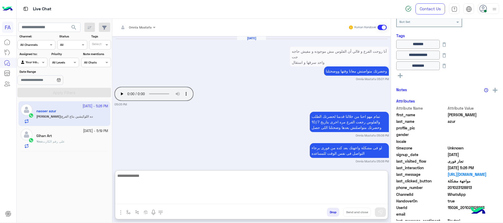
scroll to position [98, 0]
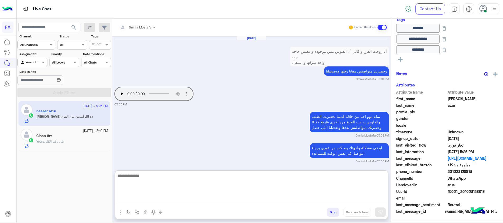
click at [253, 199] on textarea at bounding box center [251, 189] width 273 height 32
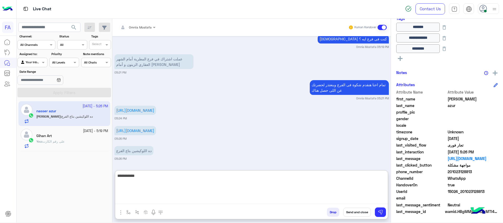
type textarea "**********"
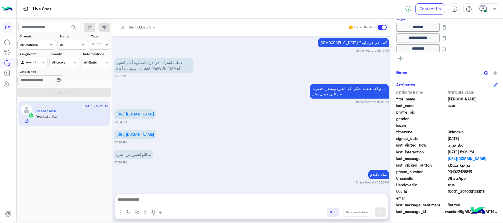
click at [73, 28] on span "search" at bounding box center [74, 27] width 6 height 6
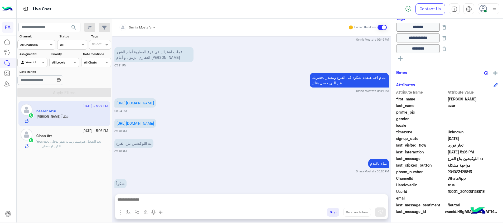
scroll to position [394, 0]
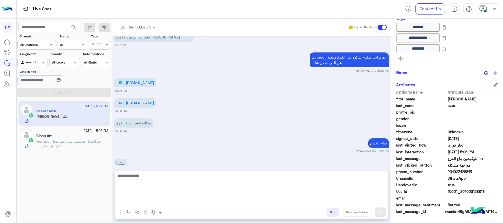
click at [369, 199] on textarea at bounding box center [251, 189] width 273 height 32
paste textarea "**********"
type textarea "**********"
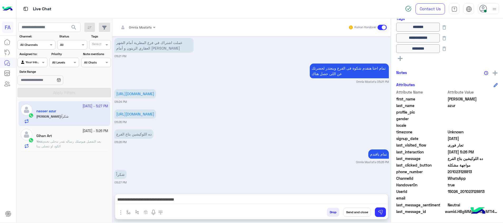
click at [363, 212] on button "Send and close" at bounding box center [358, 212] width 28 height 9
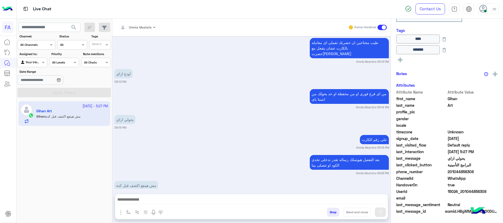
scroll to position [88, 0]
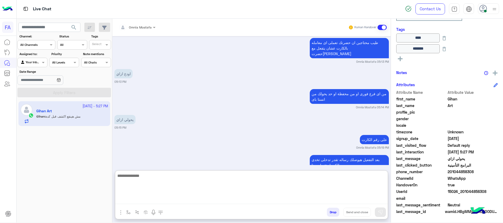
click at [308, 202] on textarea at bounding box center [251, 189] width 273 height 32
type textarea "*"
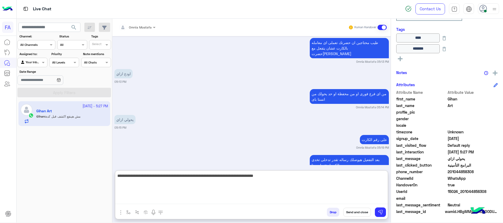
type textarea "**********"
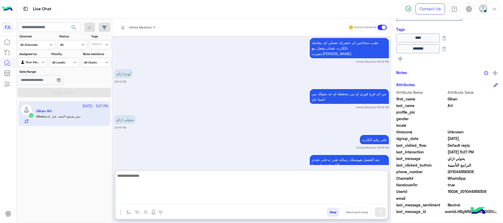
scroll to position [391, 0]
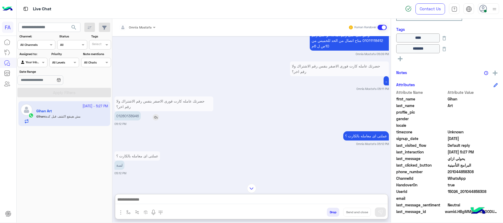
click at [133, 111] on p "01280138946" at bounding box center [128, 115] width 26 height 9
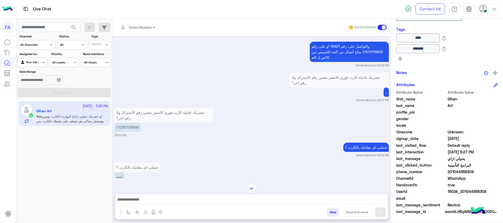
scroll to position [169, 0]
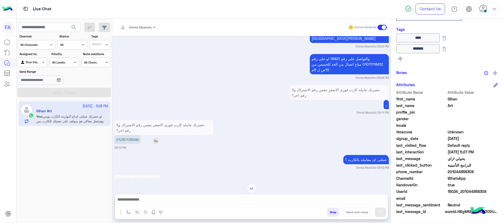
click at [125, 135] on p "01280138946" at bounding box center [128, 139] width 26 height 9
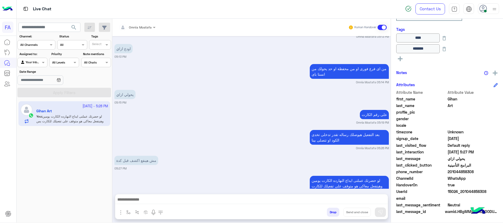
scroll to position [367, 0]
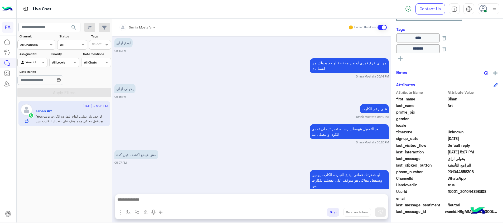
drag, startPoint x: 36, startPoint y: 61, endPoint x: 43, endPoint y: 67, distance: 8.8
click at [36, 62] on div at bounding box center [32, 61] width 29 height 5
click at [38, 80] on div "Unassigned" at bounding box center [32, 83] width 31 height 10
click at [49, 89] on button "Apply Filters" at bounding box center [64, 92] width 94 height 9
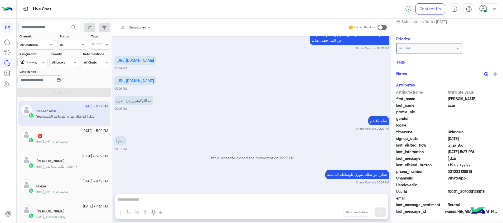
scroll to position [98, 0]
click at [98, 145] on div "Bot : API صحتك فورى" at bounding box center [72, 143] width 72 height 9
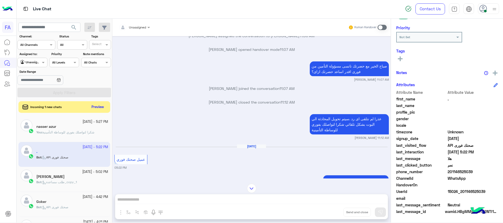
scroll to position [112, 0]
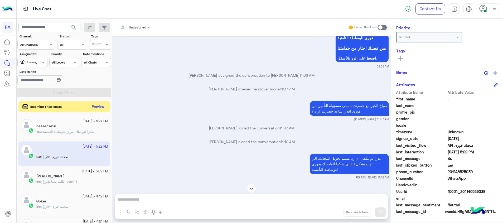
click at [99, 105] on button "Preview" at bounding box center [98, 106] width 16 height 7
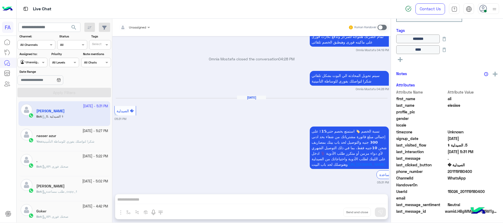
scroll to position [326, 0]
click at [61, 186] on div "[PERSON_NAME]" at bounding box center [72, 187] width 72 height 6
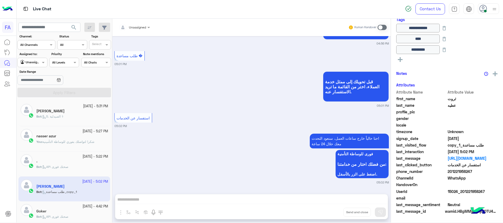
scroll to position [123, 0]
click at [156, 15] on div "Live Chat" at bounding box center [179, 8] width 325 height 19
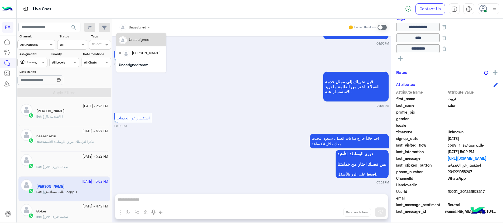
click at [139, 26] on div at bounding box center [134, 26] width 36 height 5
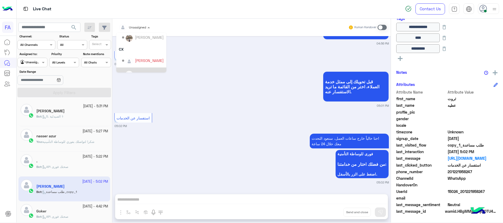
scroll to position [47, 0]
drag, startPoint x: 151, startPoint y: 66, endPoint x: 0, endPoint y: 108, distance: 156.9
click at [150, 66] on div "Omnia Mostafa" at bounding box center [148, 66] width 26 height 6
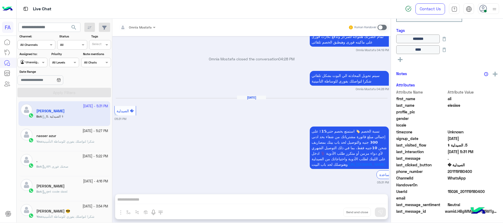
scroll to position [111, 0]
click at [39, 63] on div at bounding box center [32, 61] width 29 height 5
click at [38, 93] on b "Your Inbox" at bounding box center [34, 93] width 18 height 4
click at [63, 95] on button "Apply Filters" at bounding box center [64, 92] width 94 height 9
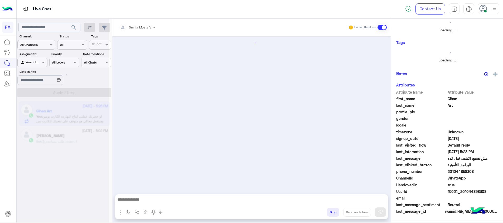
scroll to position [342, 0]
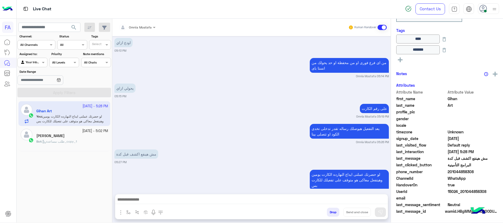
click at [72, 141] on span "طلب مساعدة_copy_1" at bounding box center [59, 142] width 35 height 4
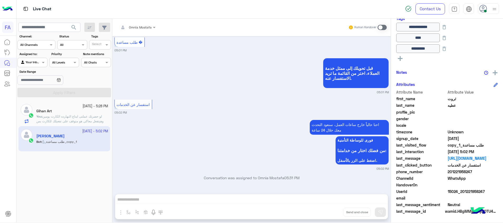
scroll to position [472, 0]
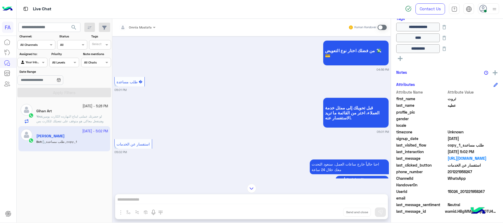
click at [382, 27] on span at bounding box center [382, 27] width 9 height 5
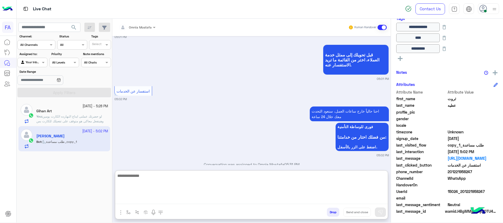
click at [374, 197] on textarea at bounding box center [251, 189] width 273 height 32
paste textarea "**********"
type textarea "**********"
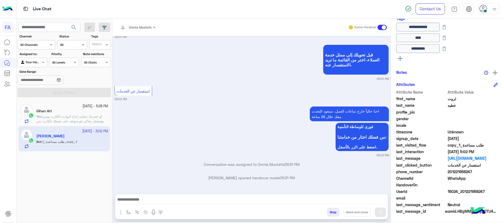
click at [370, 196] on div at bounding box center [251, 200] width 273 height 13
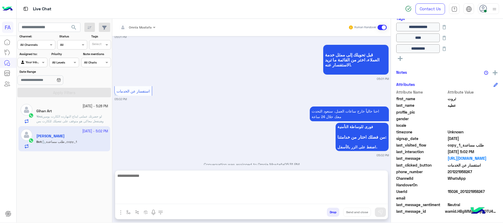
click at [376, 197] on textarea at bounding box center [251, 189] width 273 height 32
paste textarea "**********"
type textarea "**********"
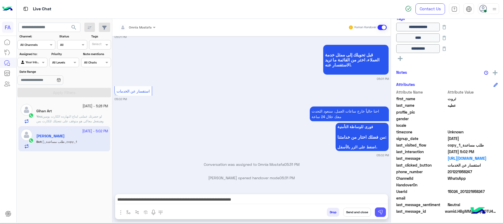
click at [380, 212] on img at bounding box center [380, 212] width 5 height 5
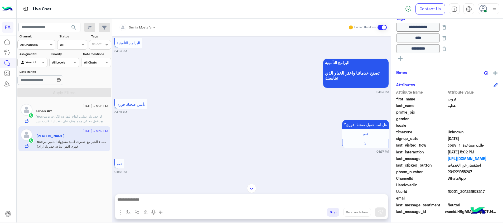
scroll to position [533, 0]
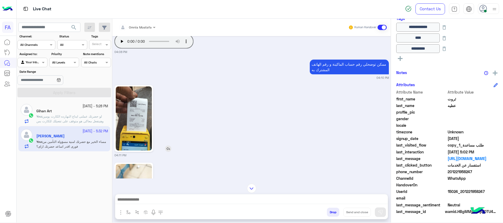
scroll to position [760, 0]
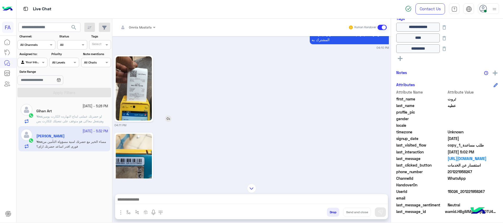
click at [134, 90] on img at bounding box center [134, 88] width 36 height 64
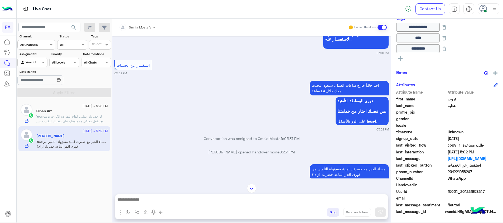
scroll to position [3999, 0]
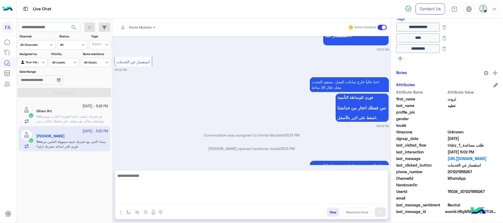
click at [339, 201] on textarea at bounding box center [251, 189] width 273 height 32
type textarea "**********"
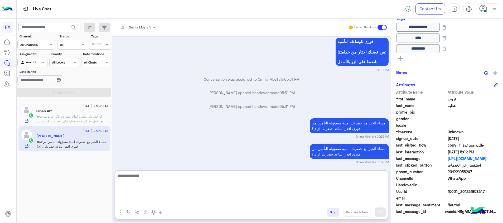
scroll to position [4096, 0]
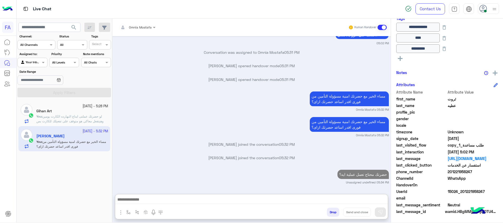
drag, startPoint x: 87, startPoint y: 121, endPoint x: 315, endPoint y: 221, distance: 248.6
click at [88, 120] on span "لو حضرتك عملتى ايداع النهارده الكارت يومين وهيتفعل معاكى هو متوقف على تفعيلك لل…" at bounding box center [69, 119] width 67 height 9
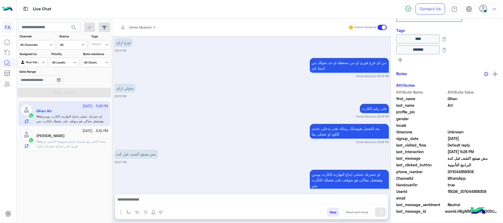
scroll to position [88, 0]
click at [344, 204] on div at bounding box center [251, 200] width 273 height 13
click at [344, 201] on textarea at bounding box center [251, 200] width 273 height 8
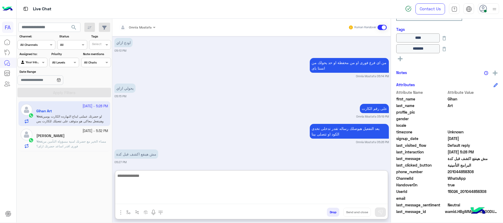
paste textarea "**********"
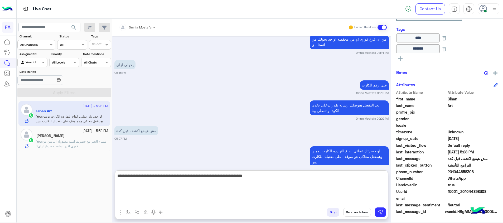
type textarea "**********"
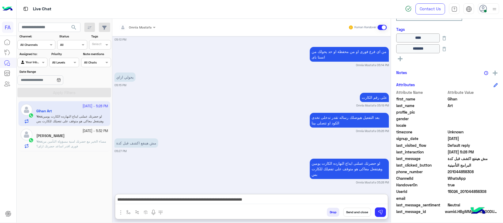
click at [355, 214] on button "Send and close" at bounding box center [358, 212] width 28 height 9
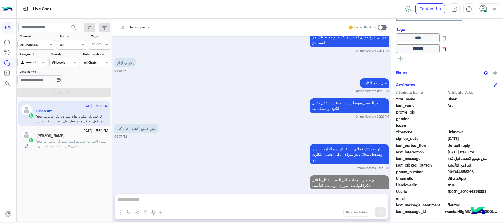
scroll to position [381, 0]
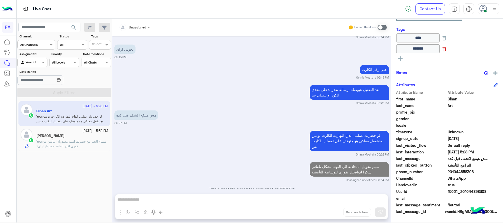
click at [448, 49] on icon at bounding box center [445, 49] width 6 height 6
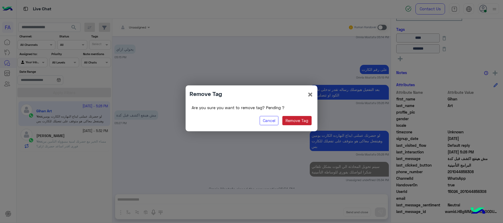
click at [301, 122] on button "Remove Tag" at bounding box center [297, 120] width 29 height 9
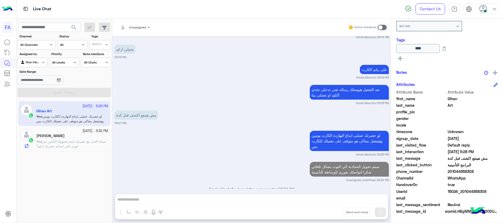
click at [401, 58] on rect at bounding box center [400, 58] width 1 height 5
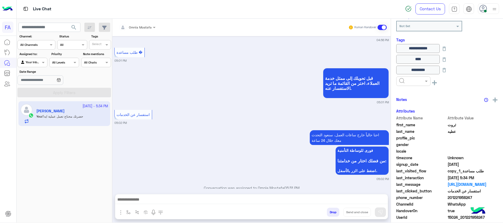
scroll to position [78, 0]
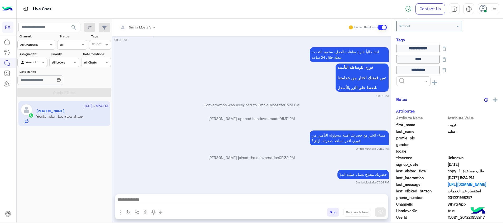
click at [182, 121] on p "Omnia Mostafa opened handover mode 05:31 PM" at bounding box center [252, 119] width 275 height 6
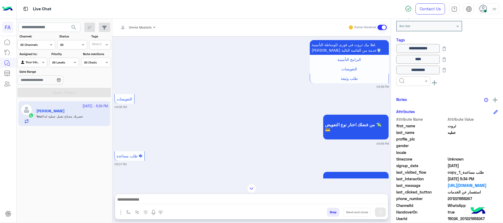
scroll to position [464, 0]
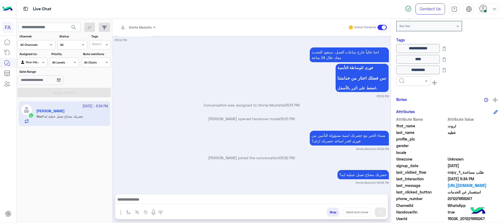
click at [236, 81] on div "احنا حالياً خارج ساعات العمل، سنعود التحدث معك خلال 24 ساعة فورى للوساطة التأمن…" at bounding box center [252, 72] width 275 height 52
click at [136, 115] on div "Sep 20, 2025 هل انت حامل الجنسية المصرية؟ نعم لأ 04:38 PM نعم 04:38 PM هل تريد …" at bounding box center [251, 112] width 279 height 153
click at [63, 134] on div "20 September - 5:34 PM ثروت عطيه You : حضرتك محتاج تعمل عملية ايه؟" at bounding box center [65, 161] width 96 height 125
click at [94, 125] on app-inbox-user "20 September - 5:34 PM ثروت عطيه You : حضرتك محتاج تعمل عملية ايه؟" at bounding box center [64, 113] width 92 height 25
click at [90, 137] on div "20 September - 5:34 PM ثروت عطيه You : حضرتك محتاج تعمل عملية ايه؟" at bounding box center [65, 161] width 96 height 125
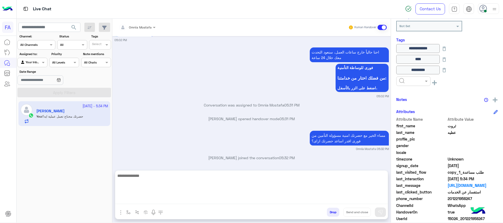
click at [373, 200] on textarea at bounding box center [251, 189] width 273 height 32
paste textarea "**********"
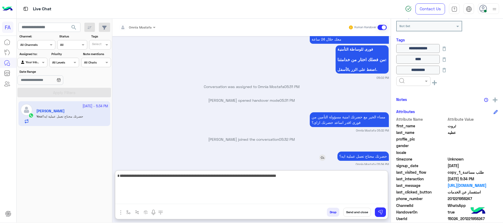
scroll to position [487, 0]
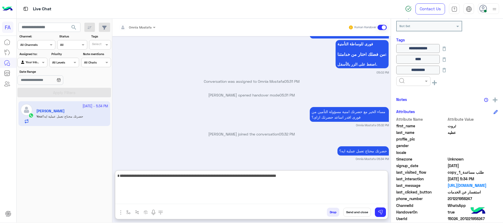
type textarea "**********"
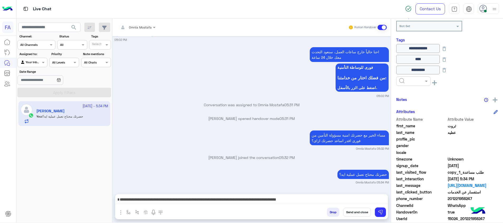
click at [347, 215] on button "Send and close" at bounding box center [358, 212] width 28 height 9
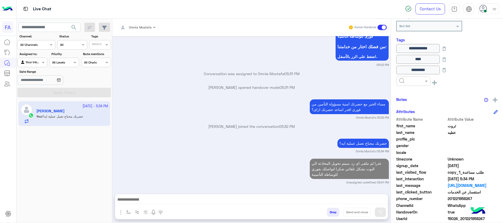
scroll to position [508, 0]
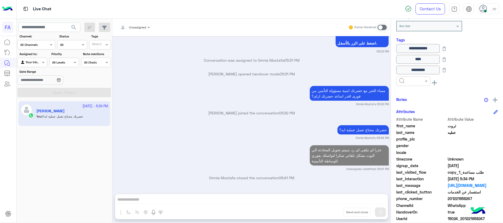
click at [32, 64] on div "Your Inbox" at bounding box center [30, 62] width 20 height 5
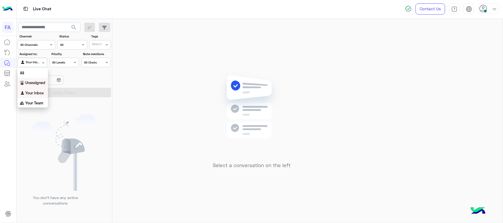
click at [36, 86] on div "Unassigned" at bounding box center [32, 83] width 31 height 10
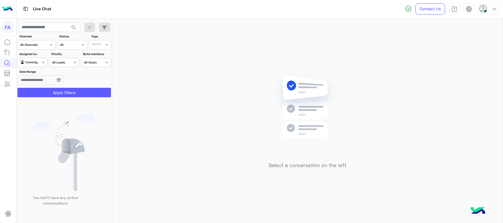
click at [51, 91] on button "Apply Filters" at bounding box center [64, 92] width 94 height 9
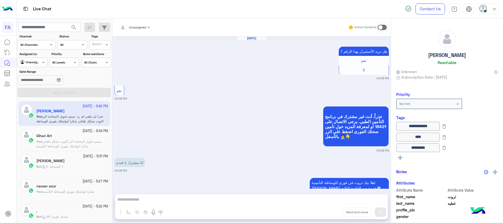
scroll to position [449, 0]
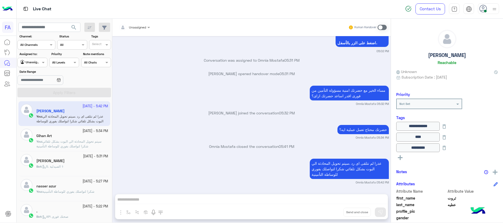
click at [288, 140] on div "Sep 20, 2025 هل تريد الأستمرار بهذا الرقم ؟ نعم لا 04:38 PM نعم 04:38 PM عذراً،…" at bounding box center [251, 112] width 279 height 153
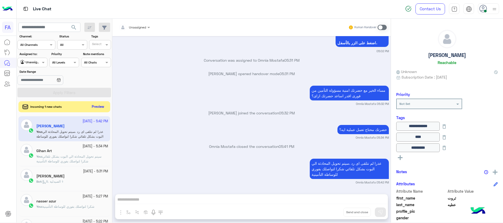
click at [100, 106] on button "Preview" at bounding box center [98, 106] width 16 height 7
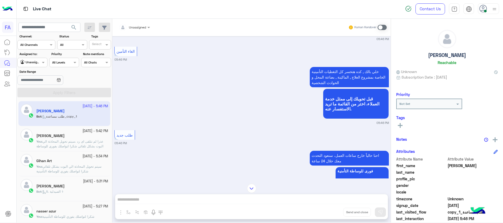
scroll to position [512, 0]
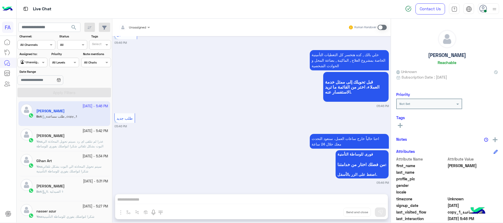
click at [382, 28] on span at bounding box center [382, 27] width 9 height 5
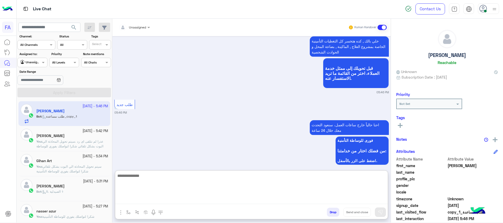
click at [269, 199] on textarea at bounding box center [251, 189] width 273 height 32
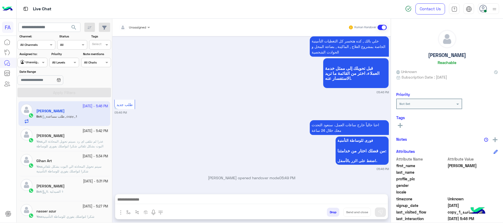
click at [382, 28] on span at bounding box center [382, 27] width 9 height 5
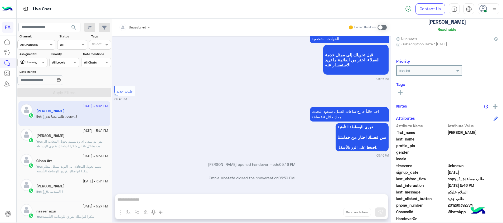
scroll to position [67, 0]
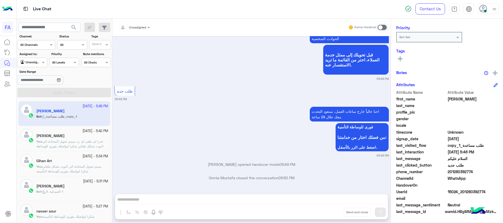
drag, startPoint x: 487, startPoint y: 192, endPoint x: 463, endPoint y: 194, distance: 24.2
click at [463, 194] on span "15024_201280392774" at bounding box center [473, 192] width 50 height 6
copy span "1280392774"
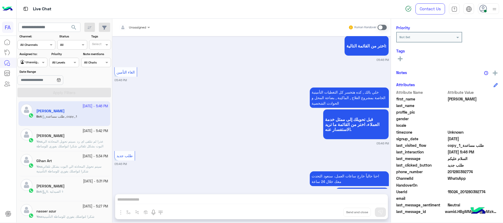
scroll to position [676, 0]
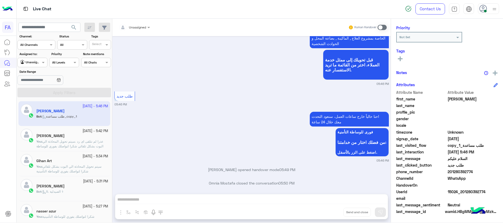
click at [489, 11] on div at bounding box center [488, 8] width 21 height 11
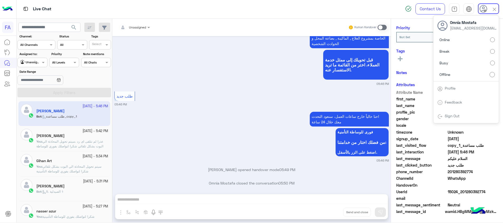
click at [299, 153] on div "احنا حالياً خارج ساعات العمل، سنعود التحدث معك خلال 24 ساعة فورى للوساطة التأمن…" at bounding box center [252, 137] width 275 height 52
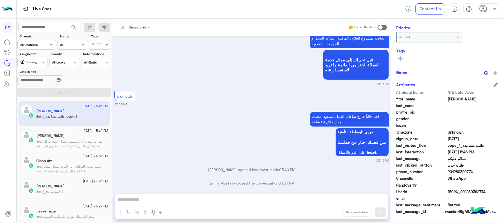
click at [303, 159] on small "05:46 PM" at bounding box center [252, 161] width 275 height 4
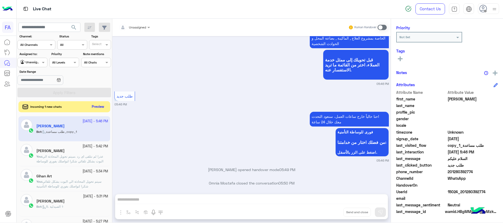
click at [96, 108] on button "Preview" at bounding box center [98, 106] width 16 height 7
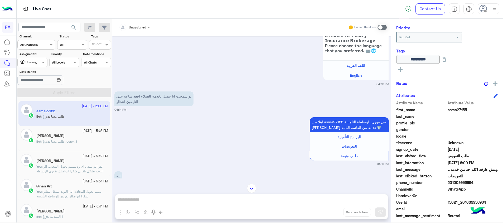
scroll to position [321, 0]
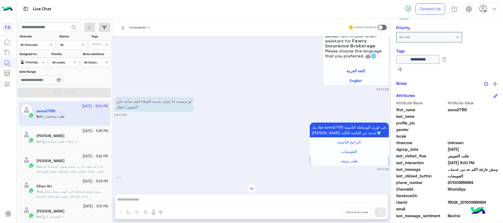
click at [163, 103] on p "لو سمحت انا بتصل بخدمة العملاء اقعد ساعة علي التليفون انتظار" at bounding box center [154, 104] width 79 height 15
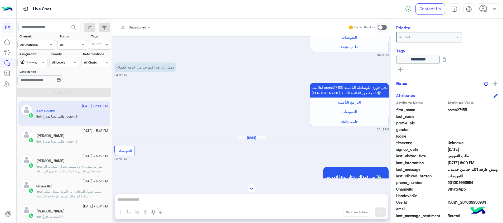
scroll to position [962, 0]
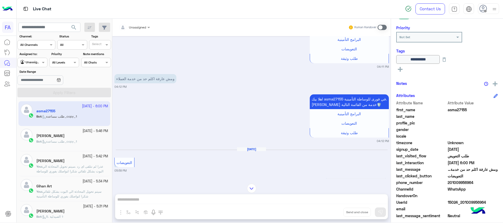
click at [380, 28] on span at bounding box center [382, 27] width 9 height 5
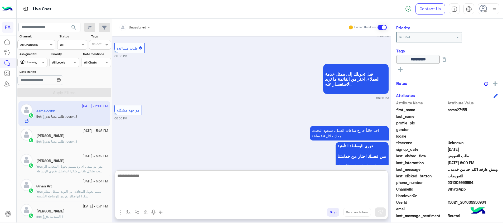
click at [365, 198] on textarea at bounding box center [251, 189] width 273 height 32
paste textarea "**********"
type textarea "**********"
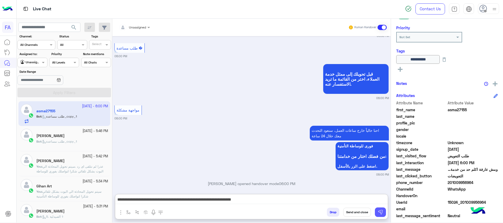
click at [381, 211] on img at bounding box center [380, 212] width 5 height 5
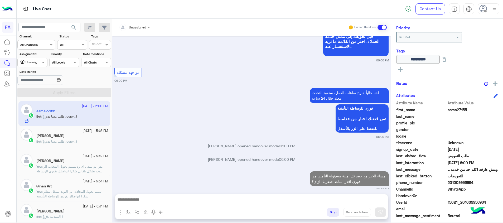
scroll to position [1173, 0]
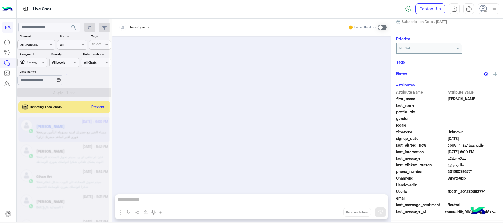
scroll to position [479, 0]
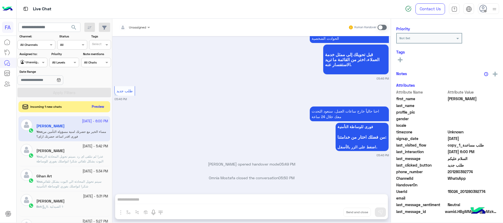
click at [94, 108] on button "Preview" at bounding box center [98, 106] width 16 height 7
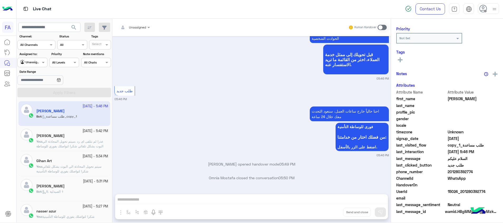
scroll to position [67, 0]
click at [32, 63] on input "text" at bounding box center [26, 62] width 12 height 5
click at [35, 94] on b "Your Inbox" at bounding box center [34, 93] width 18 height 4
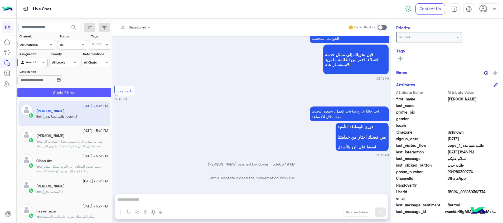
click at [63, 94] on button "Apply Filters" at bounding box center [64, 92] width 94 height 9
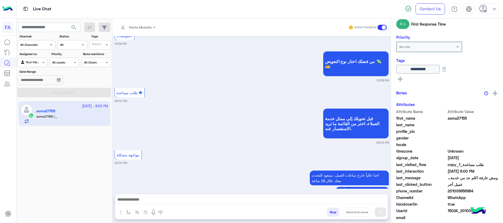
scroll to position [77, 0]
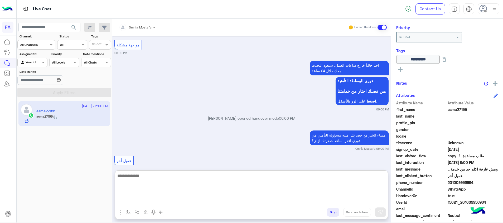
click at [264, 203] on textarea at bounding box center [251, 189] width 273 height 32
type textarea "**********"
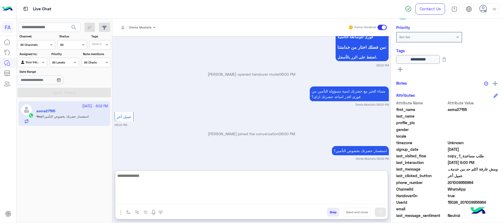
scroll to position [653, 0]
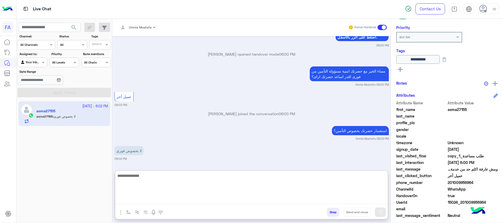
click at [297, 189] on textarea at bounding box center [251, 189] width 273 height 32
type textarea "**********"
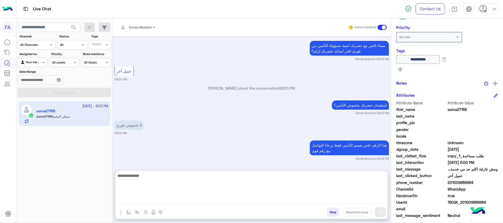
scroll to position [699, 0]
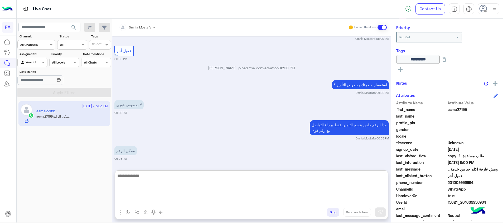
click at [264, 201] on textarea at bounding box center [251, 189] width 273 height 32
type textarea "*****"
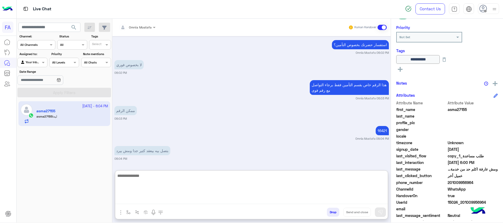
scroll to position [760, 0]
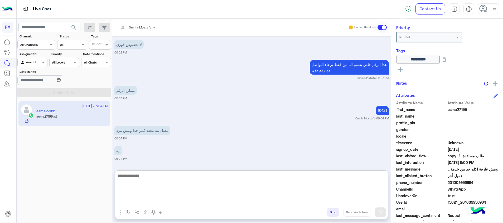
click at [258, 192] on textarea at bounding box center [251, 189] width 273 height 32
type textarea "**********"
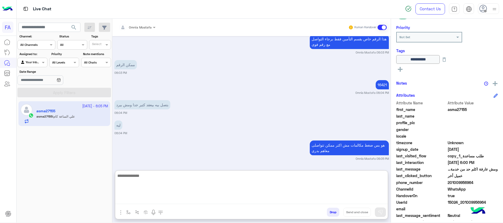
scroll to position [805, 0]
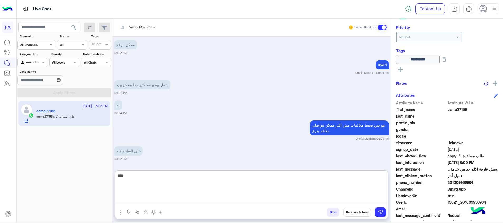
type textarea "*****"
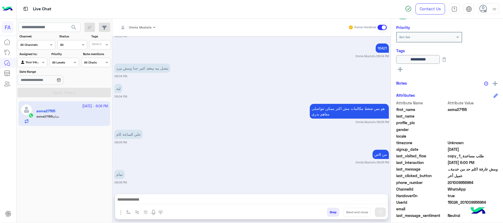
scroll to position [822, 0]
click at [360, 194] on div at bounding box center [251, 200] width 273 height 13
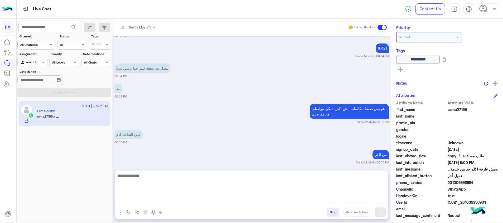
click at [367, 198] on textarea at bounding box center [251, 189] width 273 height 32
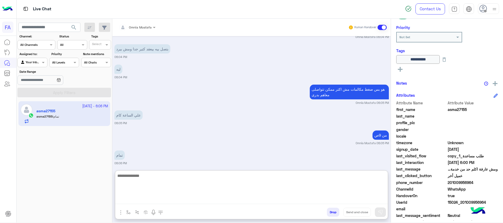
paste textarea "**********"
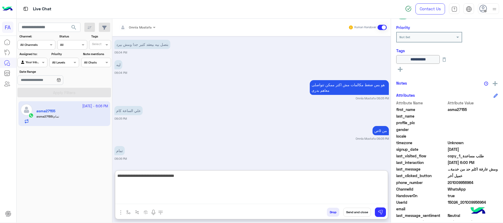
type textarea "**********"
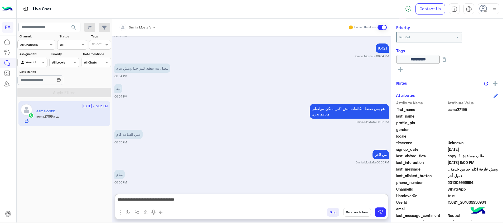
click at [362, 208] on button "Send and close" at bounding box center [358, 212] width 28 height 9
click at [362, 211] on button "Send and close" at bounding box center [358, 212] width 28 height 9
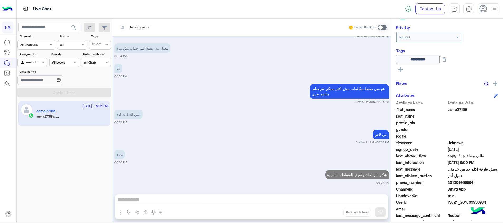
scroll to position [856, 0]
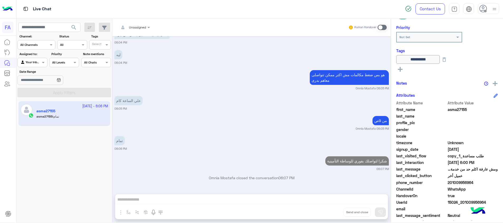
click at [45, 57] on div "Assigned to: Agent Filter Your Inbox" at bounding box center [32, 60] width 30 height 16
click at [36, 61] on div at bounding box center [32, 61] width 29 height 5
click at [31, 83] on b "Unassigned" at bounding box center [35, 82] width 20 height 4
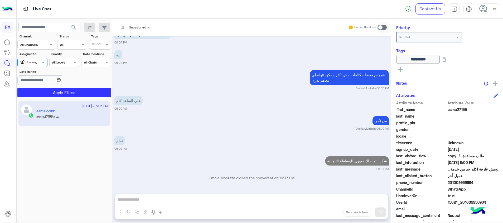
click at [71, 100] on div "20 September - 6:06 PM asma27155 asma27155 : تمام" at bounding box center [65, 161] width 96 height 125
click at [69, 95] on button "Apply Filters" at bounding box center [64, 92] width 94 height 9
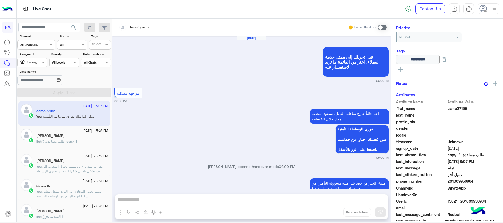
scroll to position [315, 0]
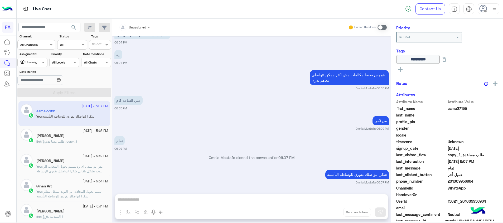
click at [90, 141] on div "Bot : طلب مساعدة_copy_1" at bounding box center [72, 143] width 72 height 9
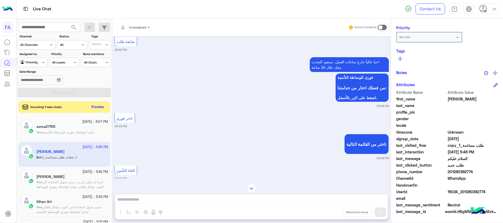
scroll to position [320, 0]
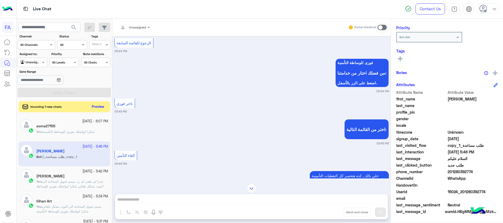
click at [98, 108] on button "Preview" at bounding box center [98, 106] width 16 height 7
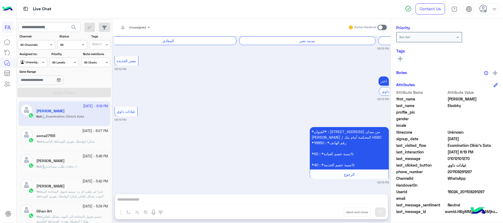
scroll to position [806, 0]
click at [216, 141] on div "*العنوان* : 16 شارع الحجاز متفرع من ميدان أبو بكر الصديق / المحكمة أمام بنك HSB…" at bounding box center [252, 155] width 275 height 59
